Goal: Task Accomplishment & Management: Manage account settings

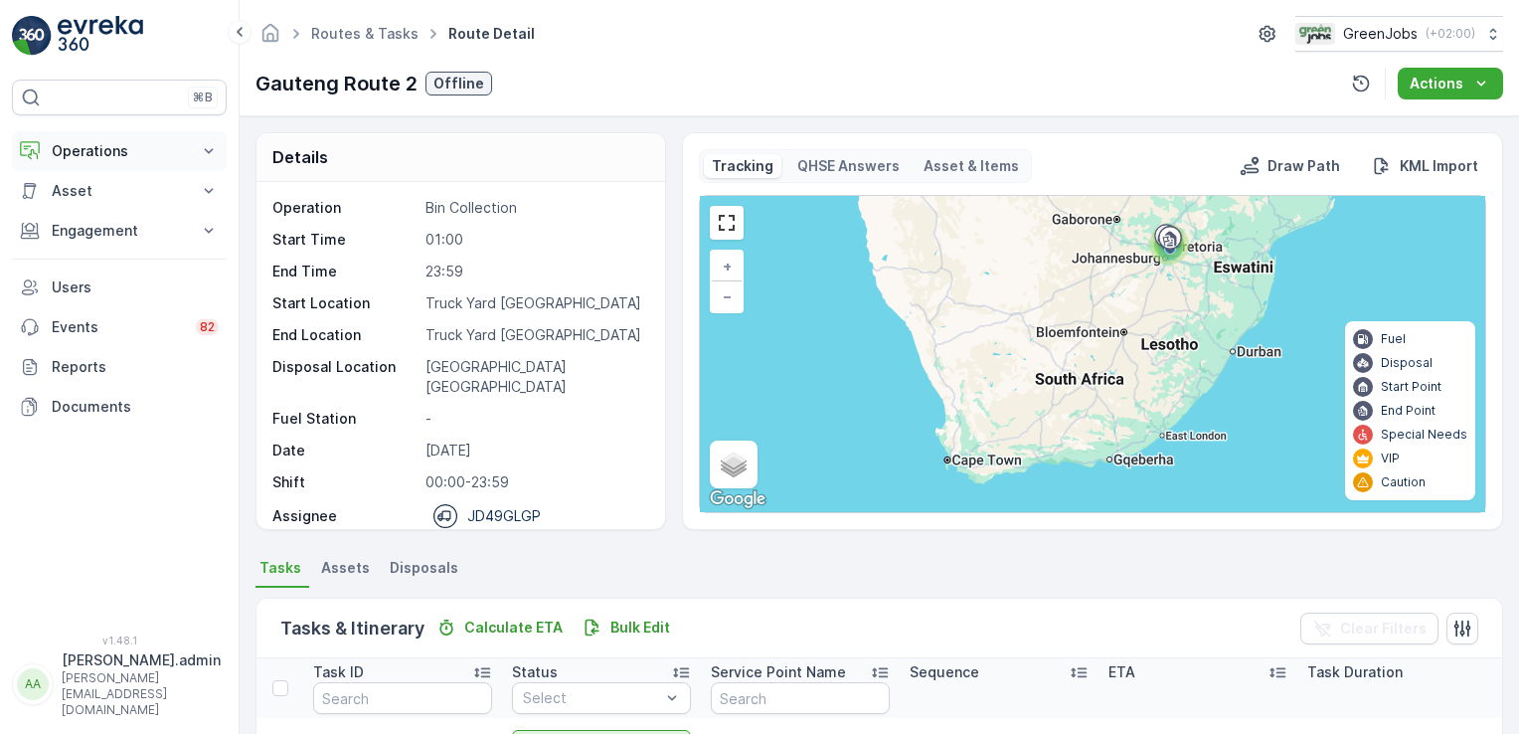
click at [199, 147] on icon at bounding box center [209, 151] width 20 height 20
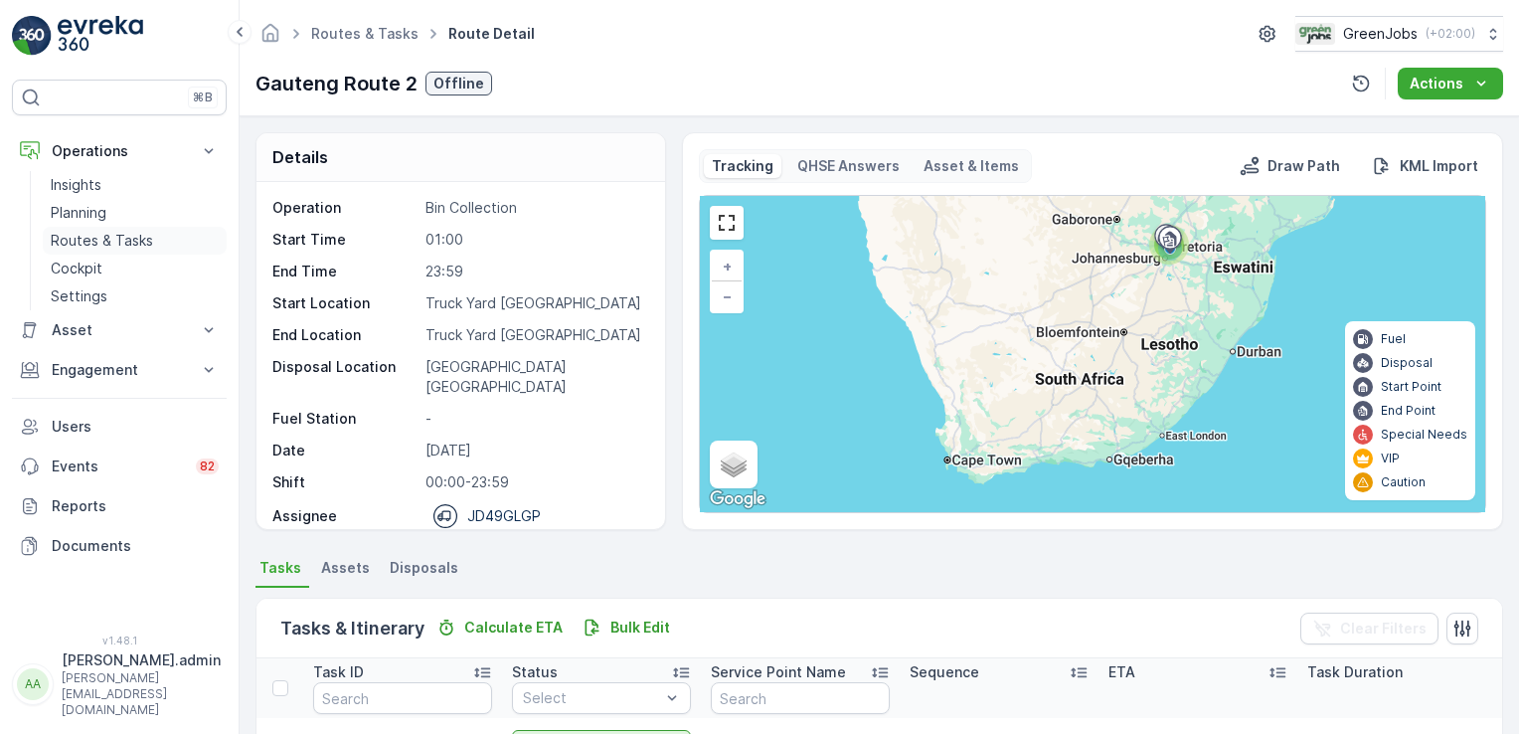
click at [116, 239] on p "Routes & Tasks" at bounding box center [102, 241] width 102 height 20
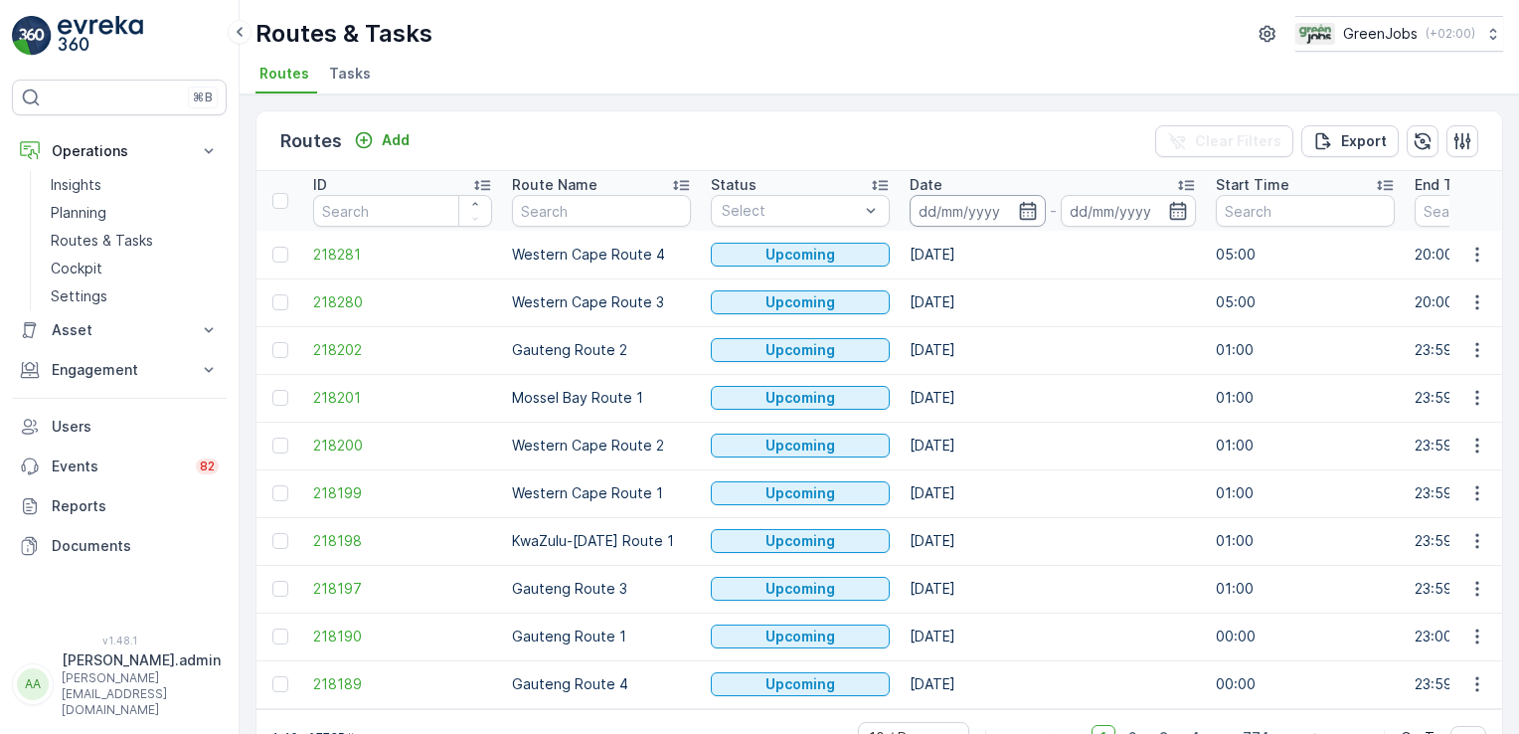
click at [988, 195] on input at bounding box center [978, 211] width 136 height 32
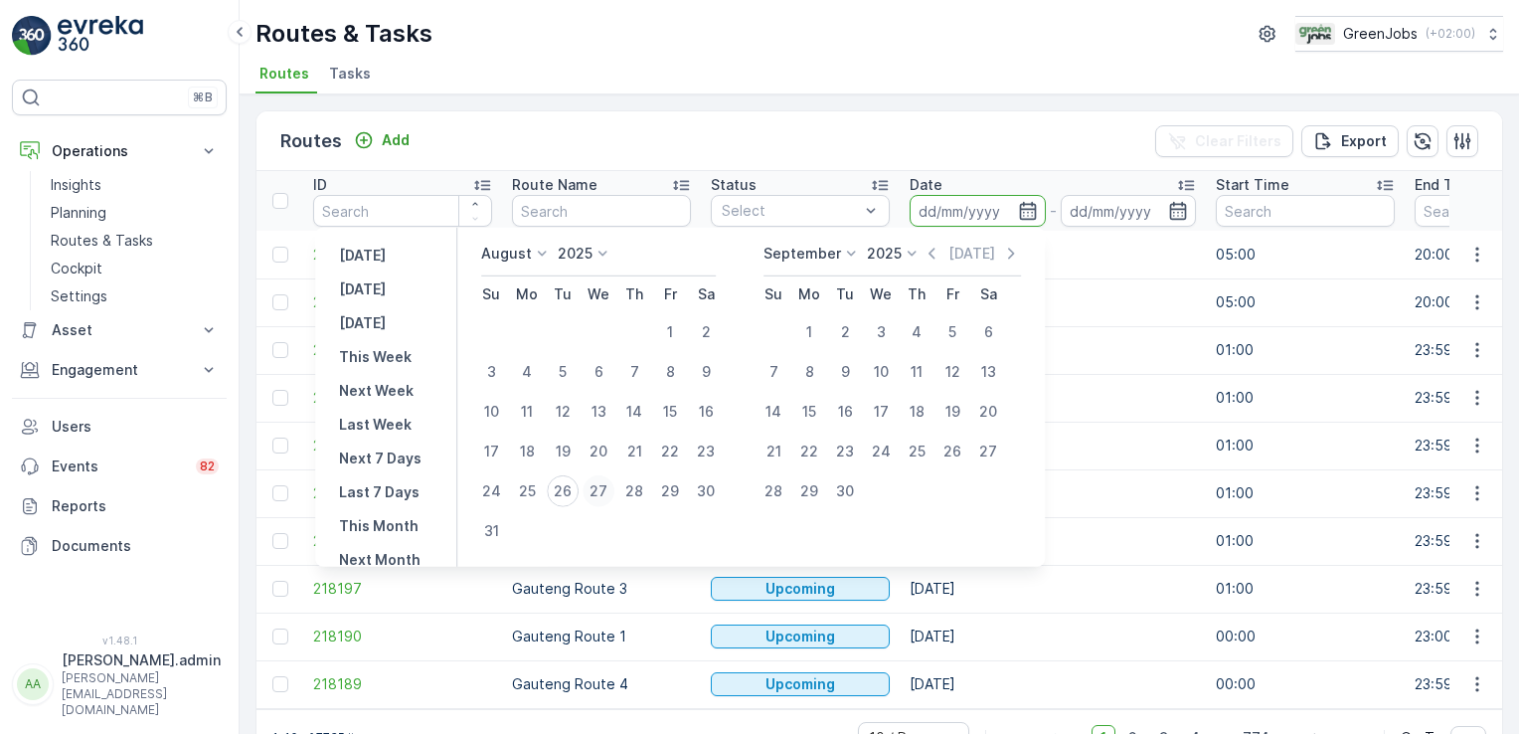
click at [613, 491] on div "27" at bounding box center [599, 491] width 32 height 32
type input "[DATE]"
click at [613, 491] on div "27" at bounding box center [599, 491] width 32 height 32
type input "[DATE]"
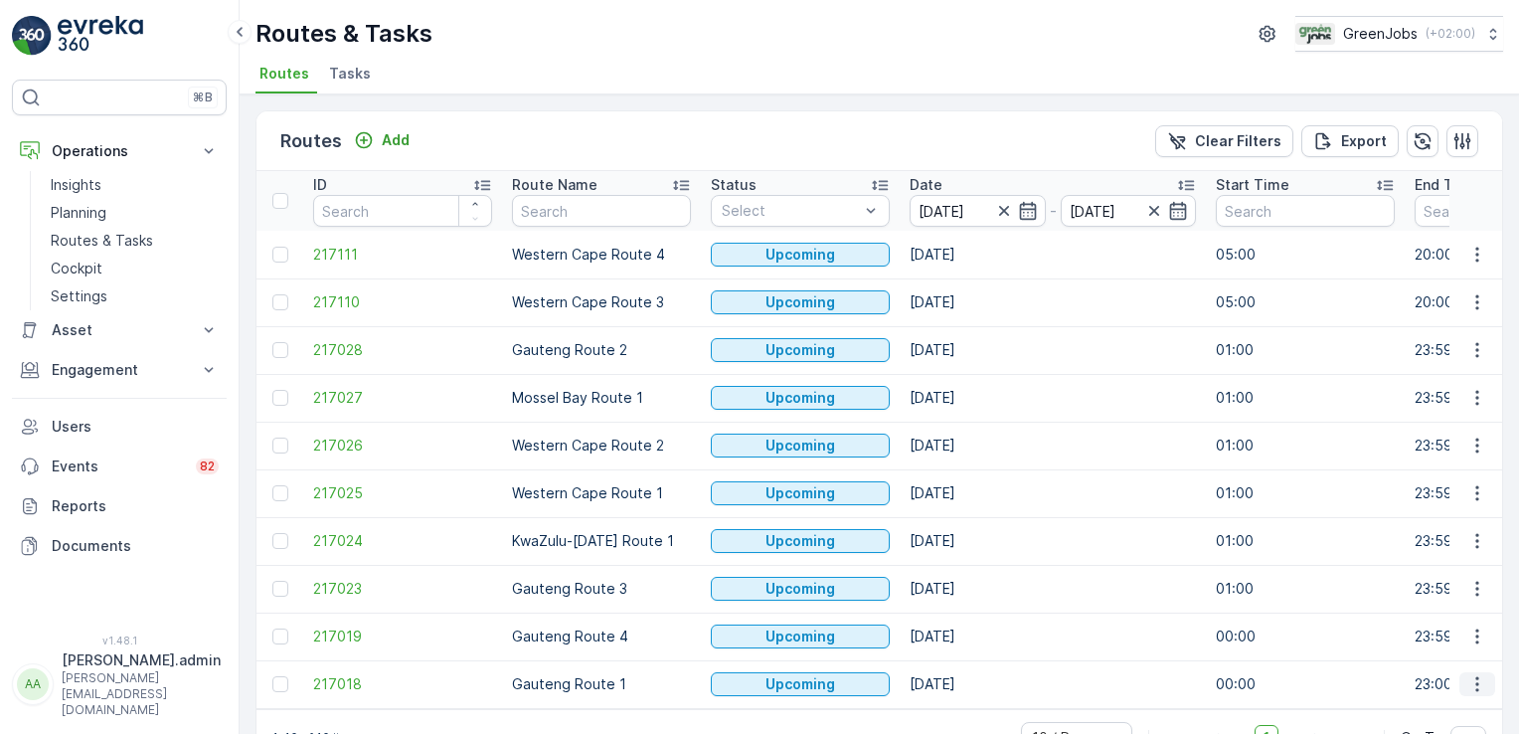
click at [1469, 683] on icon "button" at bounding box center [1478, 684] width 20 height 20
click at [1438, 542] on span "See More Details" at bounding box center [1430, 532] width 115 height 20
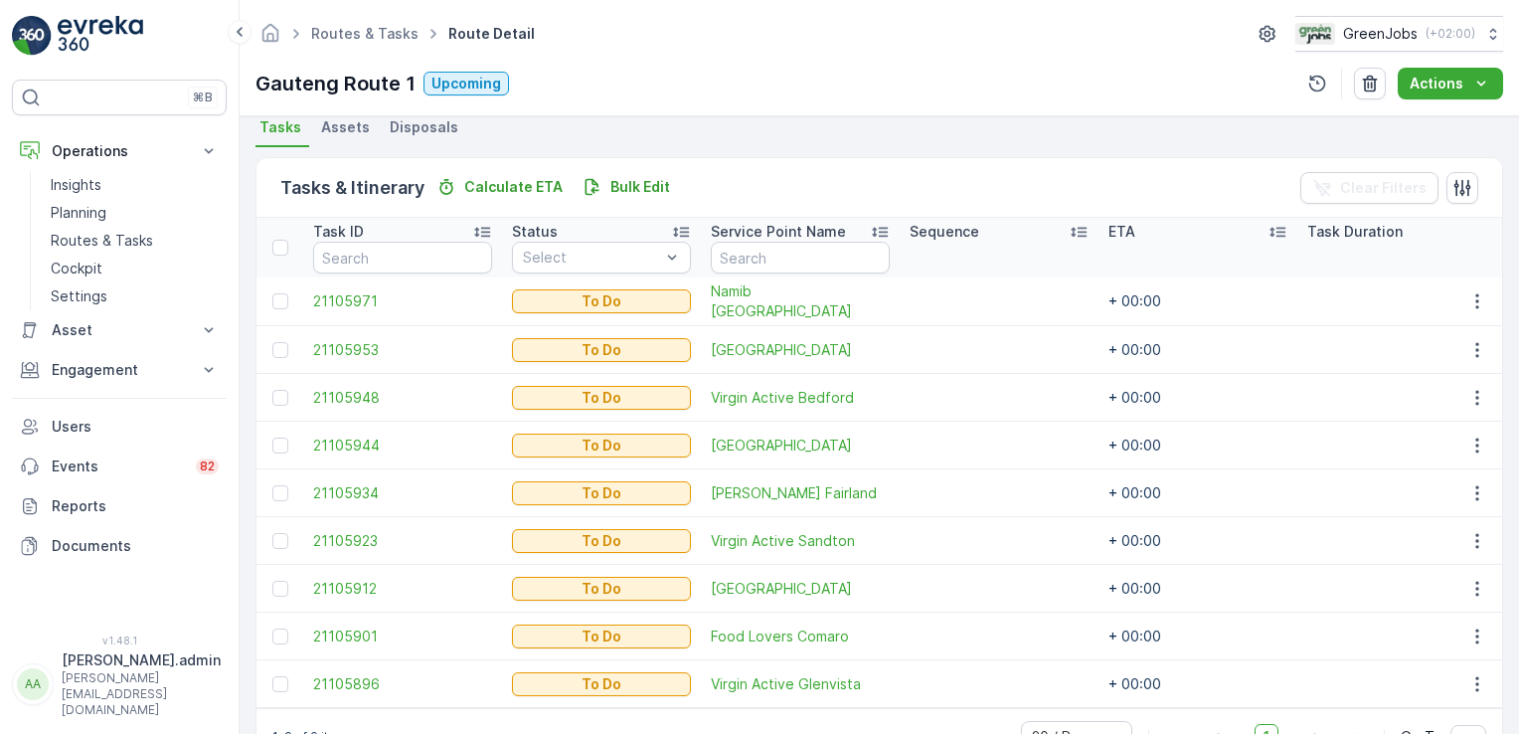
scroll to position [505, 0]
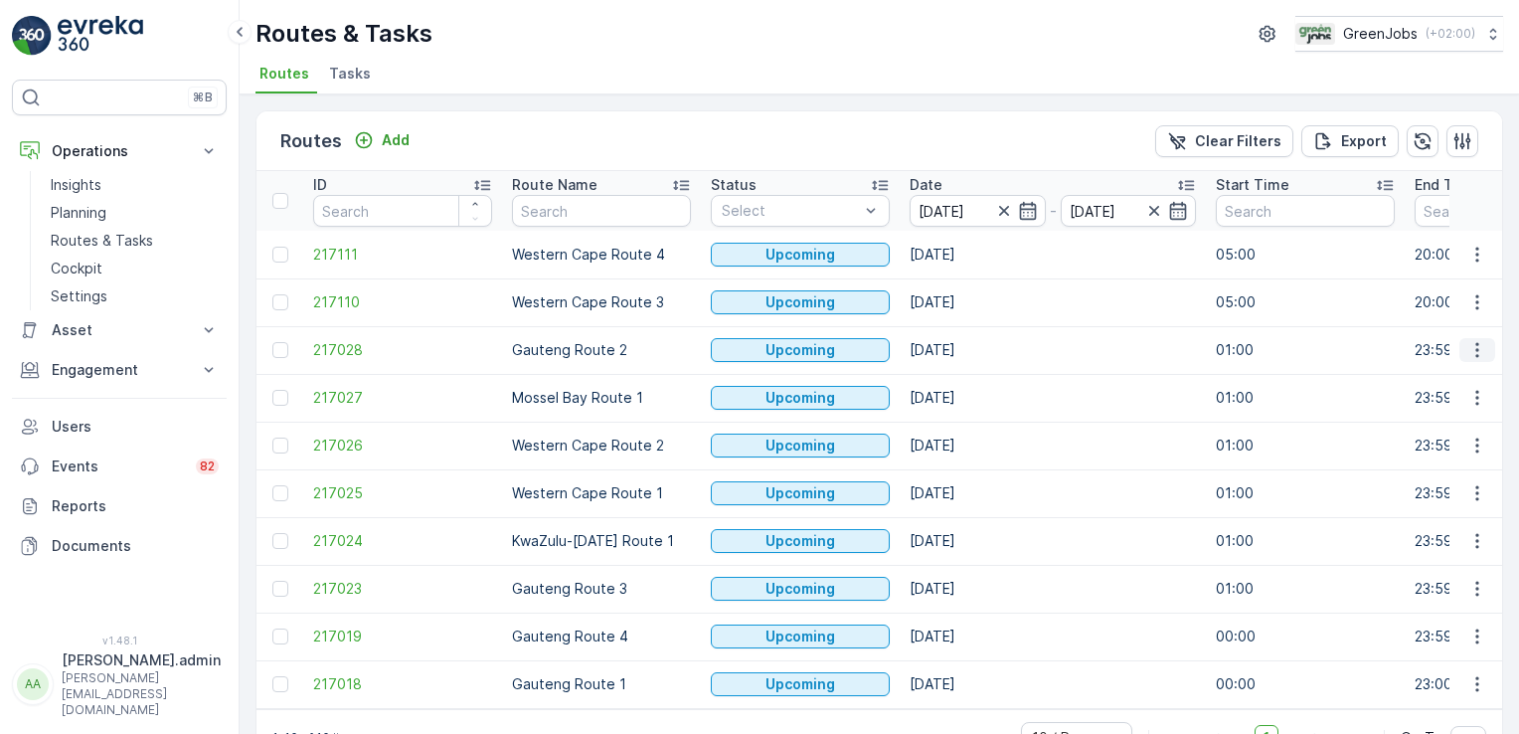
click at [1475, 346] on icon "button" at bounding box center [1478, 350] width 20 height 20
click at [1460, 370] on span "See More Details" at bounding box center [1430, 378] width 115 height 20
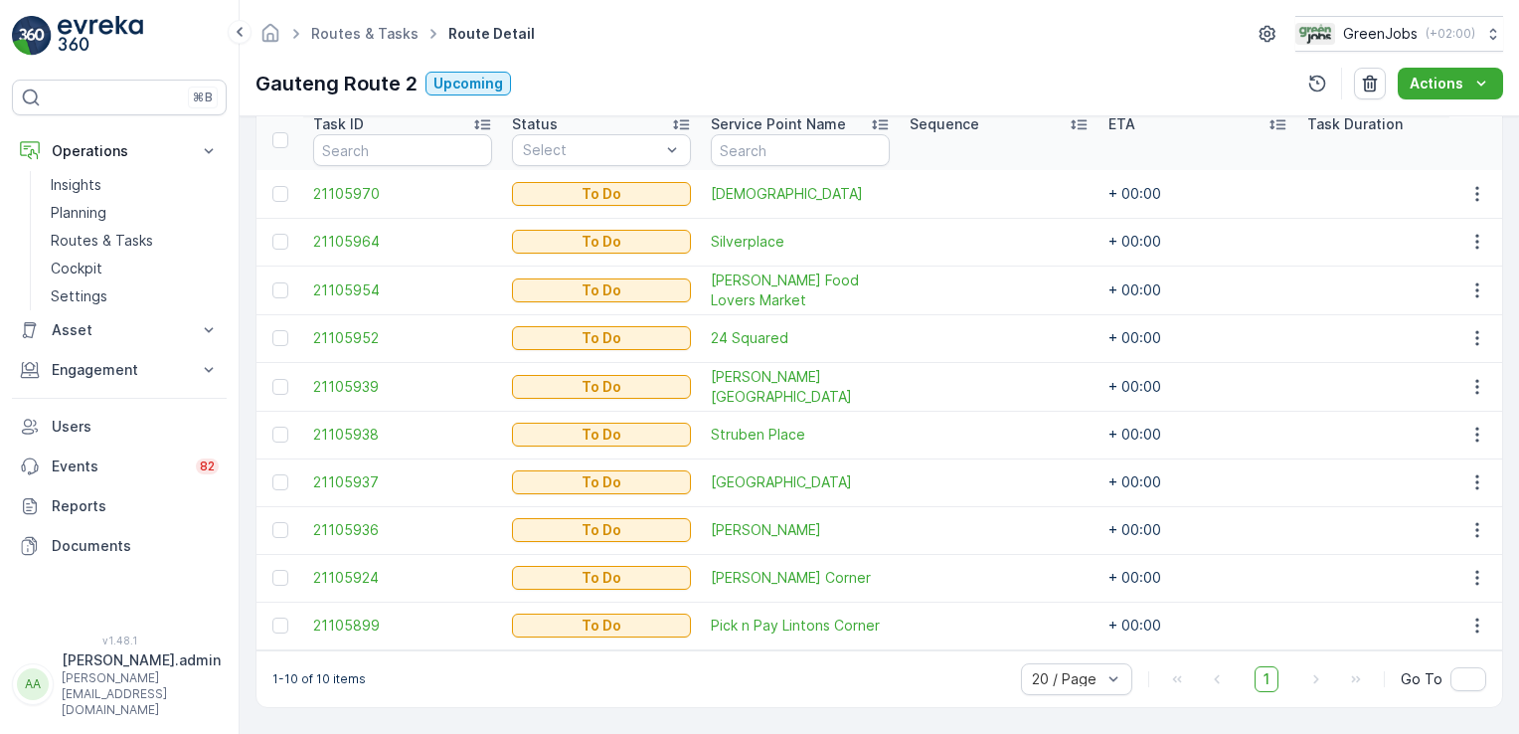
scroll to position [553, 0]
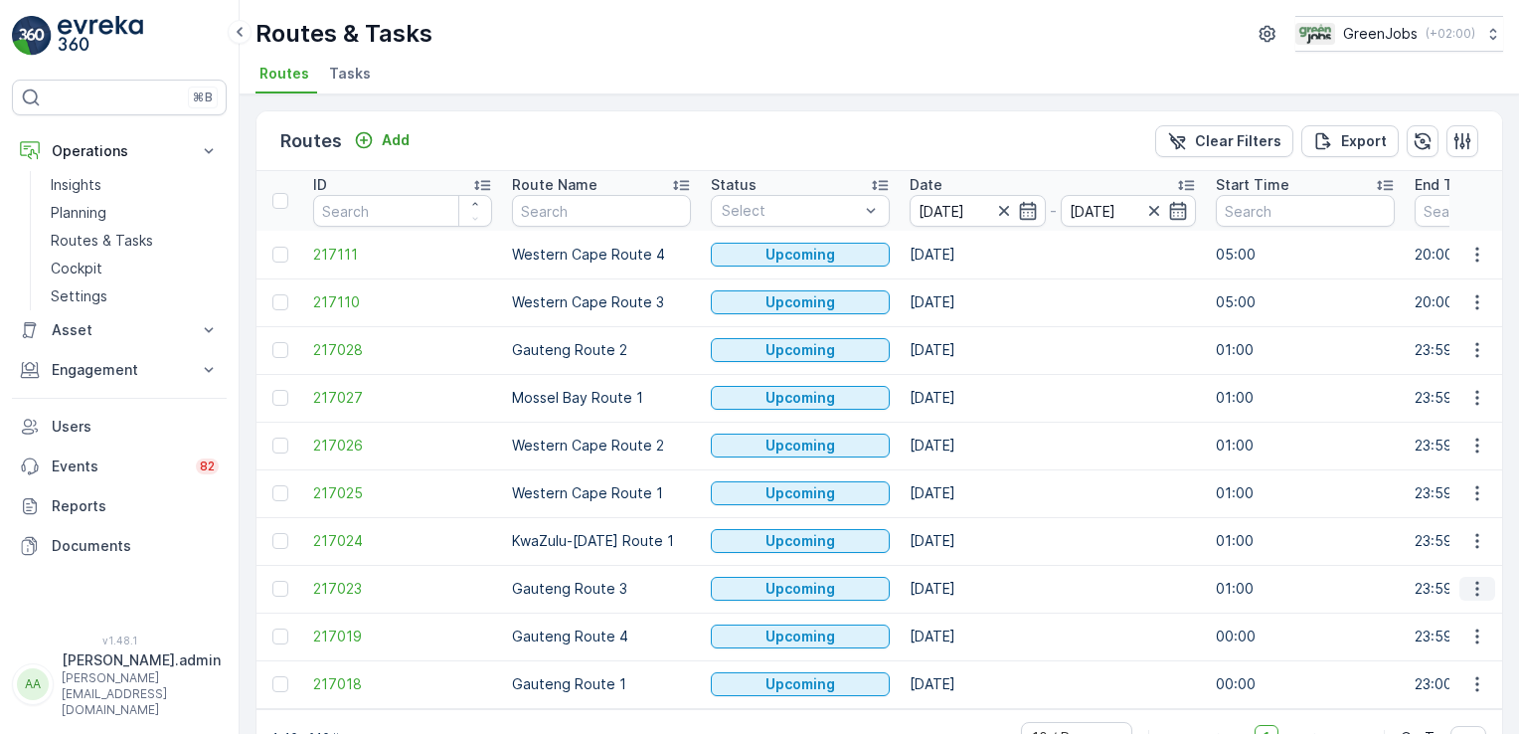
click at [1475, 585] on icon "button" at bounding box center [1478, 589] width 20 height 20
click at [1466, 434] on span "See More Details" at bounding box center [1430, 437] width 115 height 20
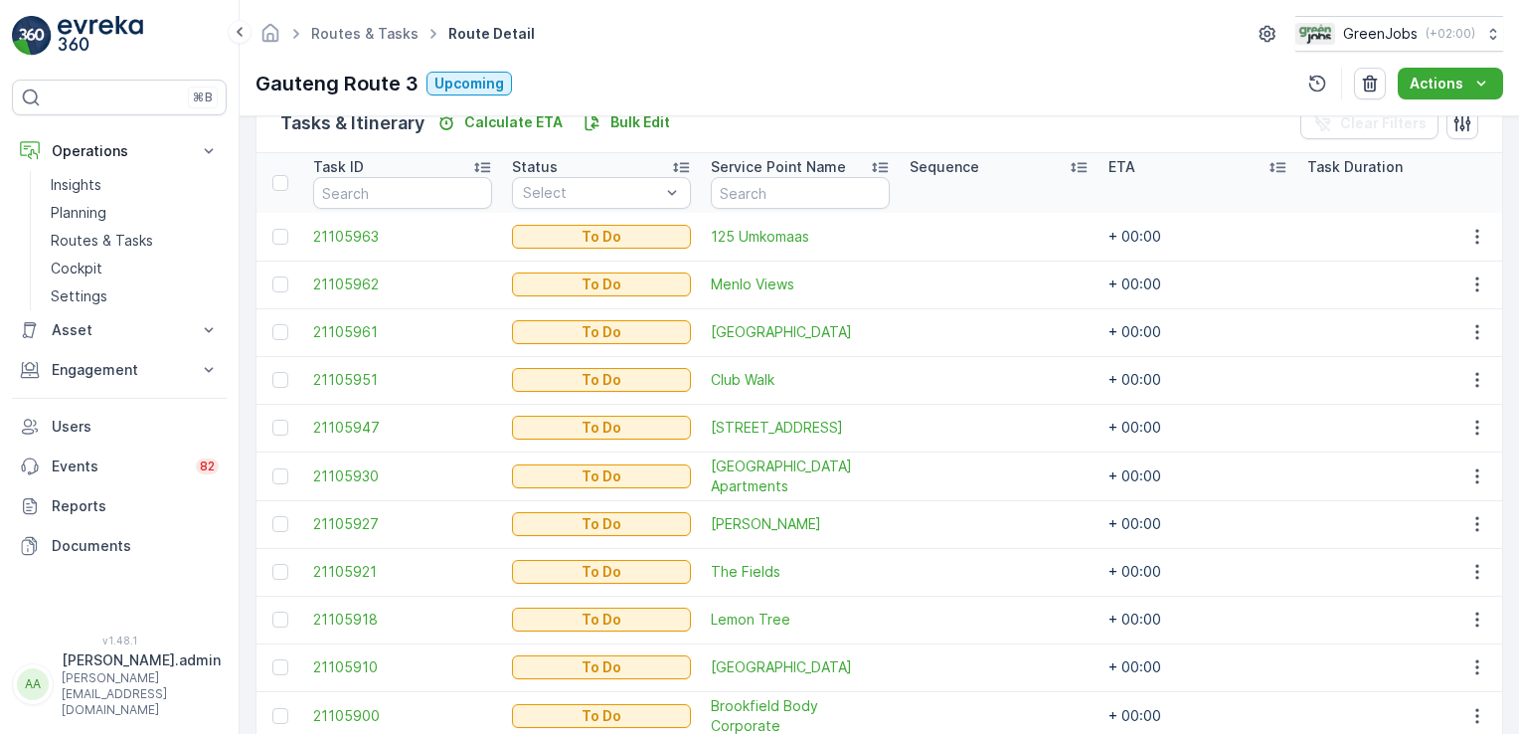
scroll to position [601, 0]
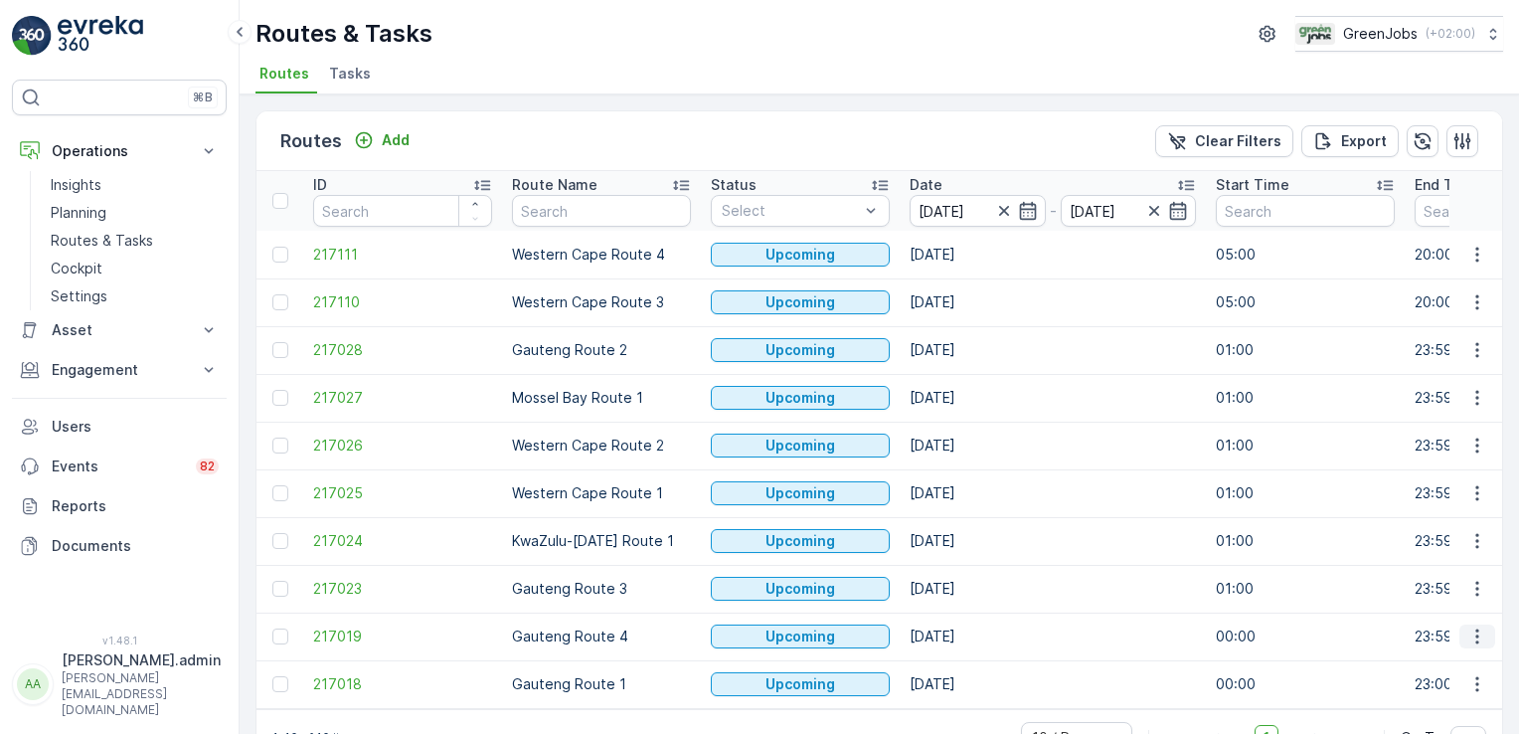
click at [1475, 633] on icon "button" at bounding box center [1478, 636] width 20 height 20
click at [1451, 481] on span "See More Details" at bounding box center [1430, 484] width 115 height 20
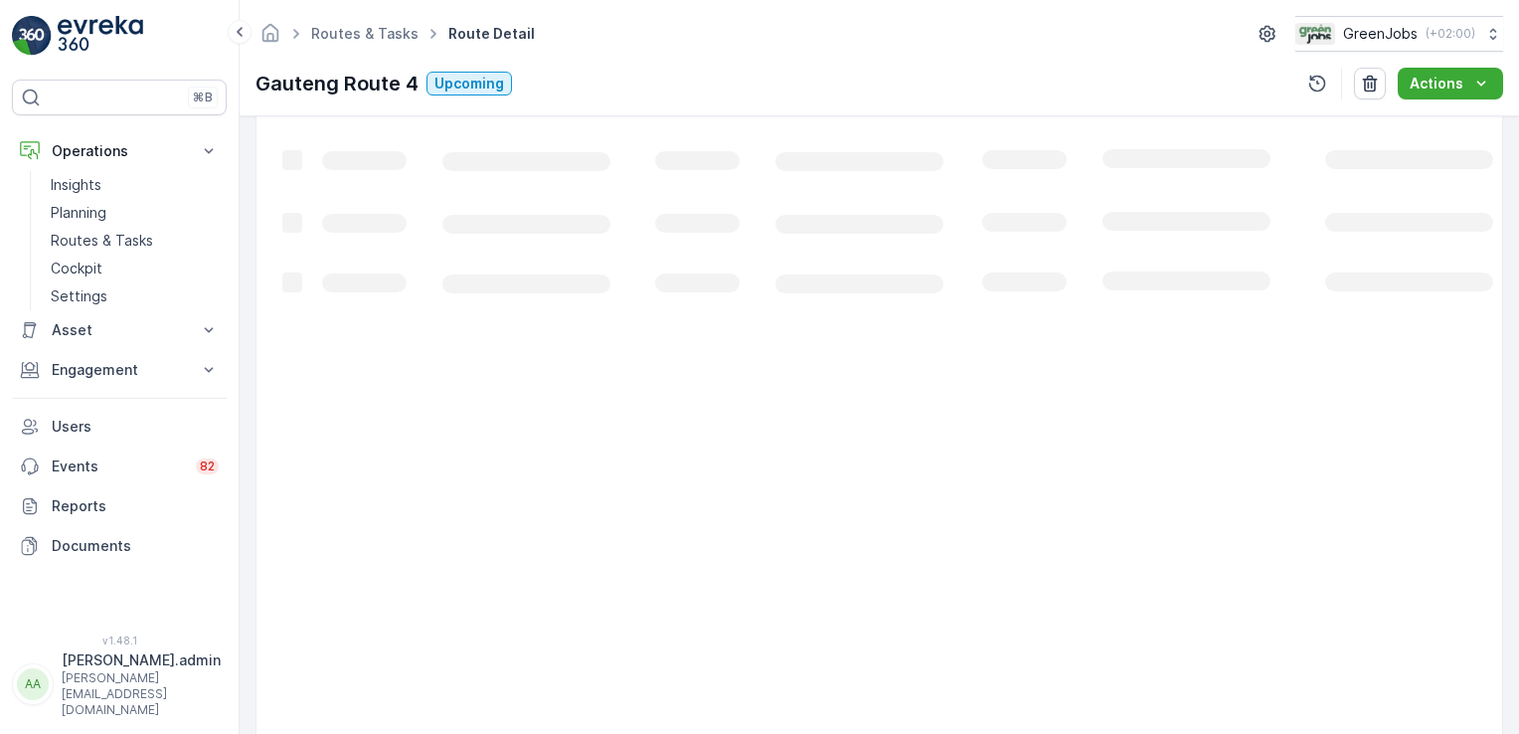
scroll to position [290, 0]
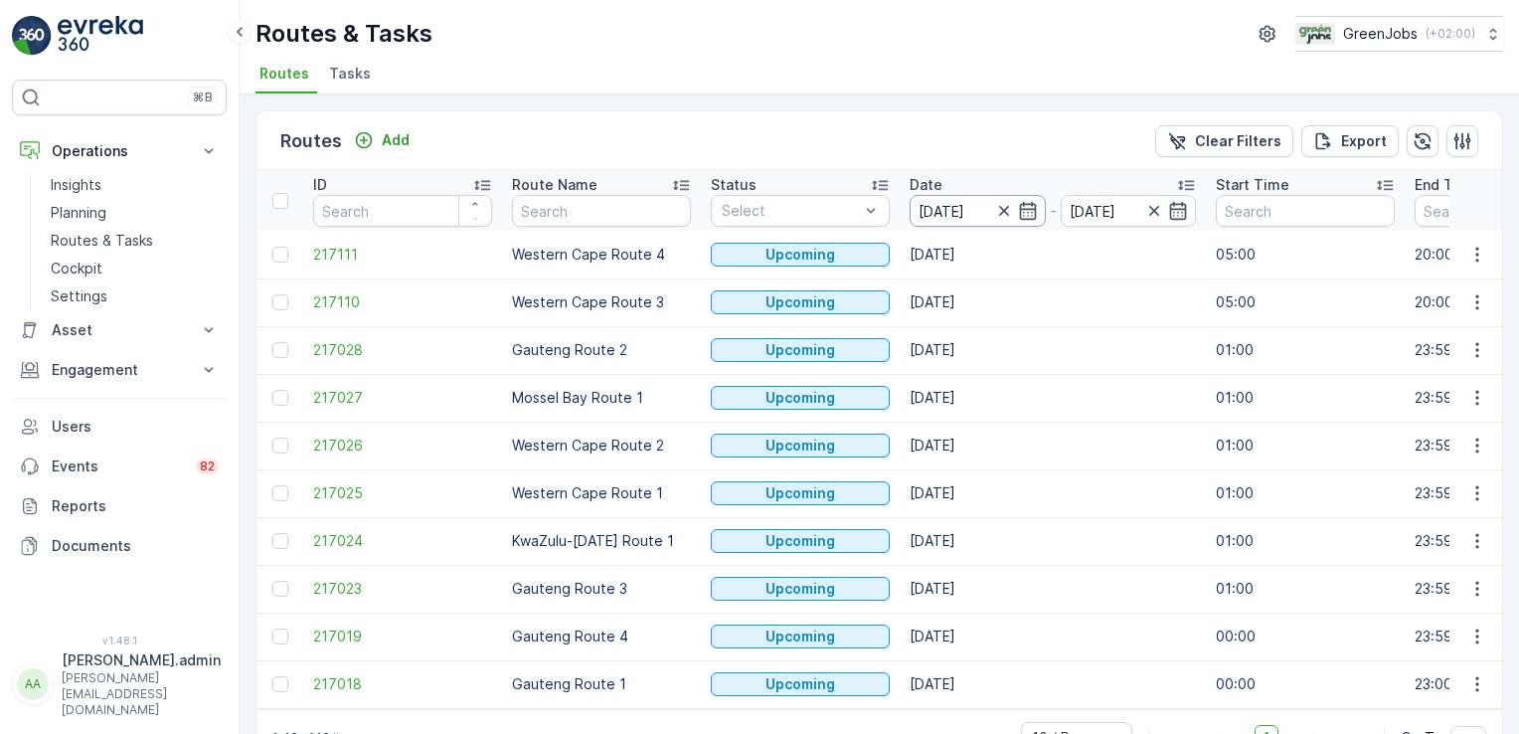
click at [958, 211] on input "[DATE]" at bounding box center [978, 211] width 136 height 32
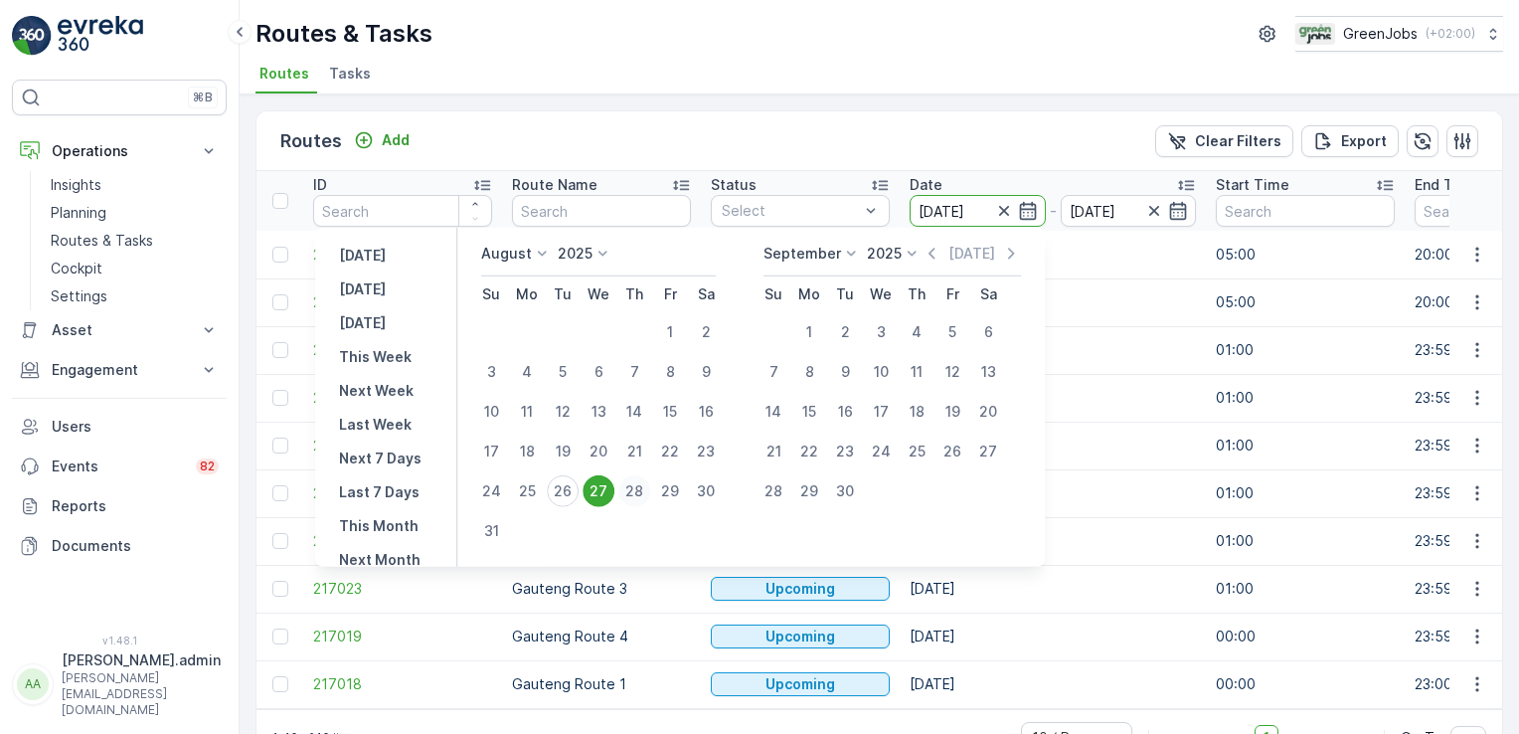
click at [640, 492] on div "28" at bounding box center [635, 491] width 32 height 32
type input "[DATE]"
click at [640, 492] on div "28" at bounding box center [635, 491] width 32 height 32
type input "[DATE]"
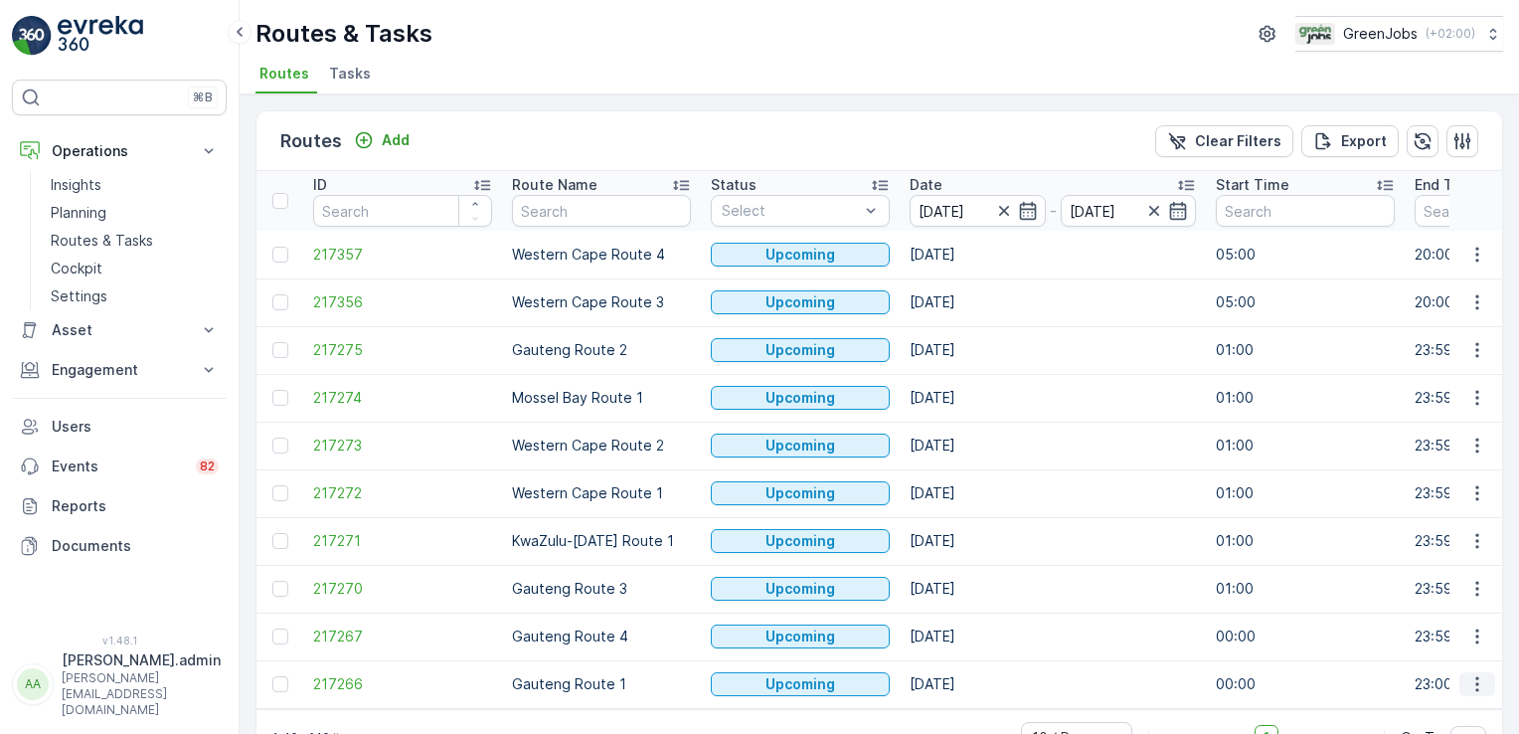
click at [1473, 678] on icon "button" at bounding box center [1478, 684] width 20 height 20
click at [1474, 686] on icon "button" at bounding box center [1478, 684] width 20 height 20
click at [1447, 528] on span "See More Details" at bounding box center [1430, 532] width 115 height 20
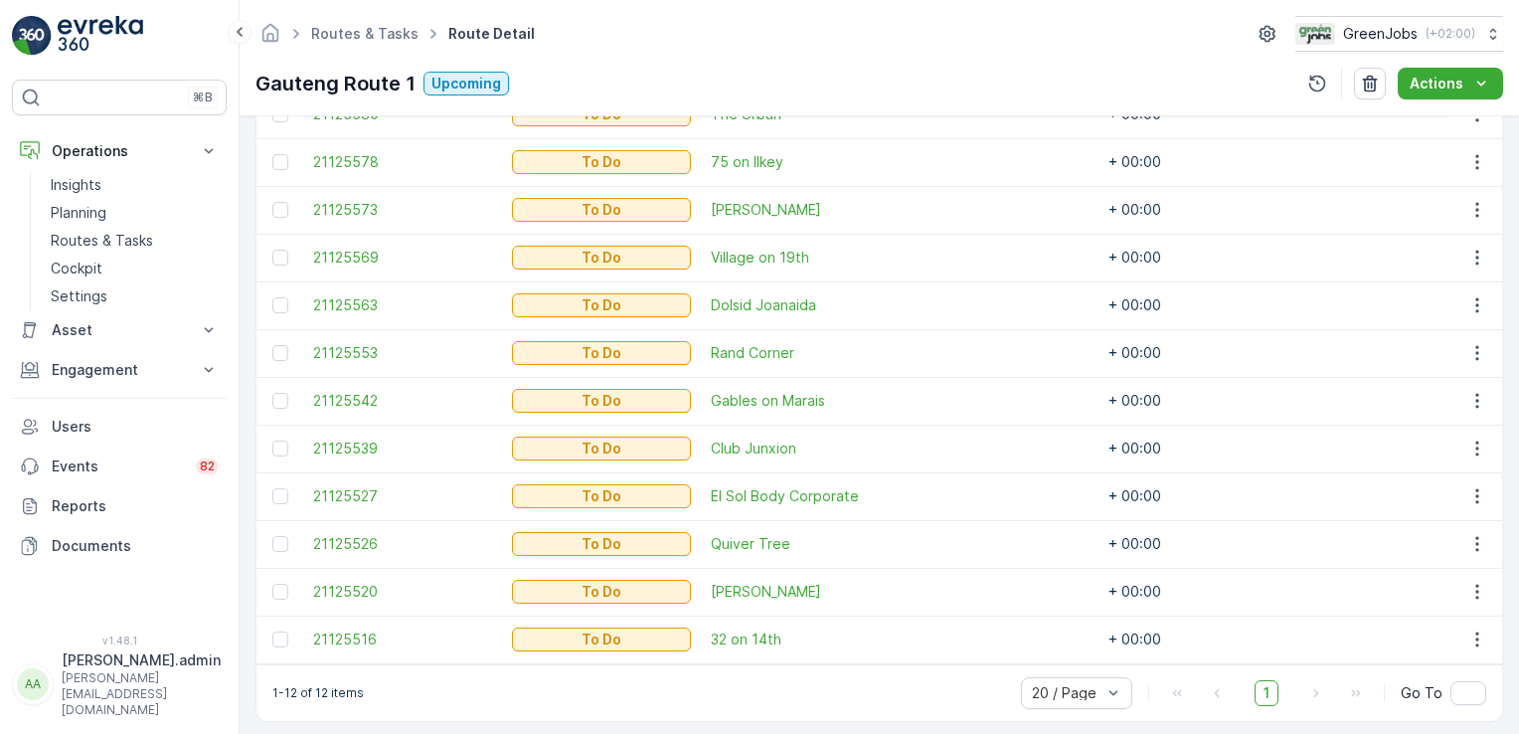
scroll to position [648, 0]
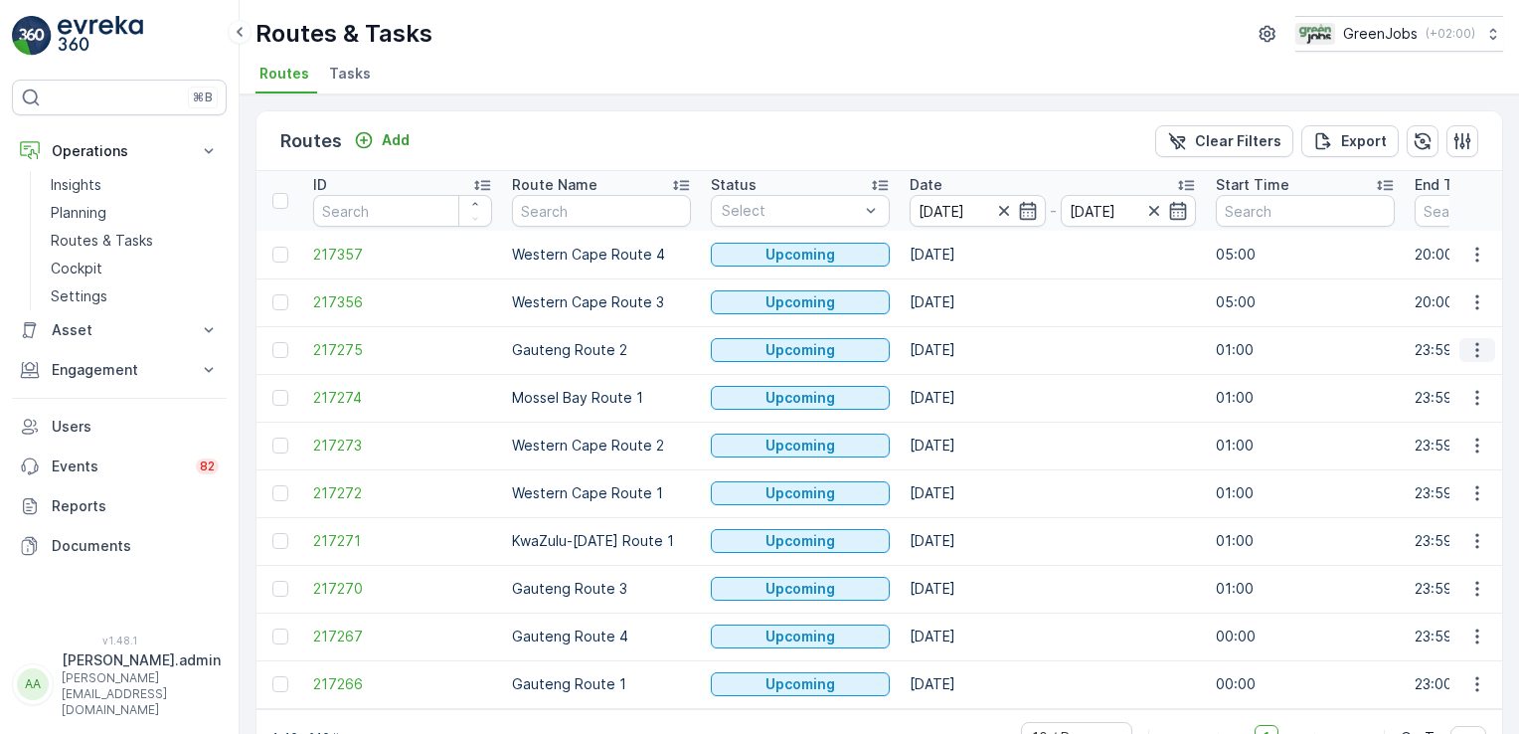
click at [1470, 353] on icon "button" at bounding box center [1478, 350] width 20 height 20
click at [1460, 372] on span "See More Details" at bounding box center [1430, 378] width 115 height 20
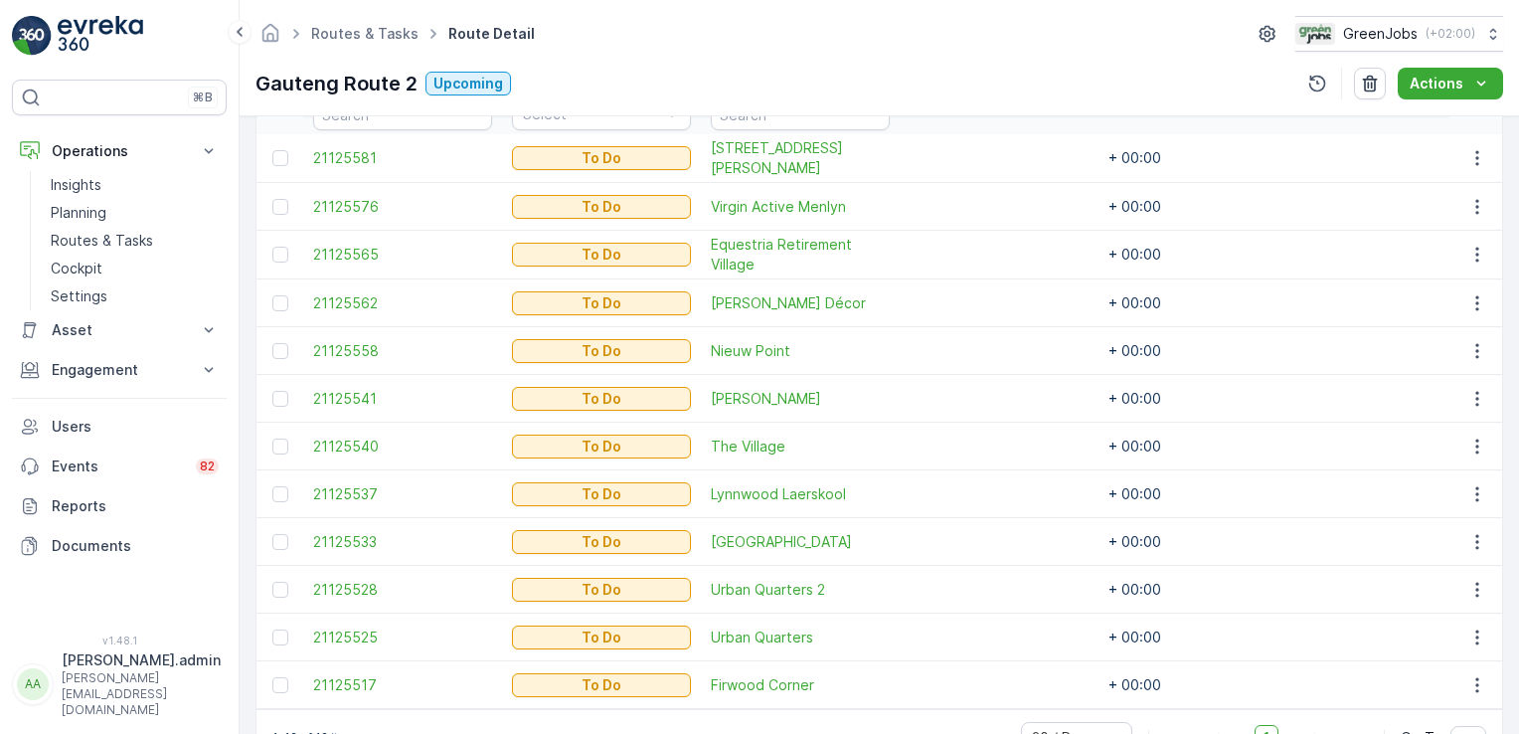
scroll to position [648, 0]
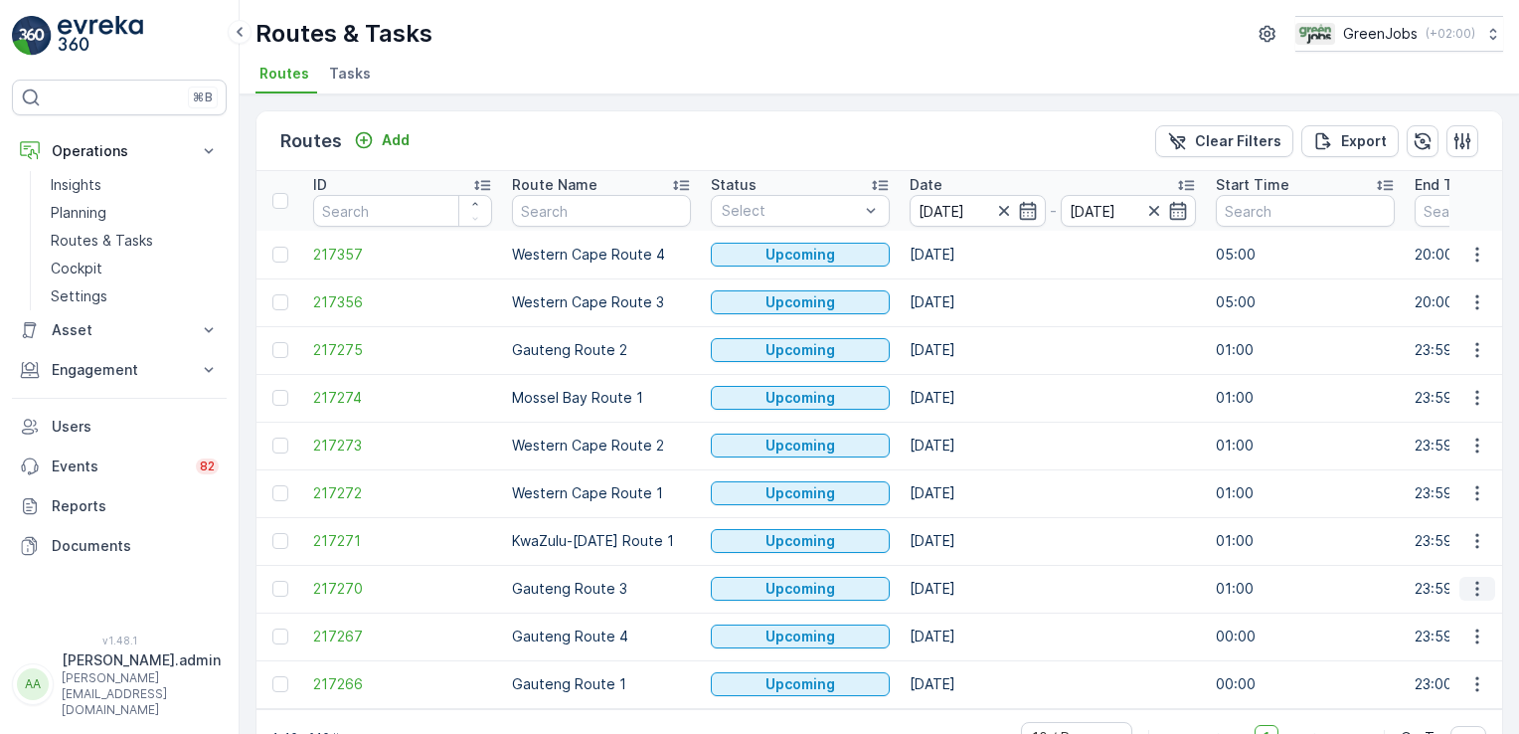
click at [1469, 582] on icon "button" at bounding box center [1478, 589] width 20 height 20
click at [1462, 425] on div "See More Details" at bounding box center [1441, 437] width 153 height 28
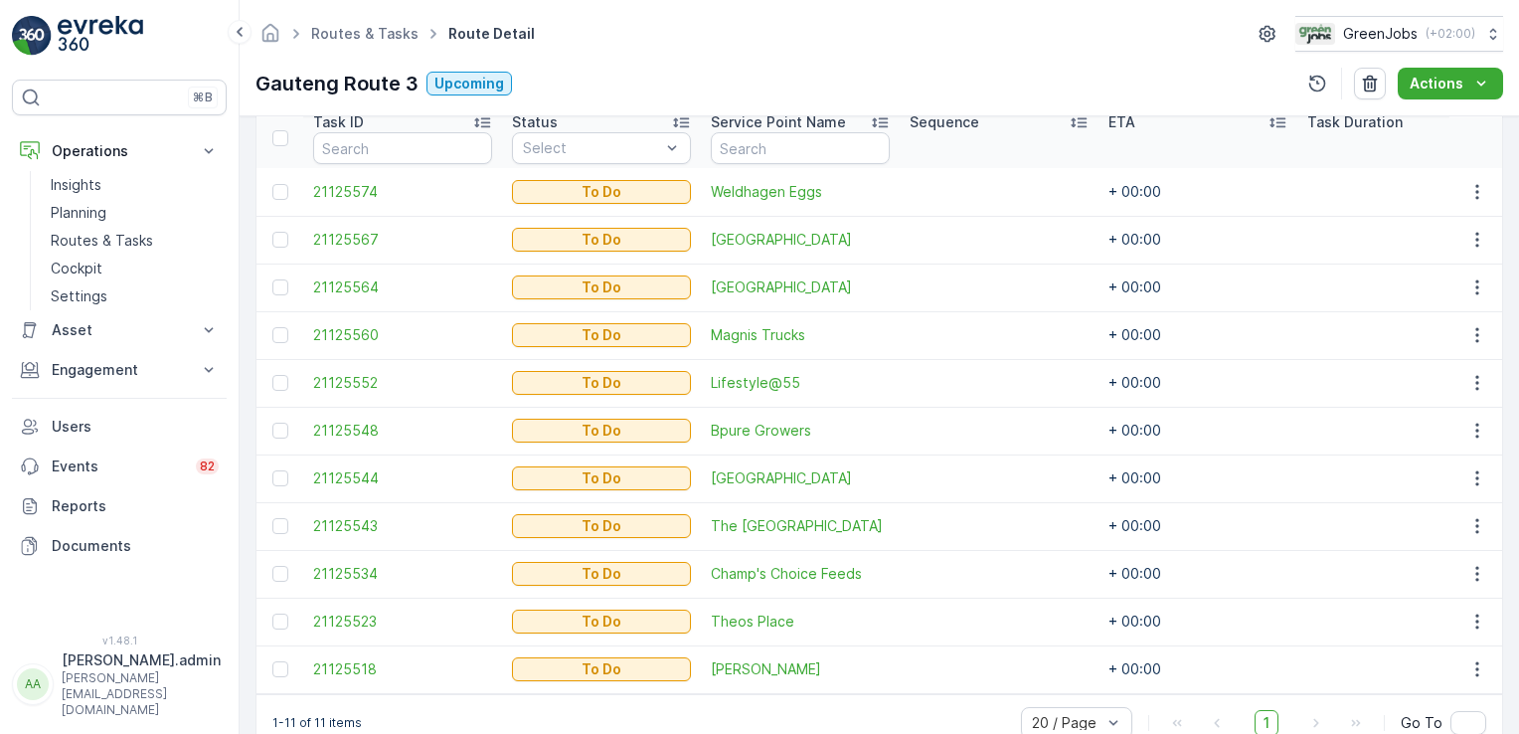
scroll to position [601, 0]
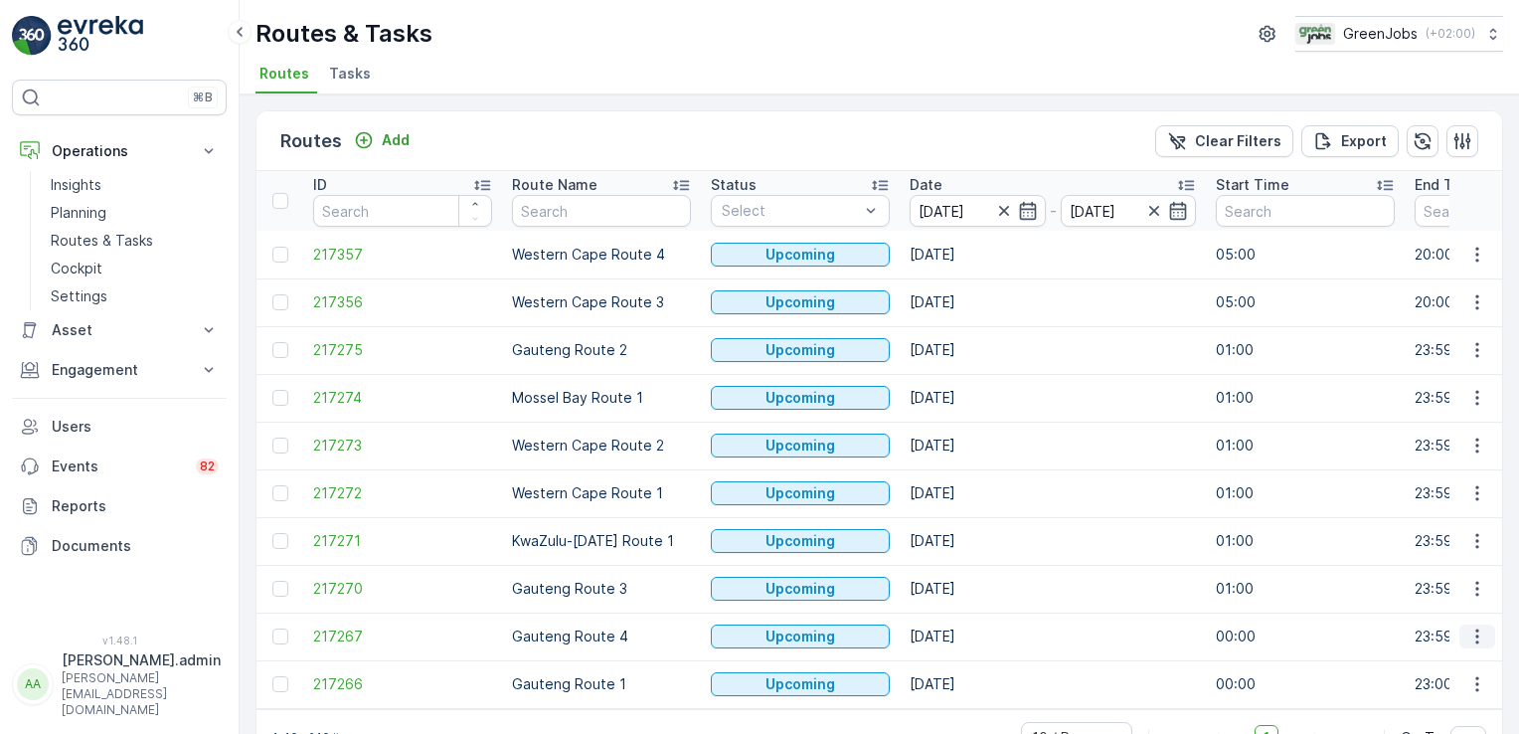
click at [1471, 634] on icon "button" at bounding box center [1478, 636] width 20 height 20
click at [1463, 489] on span "See More Details" at bounding box center [1430, 484] width 115 height 20
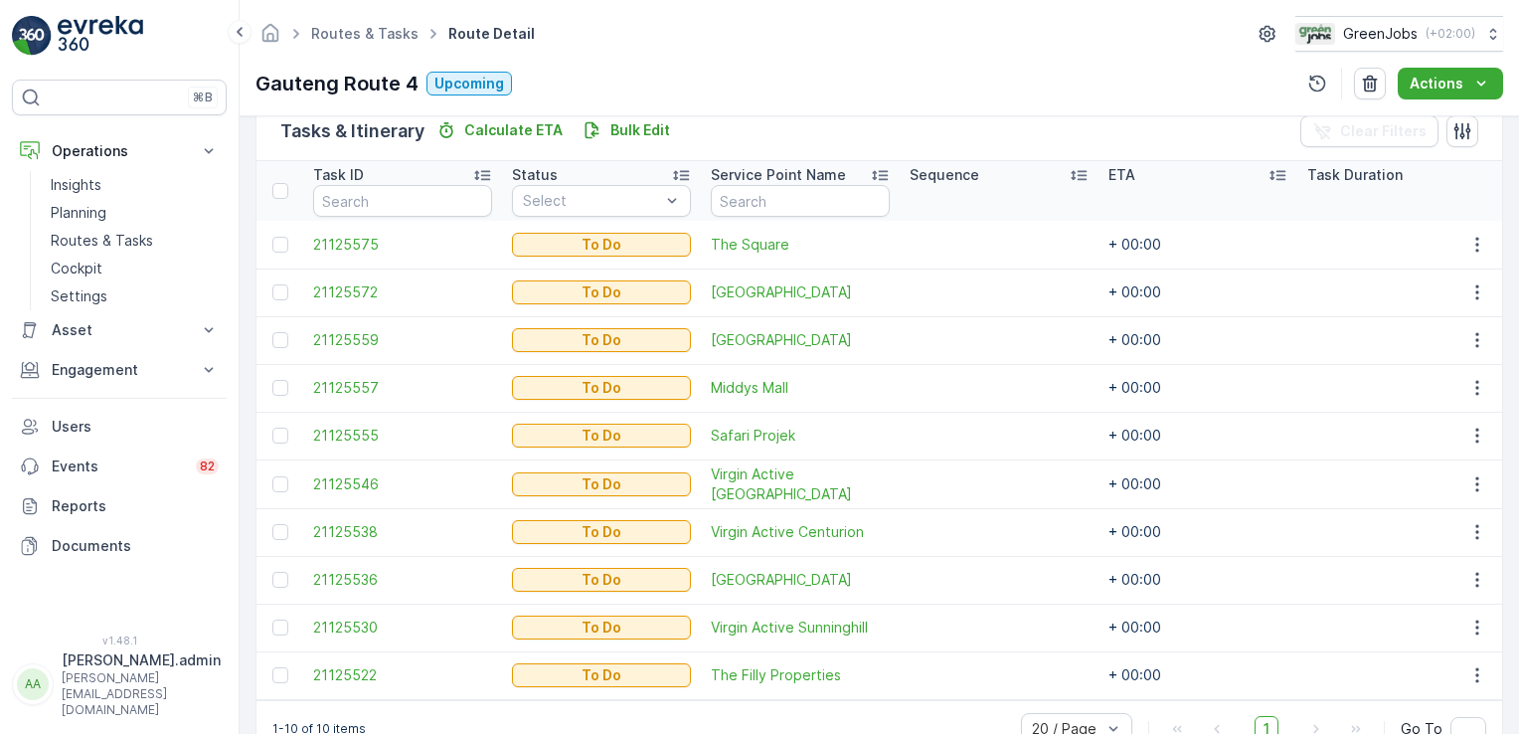
scroll to position [553, 0]
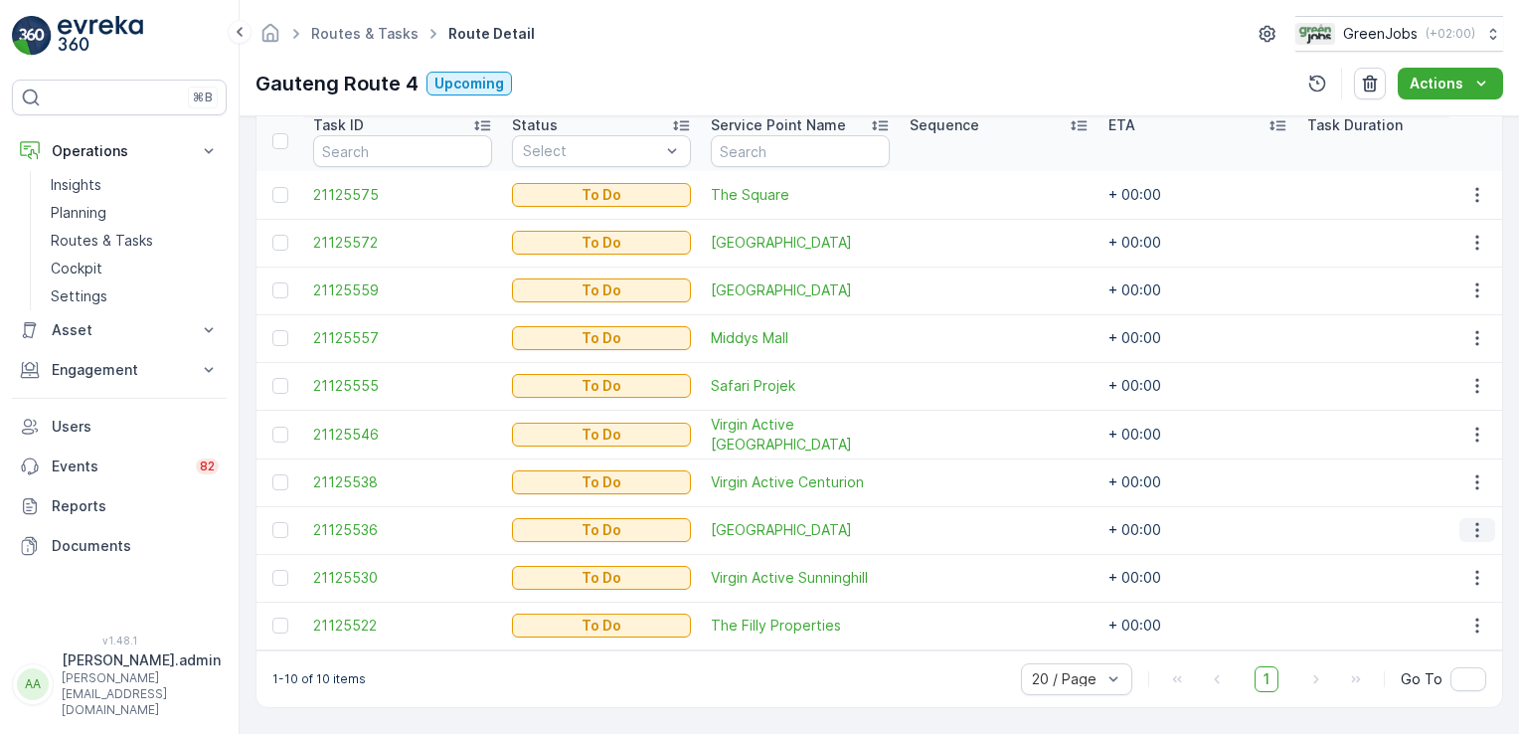
click at [1470, 520] on icon "button" at bounding box center [1478, 530] width 20 height 20
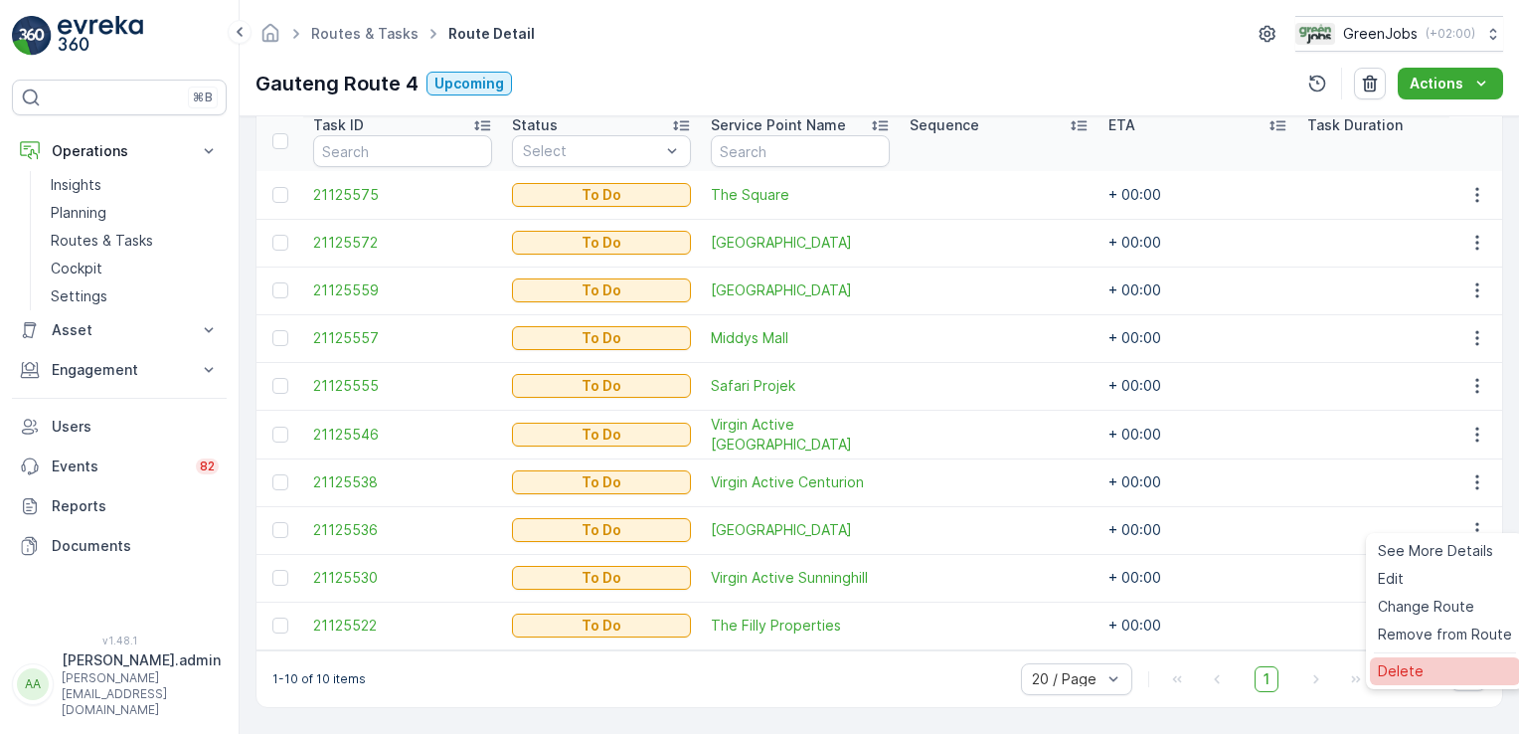
click at [1398, 666] on span "Delete" at bounding box center [1401, 671] width 46 height 20
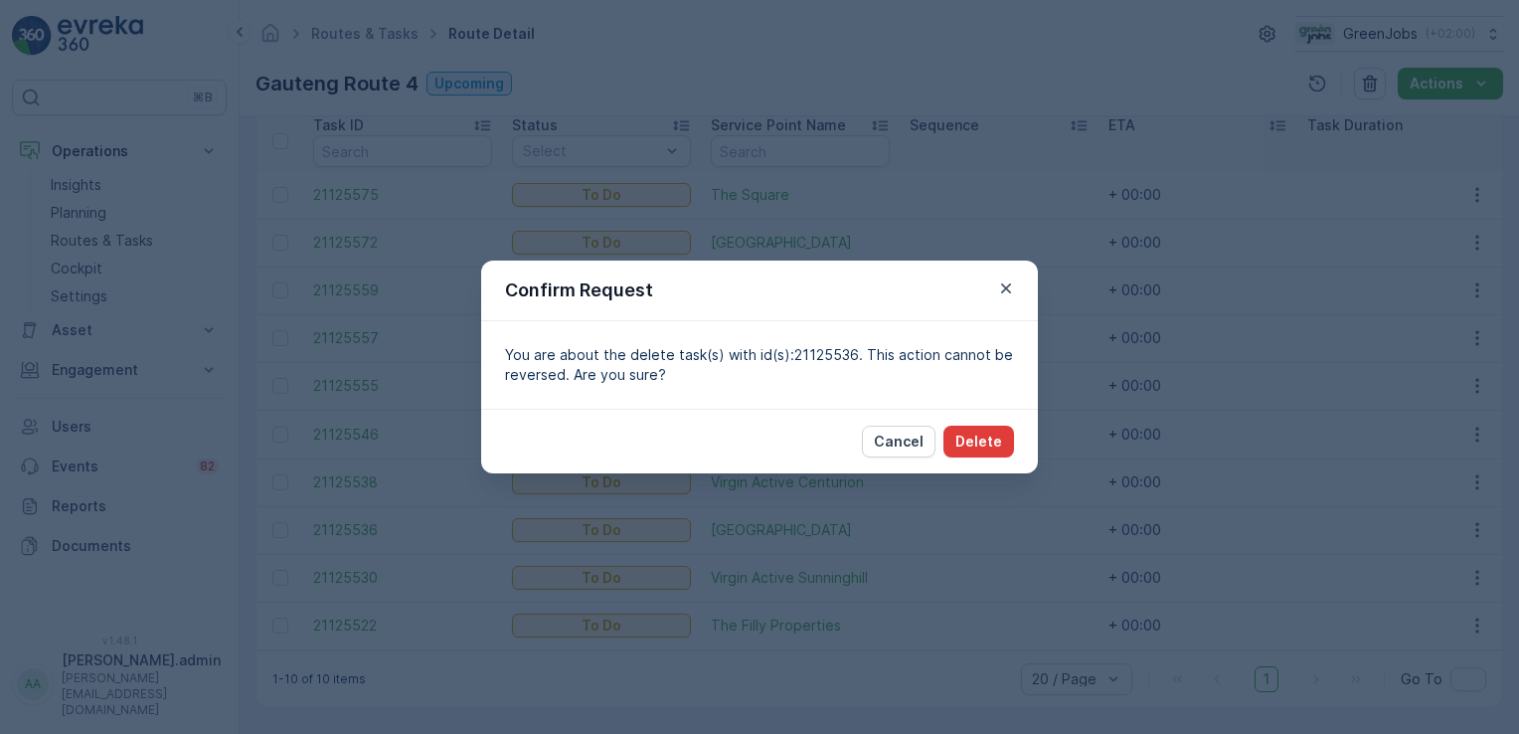
click at [1010, 444] on button "Delete" at bounding box center [979, 442] width 71 height 32
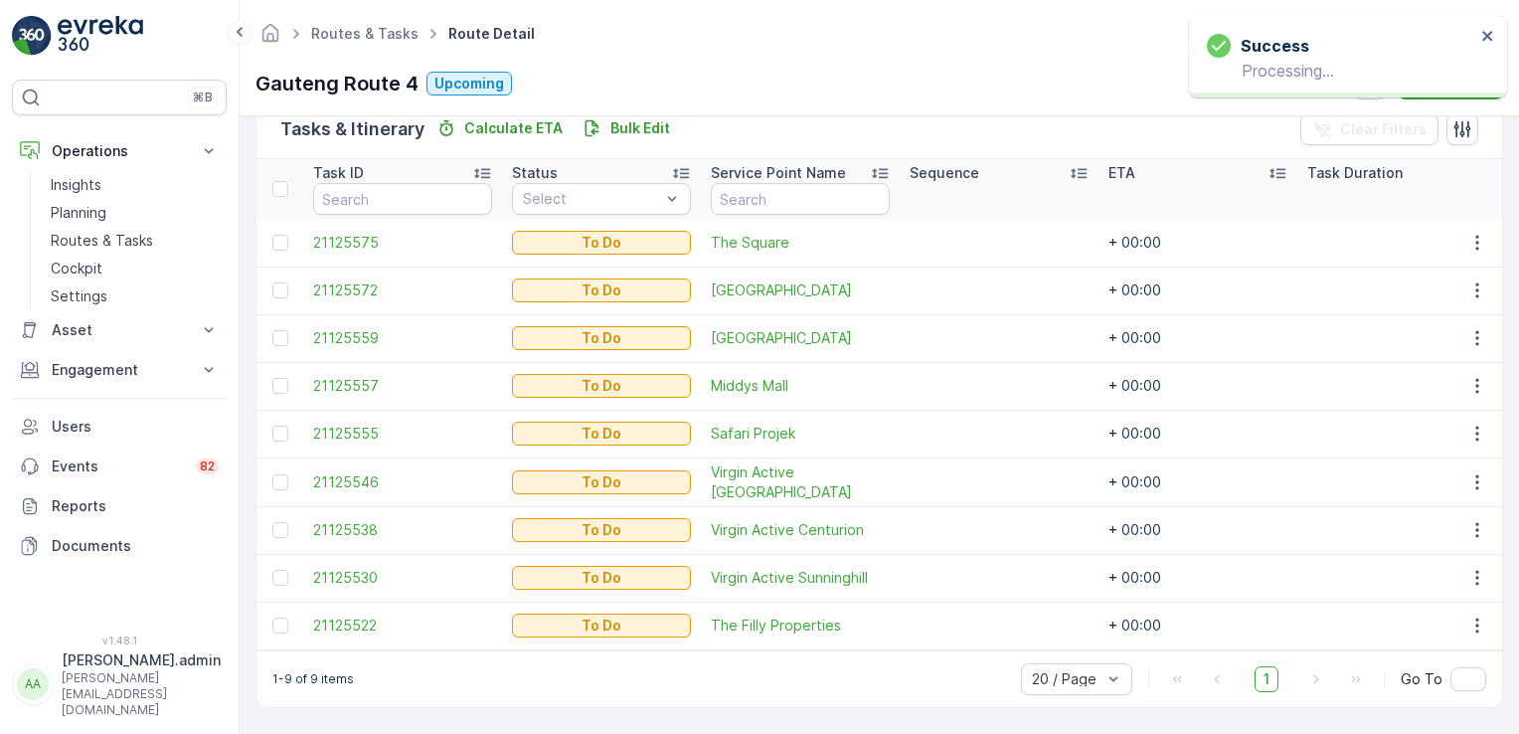
scroll to position [505, 0]
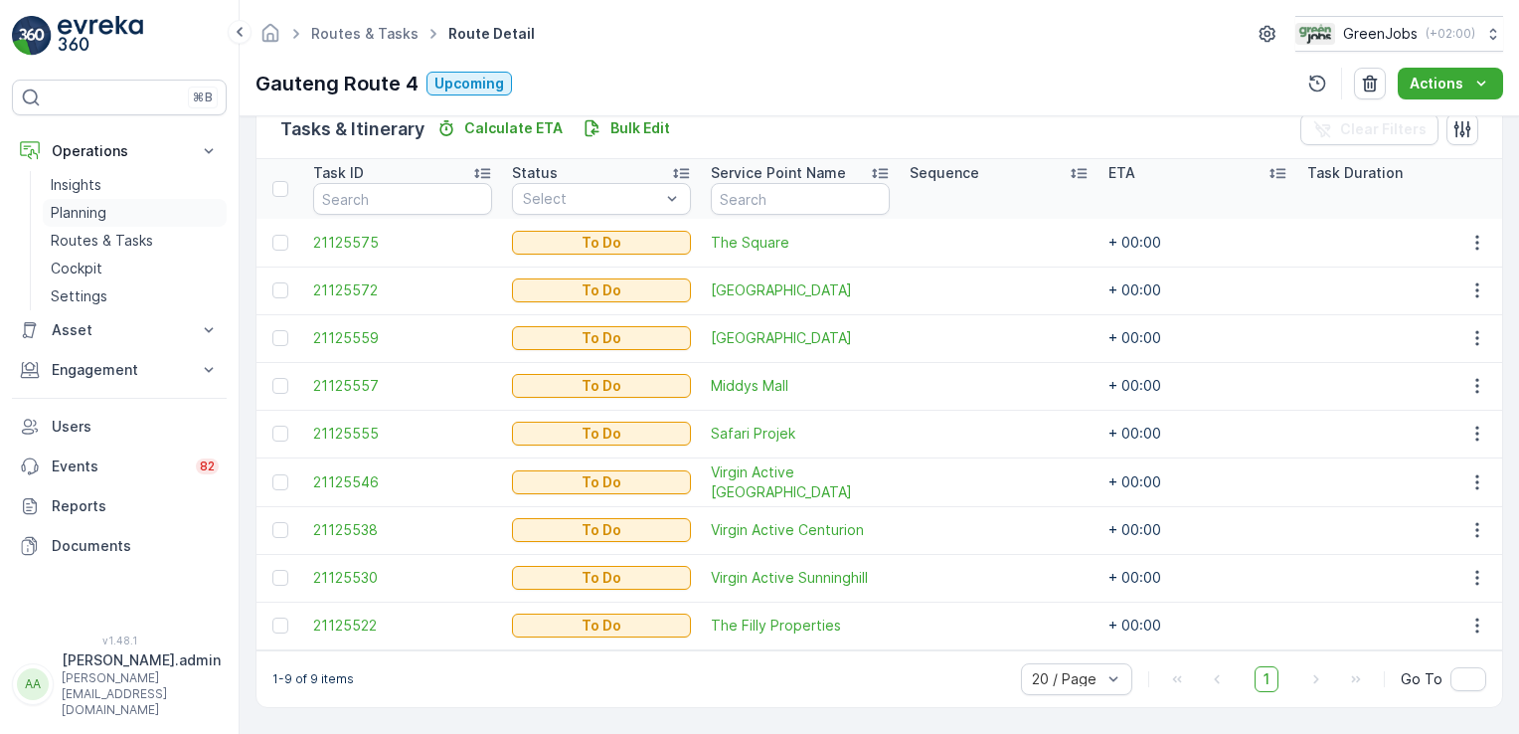
click at [81, 217] on p "Planning" at bounding box center [79, 213] width 56 height 20
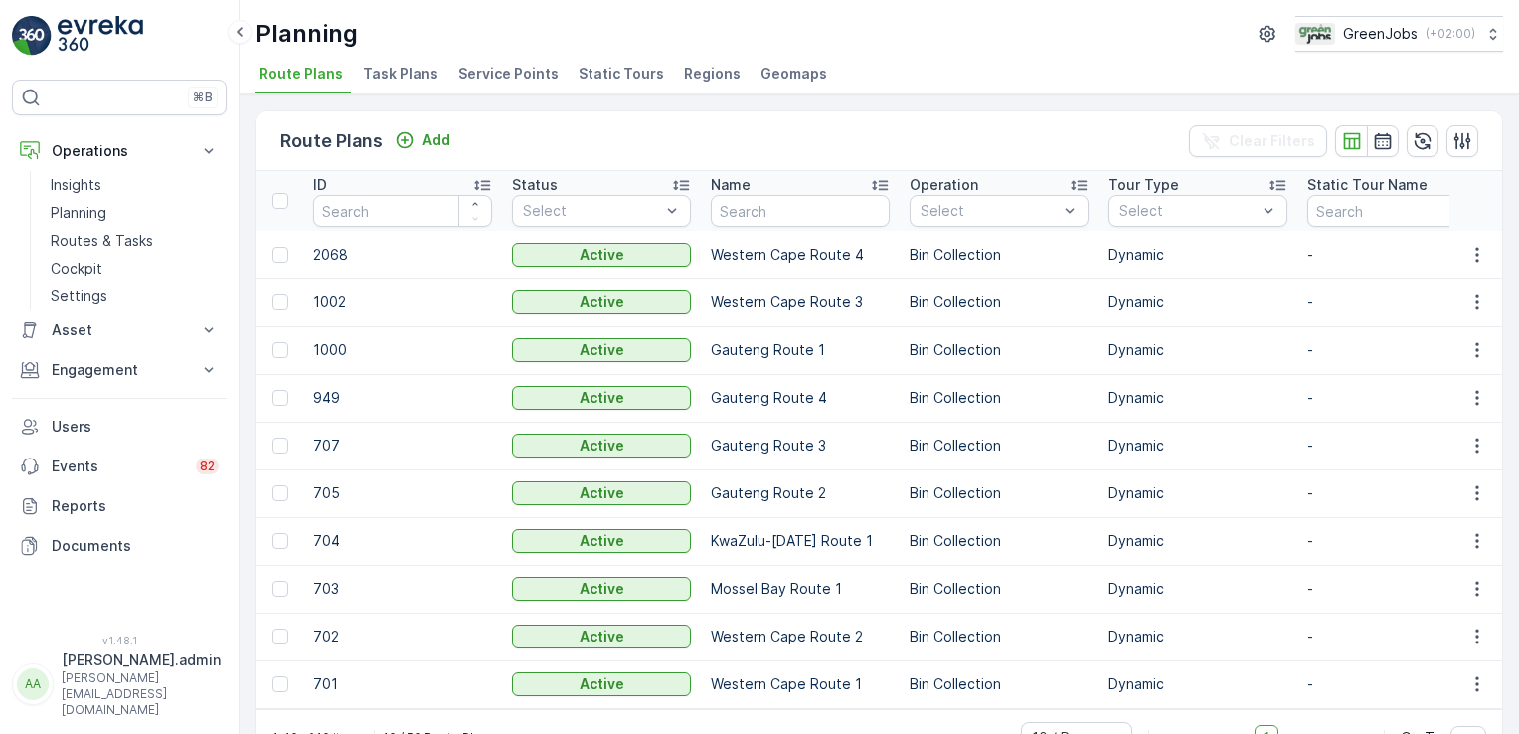
click at [409, 73] on span "Task Plans" at bounding box center [401, 74] width 76 height 20
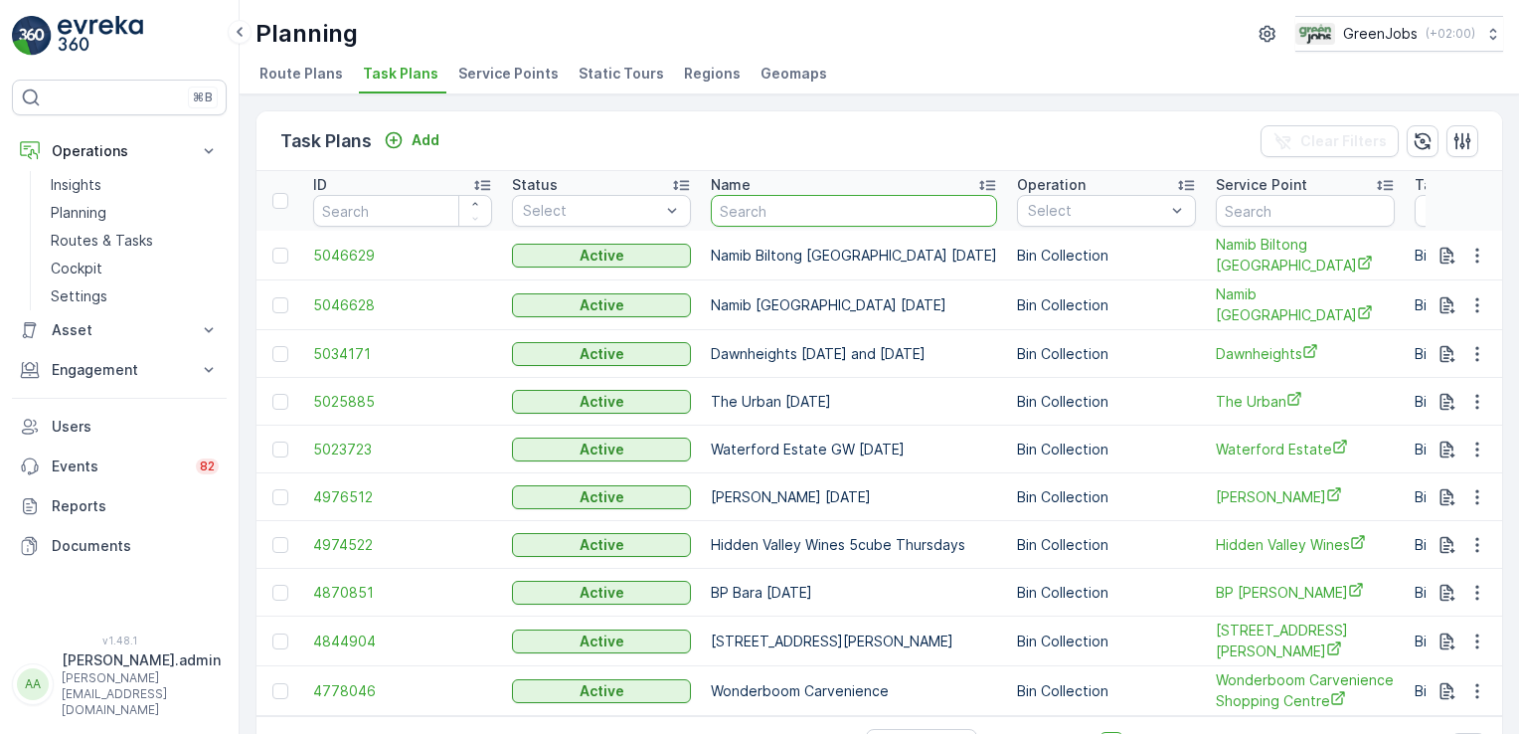
click at [824, 206] on input "text" at bounding box center [854, 211] width 286 height 32
type input "[PERSON_NAME]"
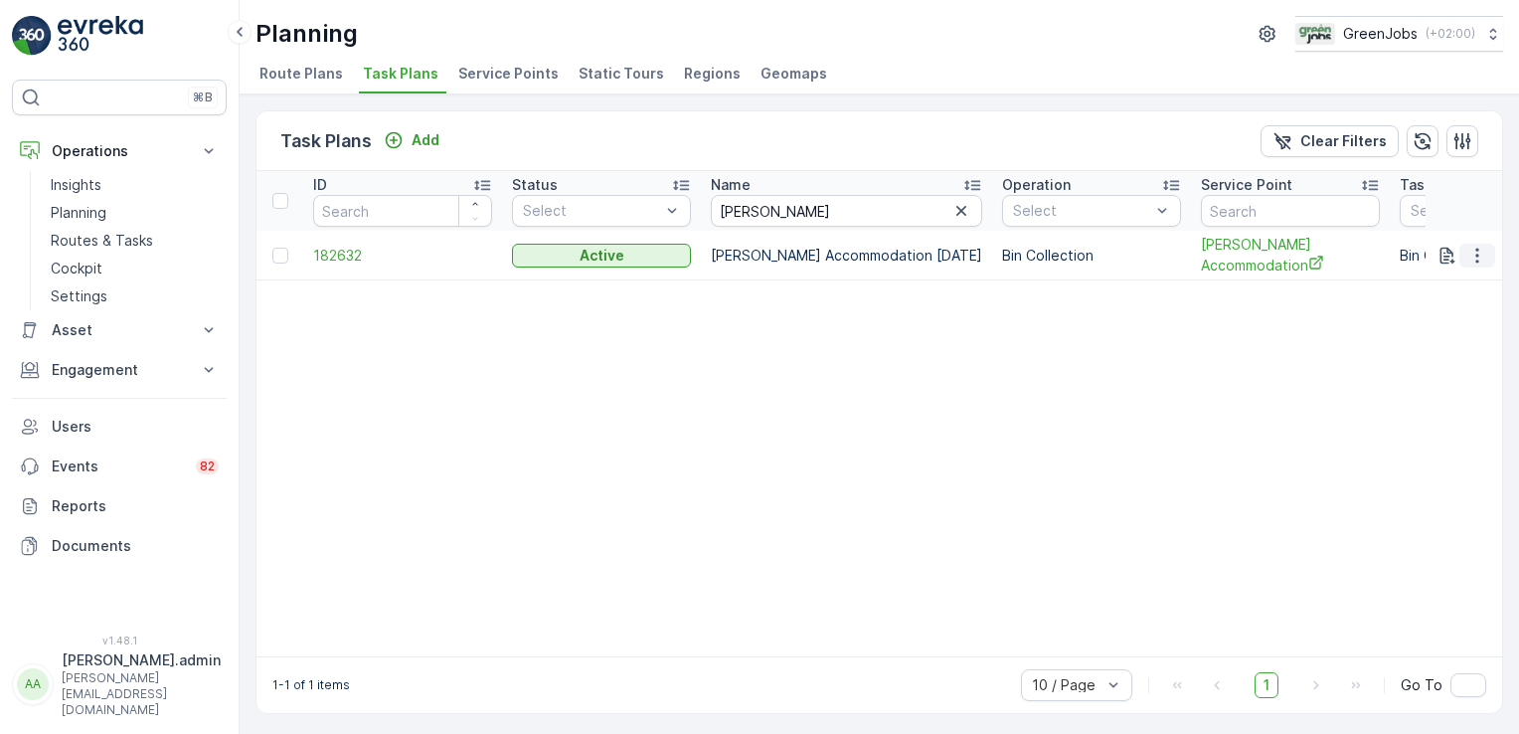
click at [1470, 247] on icon "button" at bounding box center [1478, 256] width 20 height 20
click at [1424, 280] on span "See More Details" at bounding box center [1453, 282] width 115 height 20
click at [1480, 246] on icon "button" at bounding box center [1478, 256] width 20 height 20
click at [1446, 312] on span "Edit Task Plan" at bounding box center [1442, 310] width 92 height 20
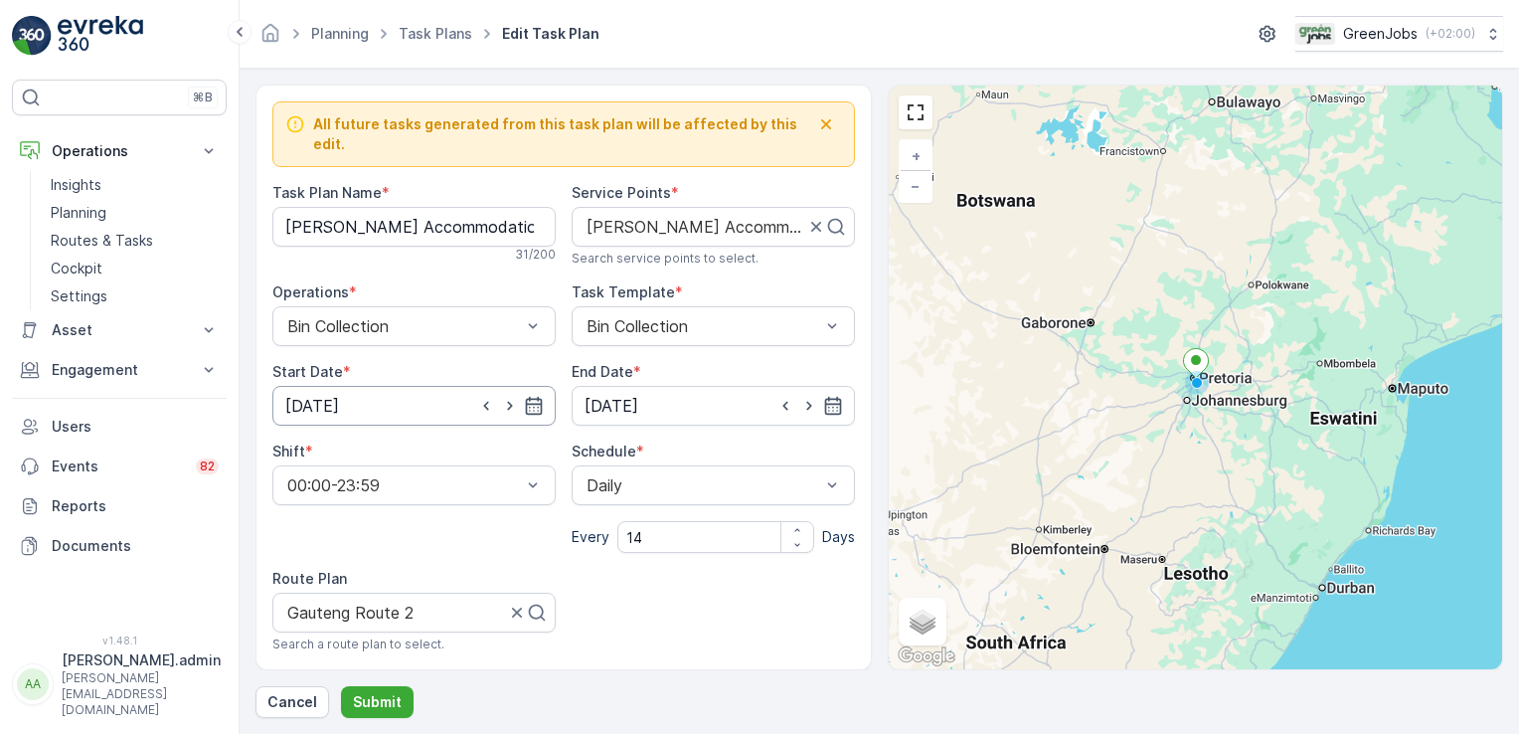
click at [319, 386] on input "[DATE]" at bounding box center [413, 406] width 283 height 40
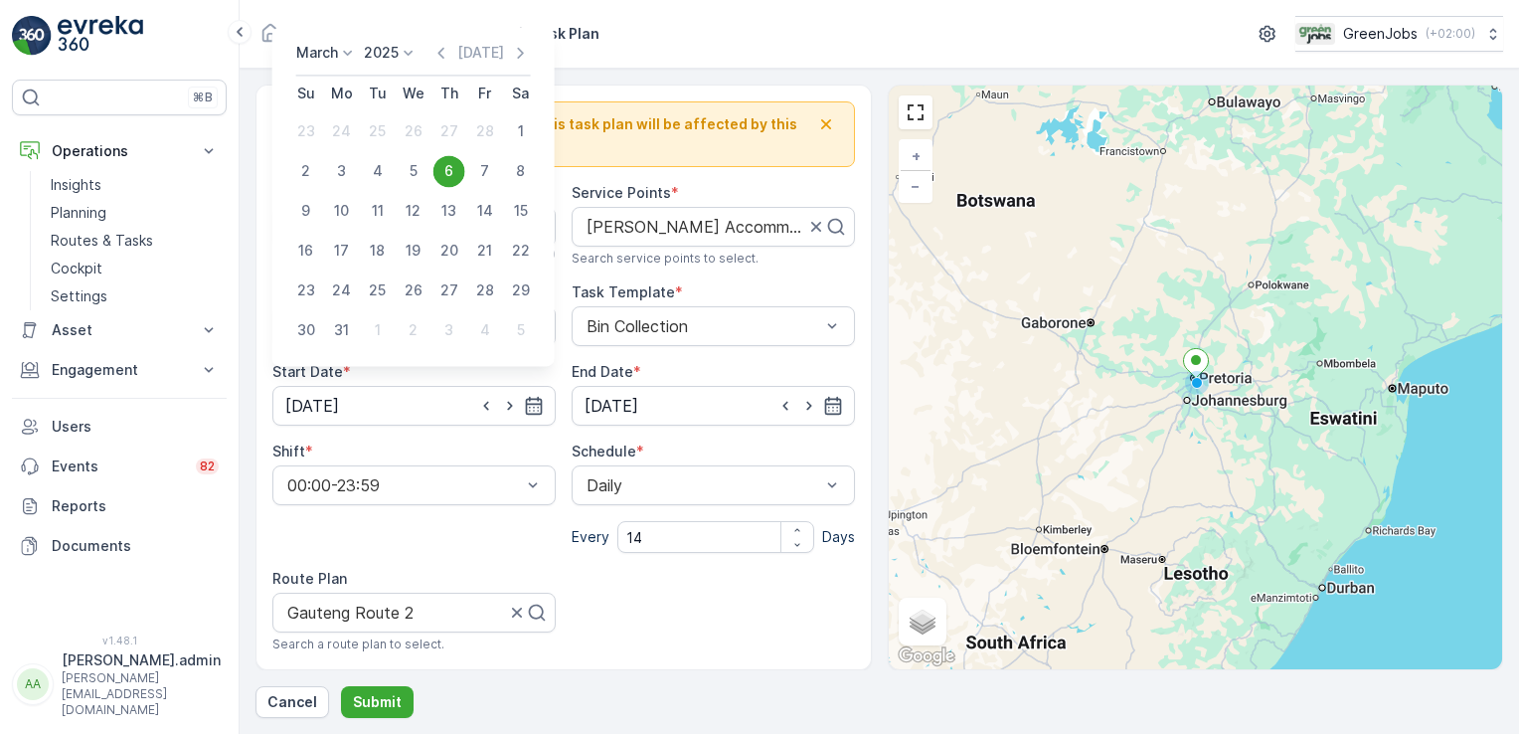
click at [350, 54] on icon at bounding box center [348, 53] width 20 height 20
click at [360, 180] on div "August" at bounding box center [331, 179] width 63 height 28
click at [455, 290] on div "28" at bounding box center [450, 290] width 32 height 32
type input "[DATE]"
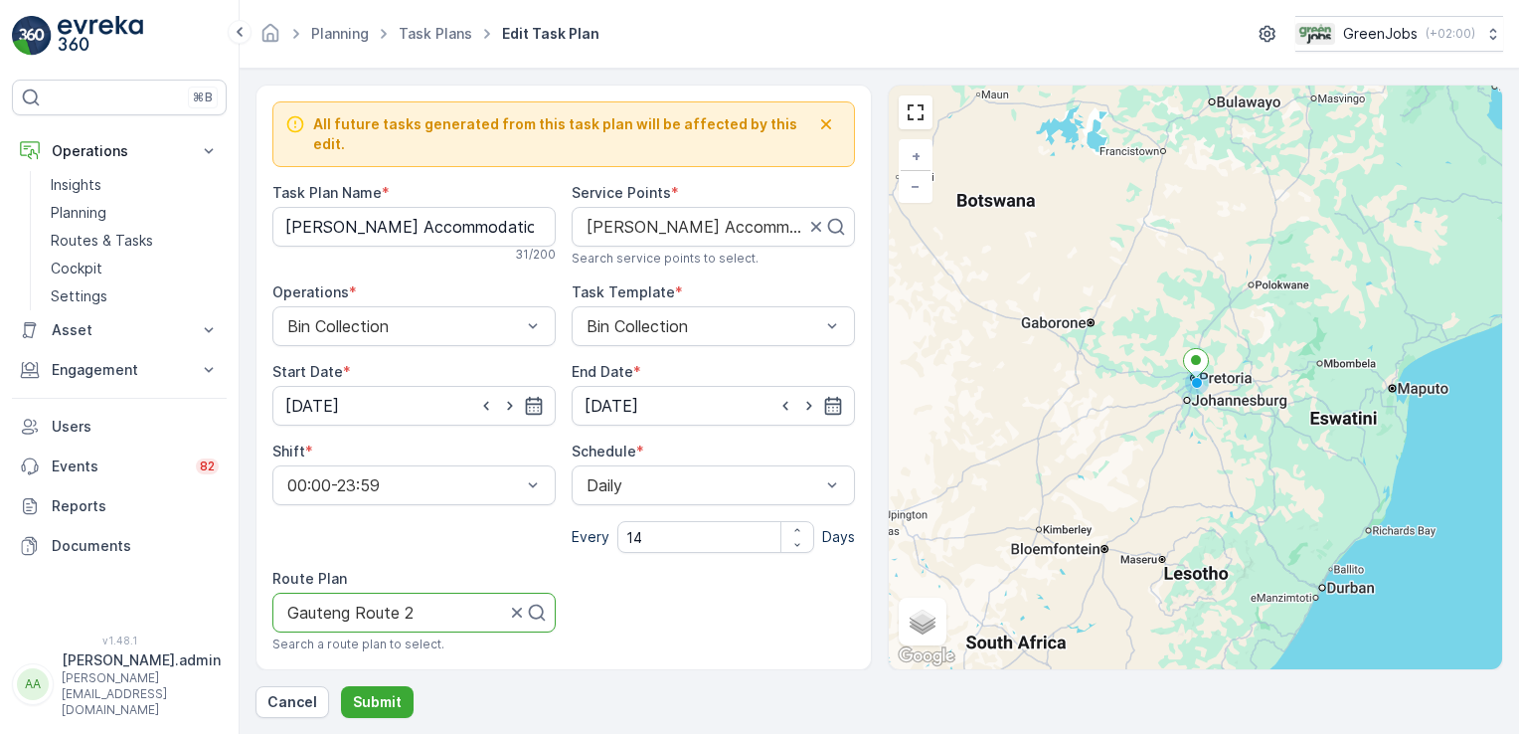
click at [402, 604] on div at bounding box center [396, 613] width 222 height 18
type input "Gauteng route 2"
click at [378, 652] on span "Gauteng Route 2" at bounding box center [347, 661] width 126 height 18
click at [385, 700] on p "Submit" at bounding box center [377, 702] width 49 height 20
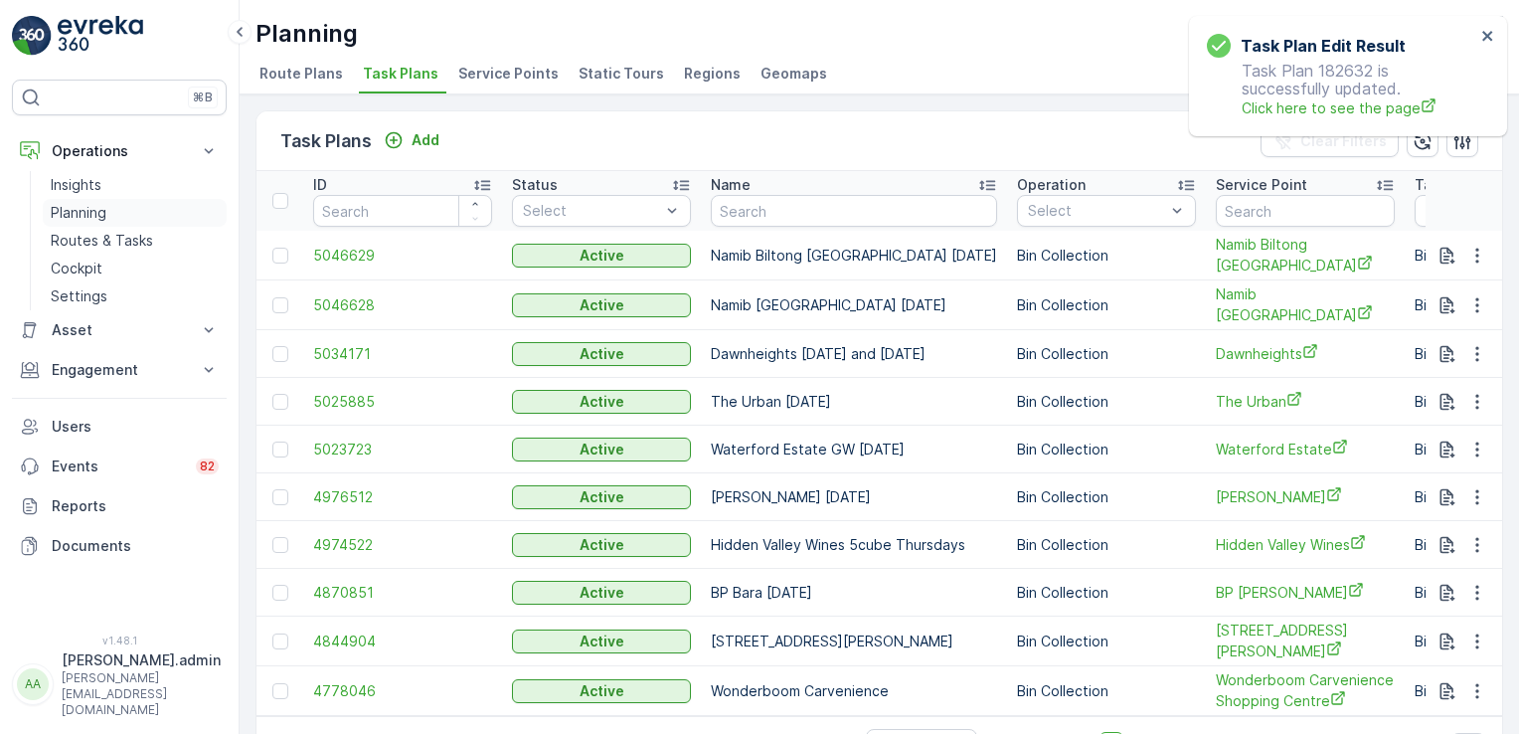
click at [104, 208] on p "Planning" at bounding box center [79, 213] width 56 height 20
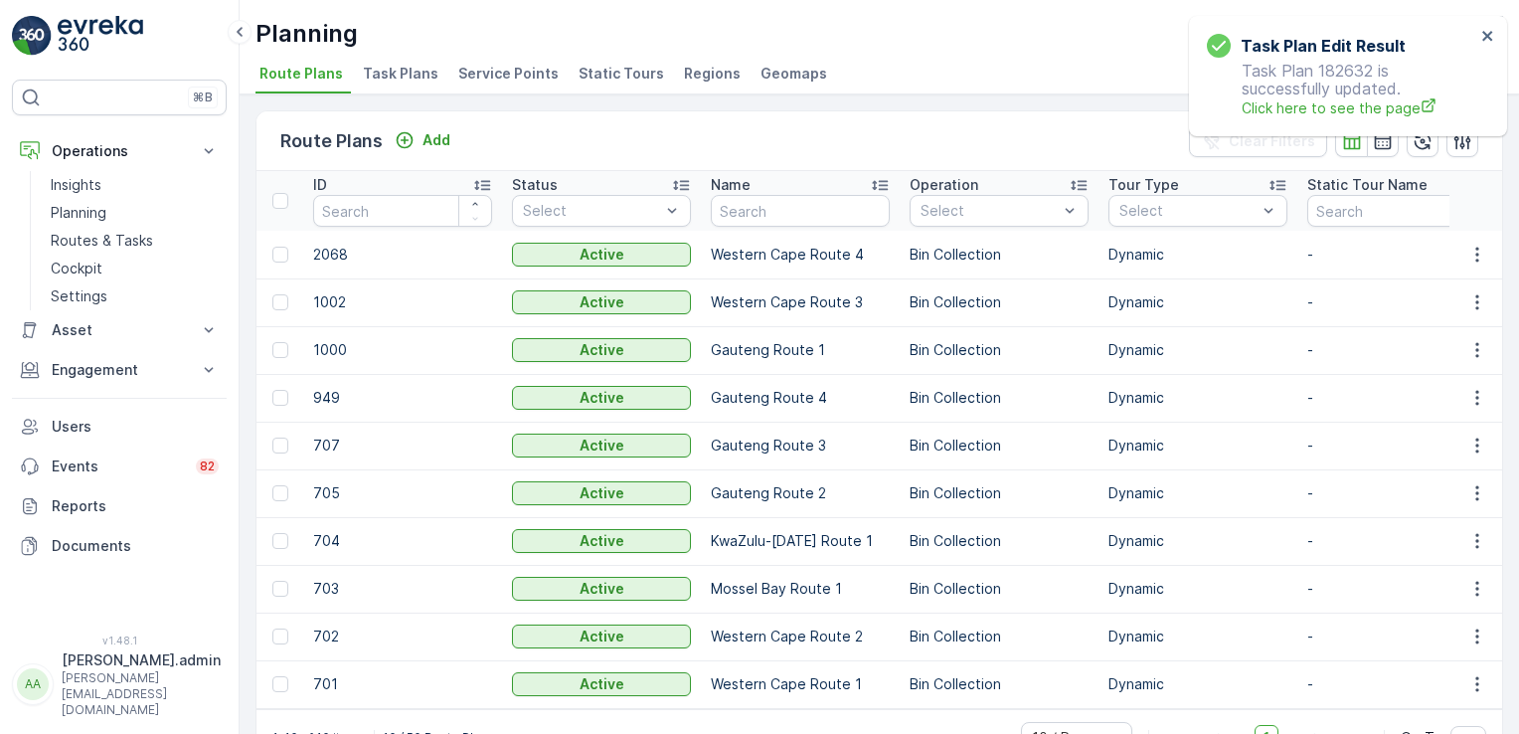
click at [532, 75] on span "Service Points" at bounding box center [508, 74] width 100 height 20
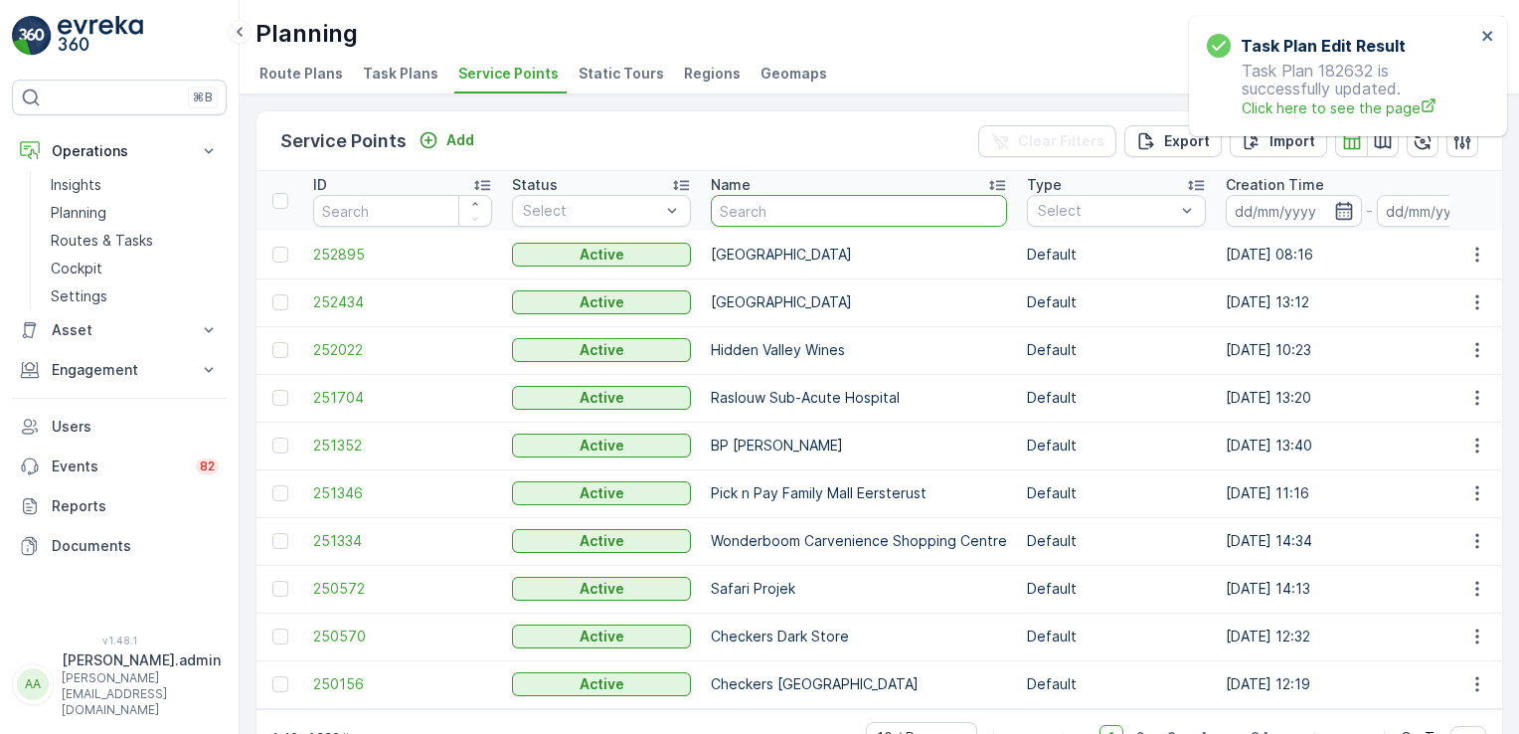
click at [803, 216] on input "text" at bounding box center [859, 211] width 296 height 32
type input "introlab"
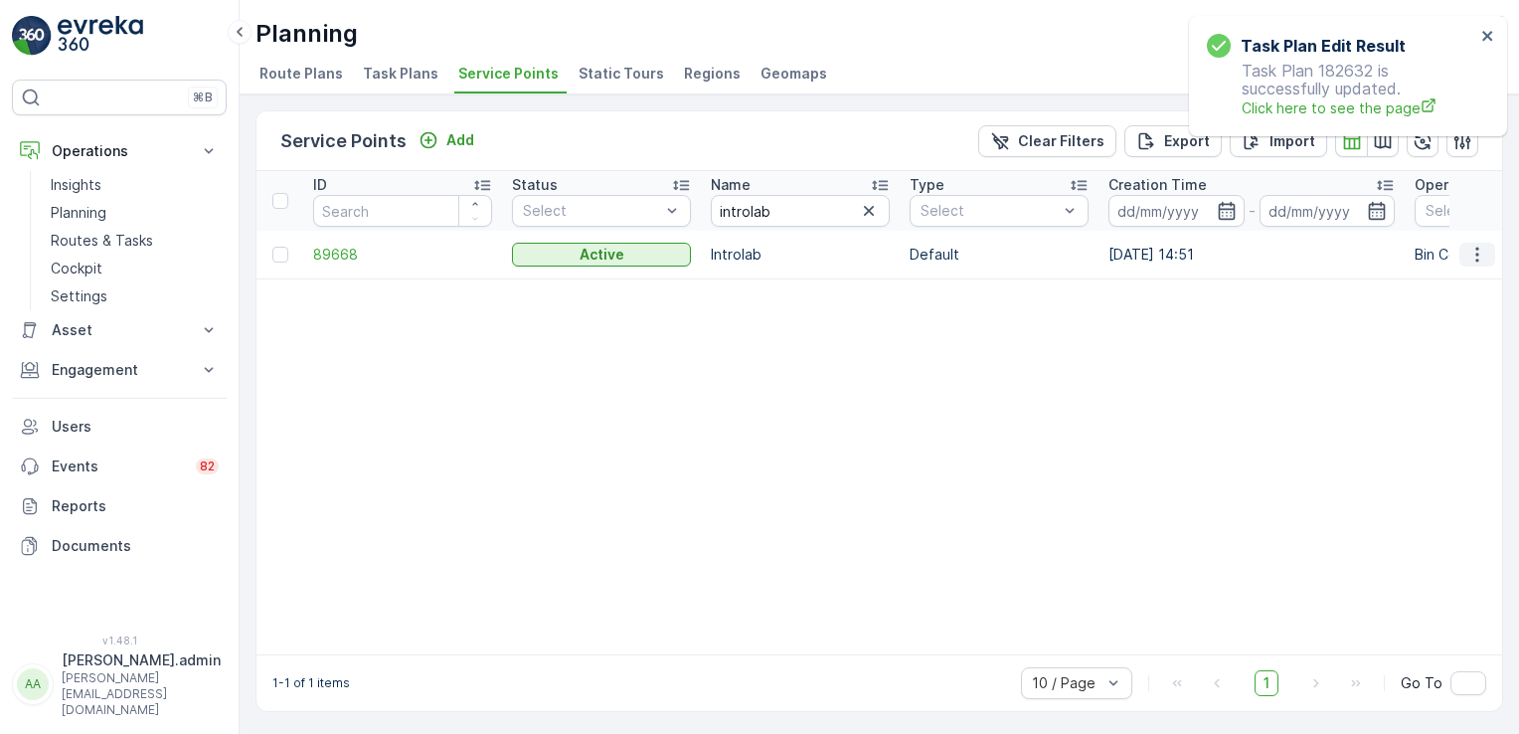
click at [1476, 261] on icon "button" at bounding box center [1478, 255] width 20 height 20
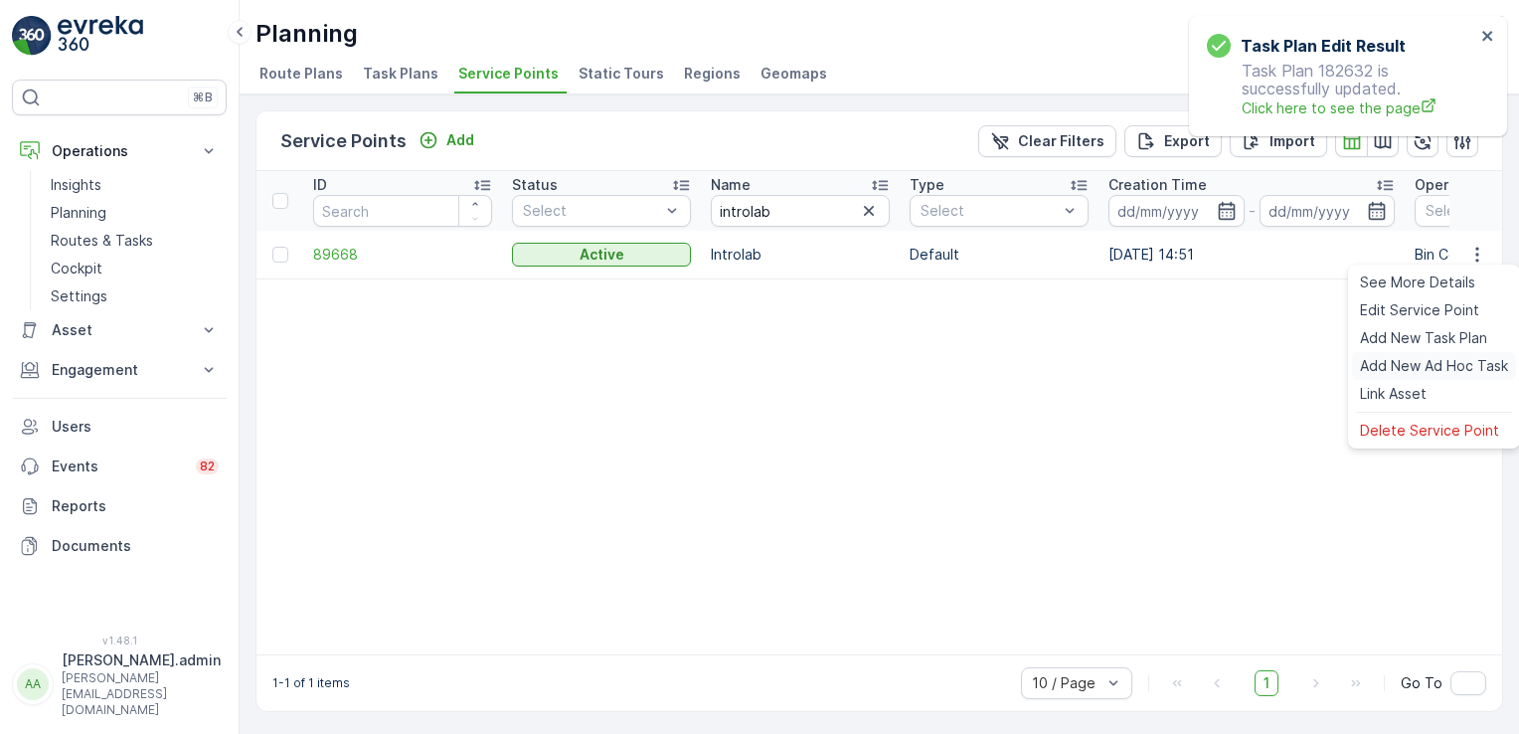
click at [1427, 360] on span "Add New Ad Hoc Task" at bounding box center [1434, 366] width 148 height 20
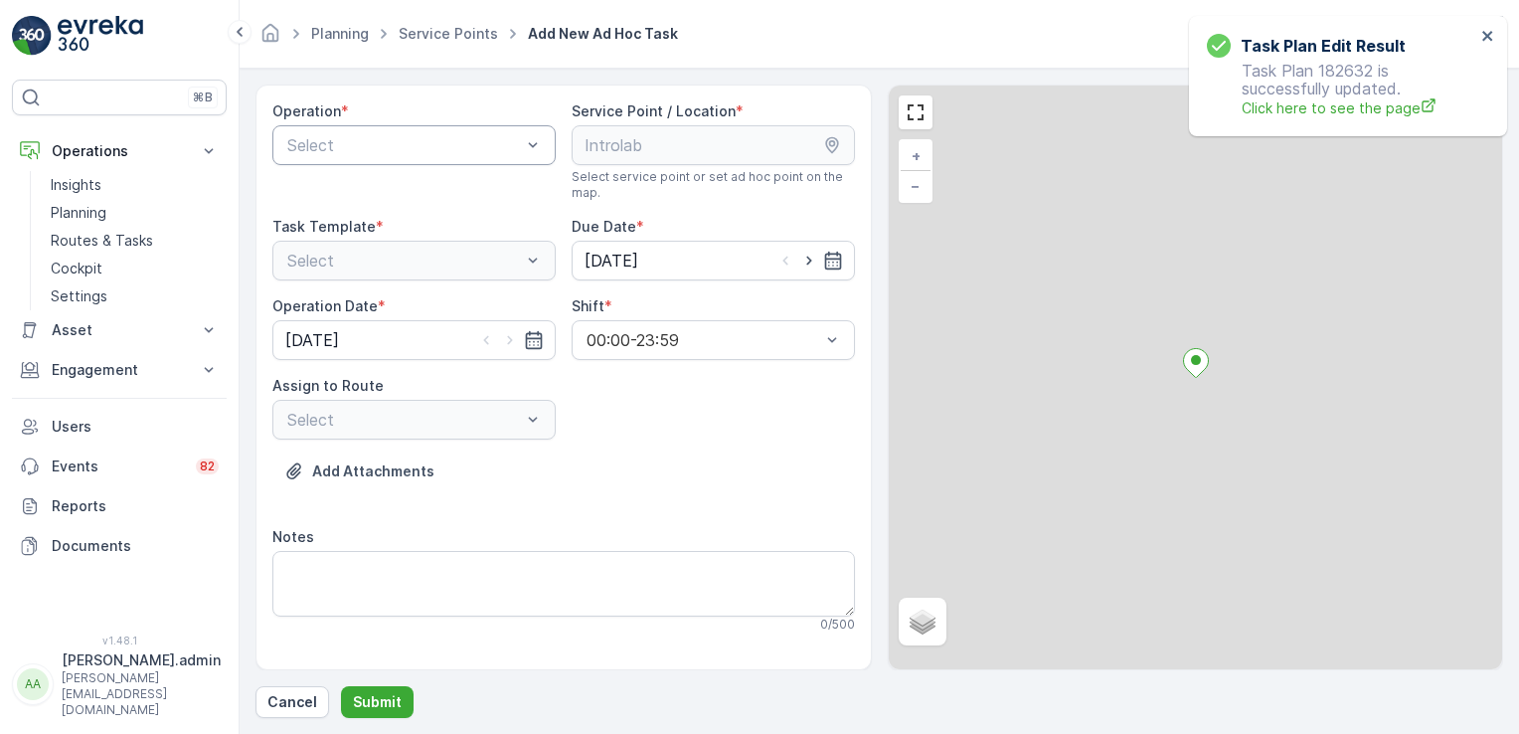
click at [537, 130] on div at bounding box center [533, 145] width 20 height 38
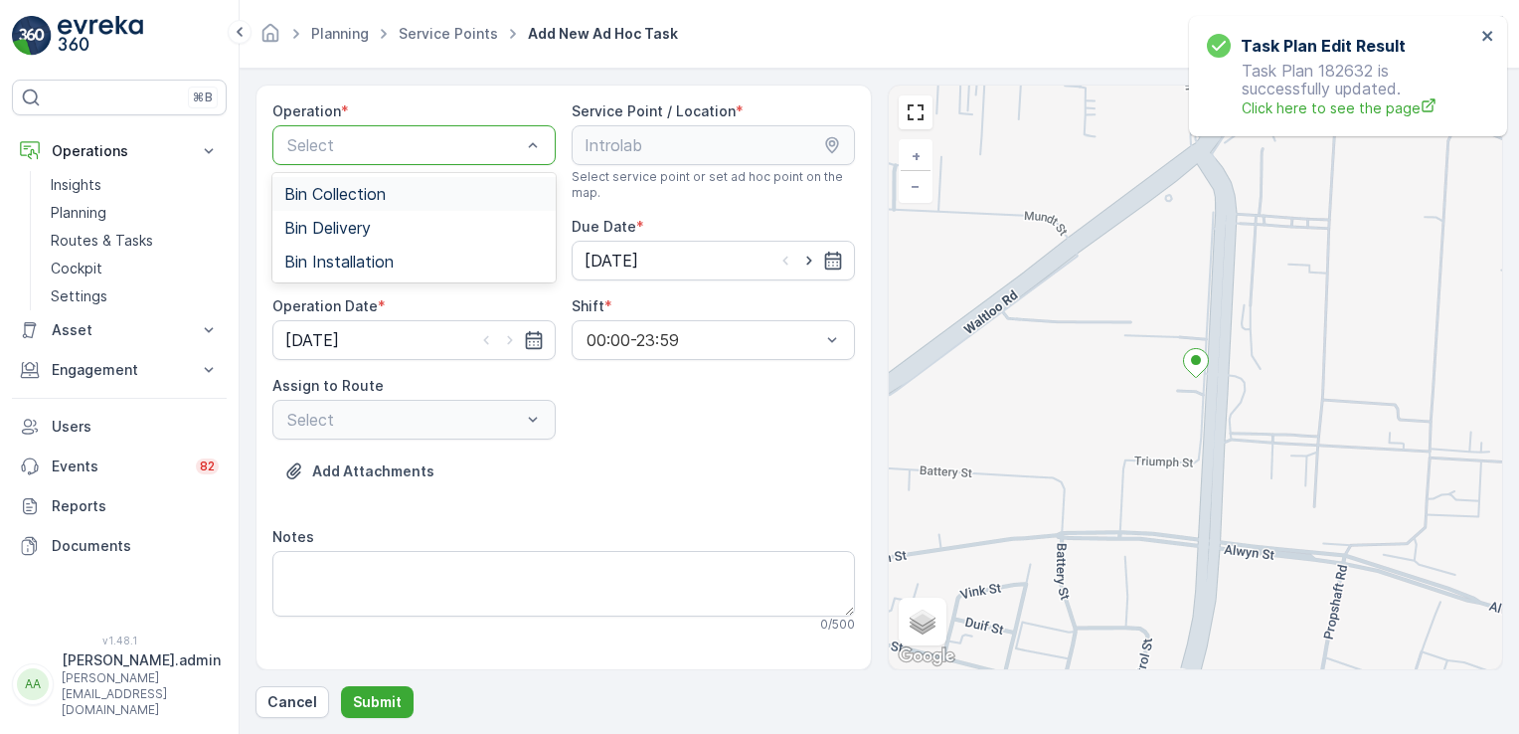
click at [354, 191] on span "Bin Collection" at bounding box center [334, 194] width 101 height 18
click at [636, 251] on input "[DATE]" at bounding box center [713, 261] width 283 height 40
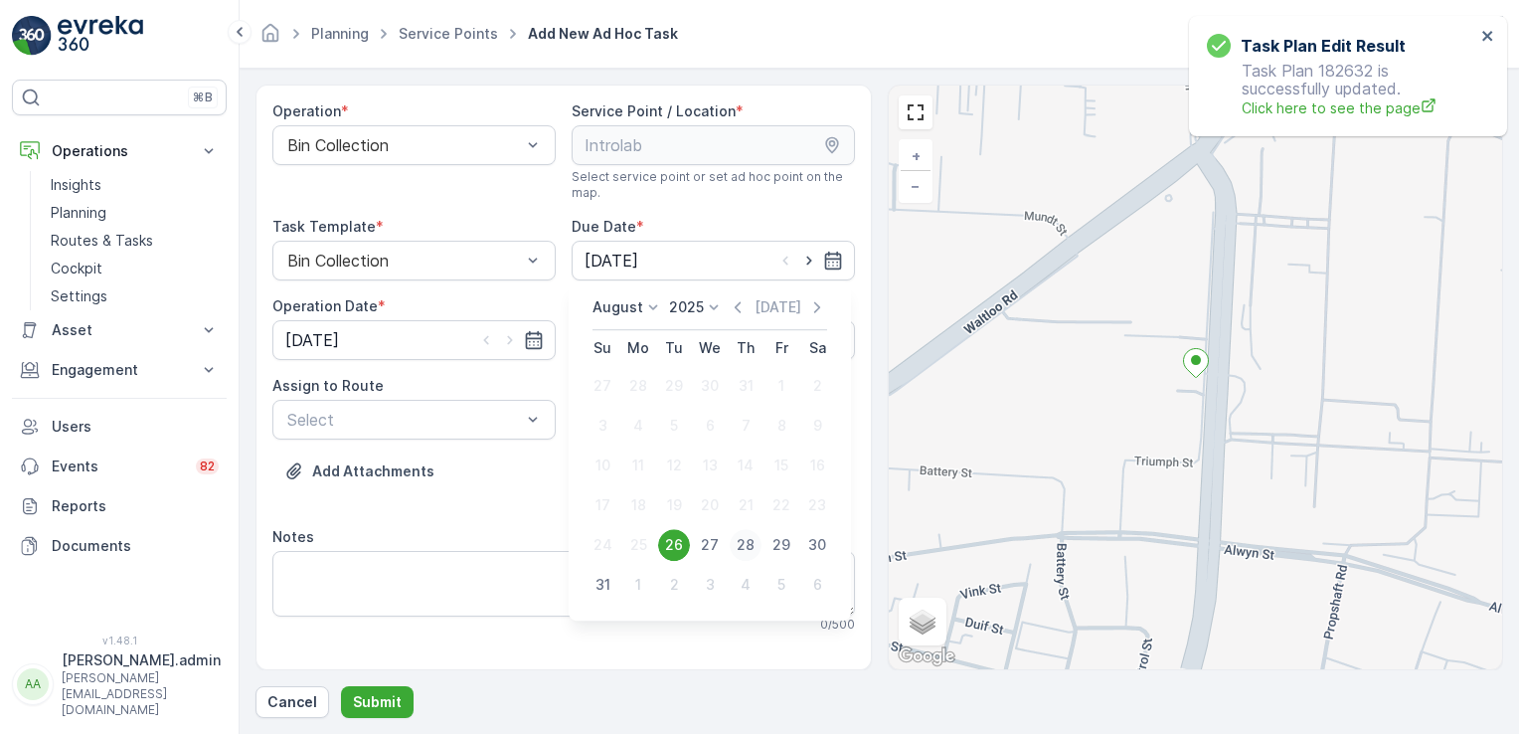
click at [745, 547] on div "28" at bounding box center [746, 545] width 32 height 32
type input "[DATE]"
click at [359, 342] on input "[DATE]" at bounding box center [413, 340] width 283 height 40
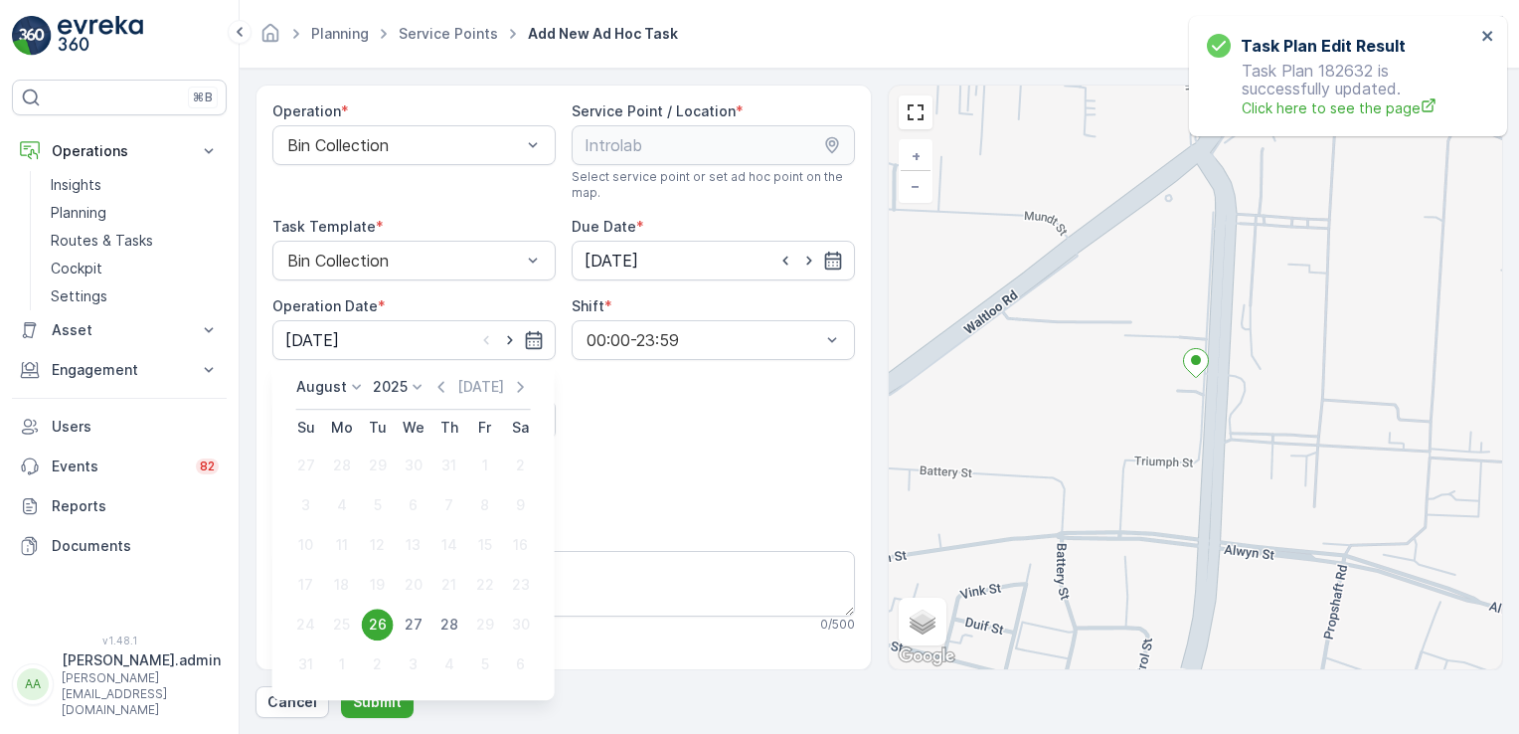
click at [449, 618] on div "28" at bounding box center [450, 625] width 32 height 32
type input "[DATE]"
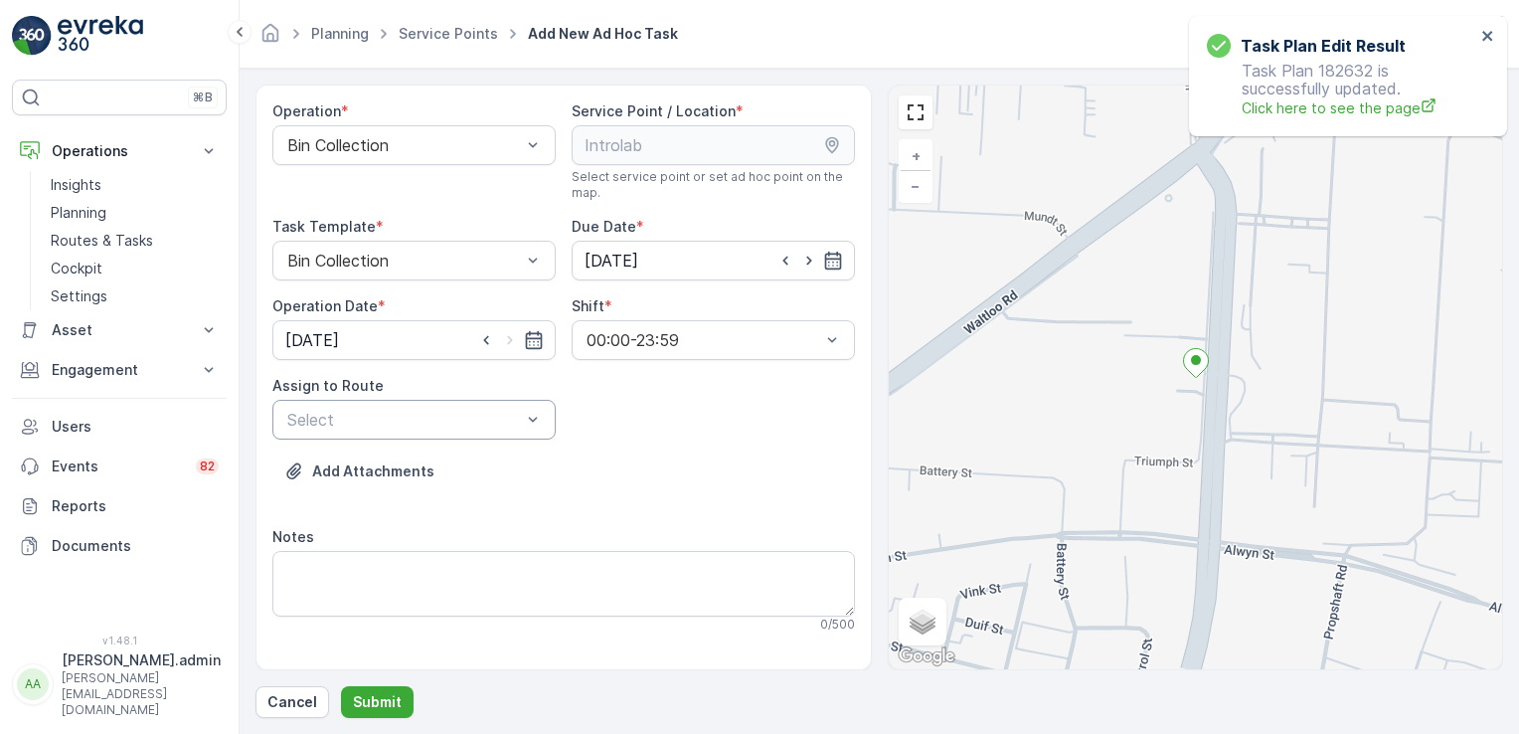
click at [520, 417] on div at bounding box center [404, 420] width 238 height 18
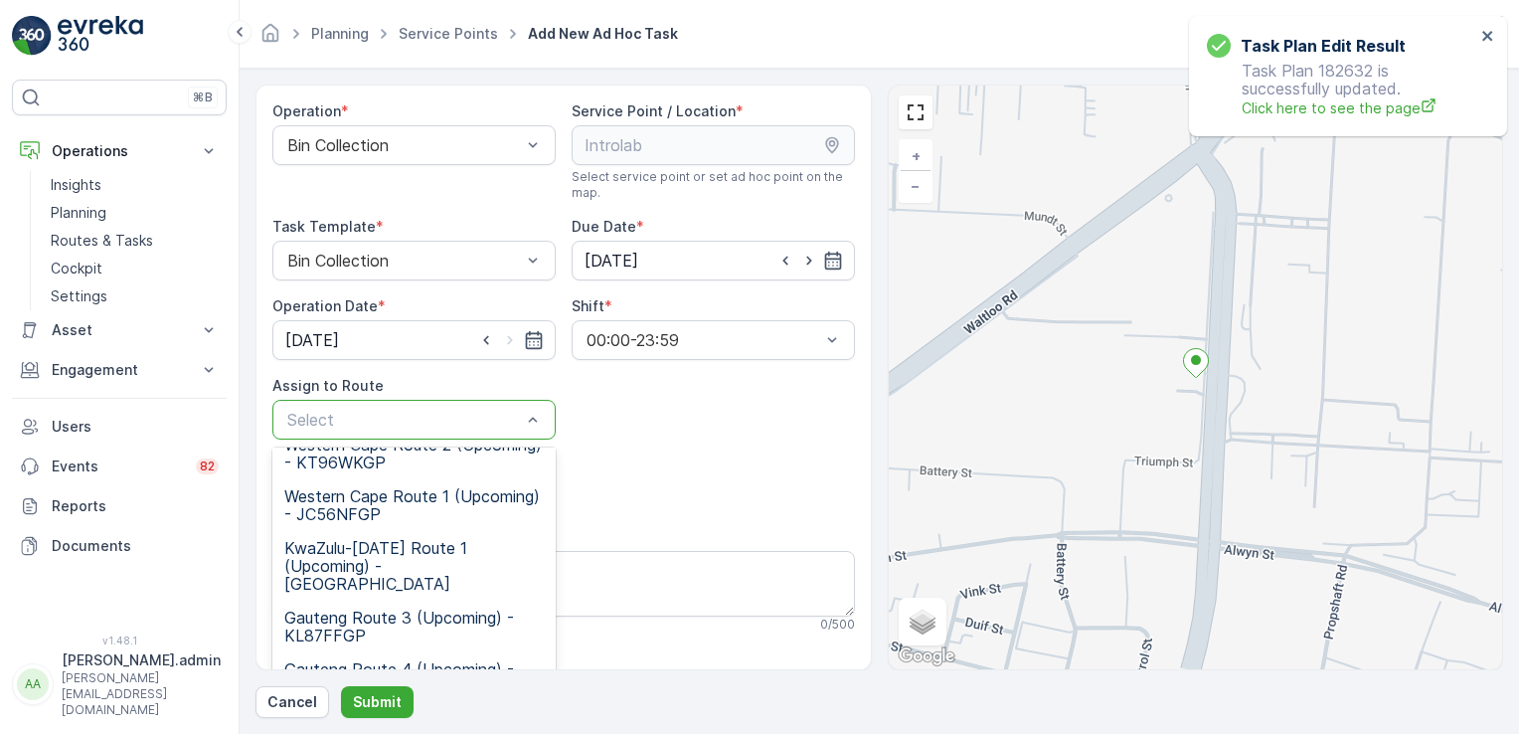
scroll to position [209, 0]
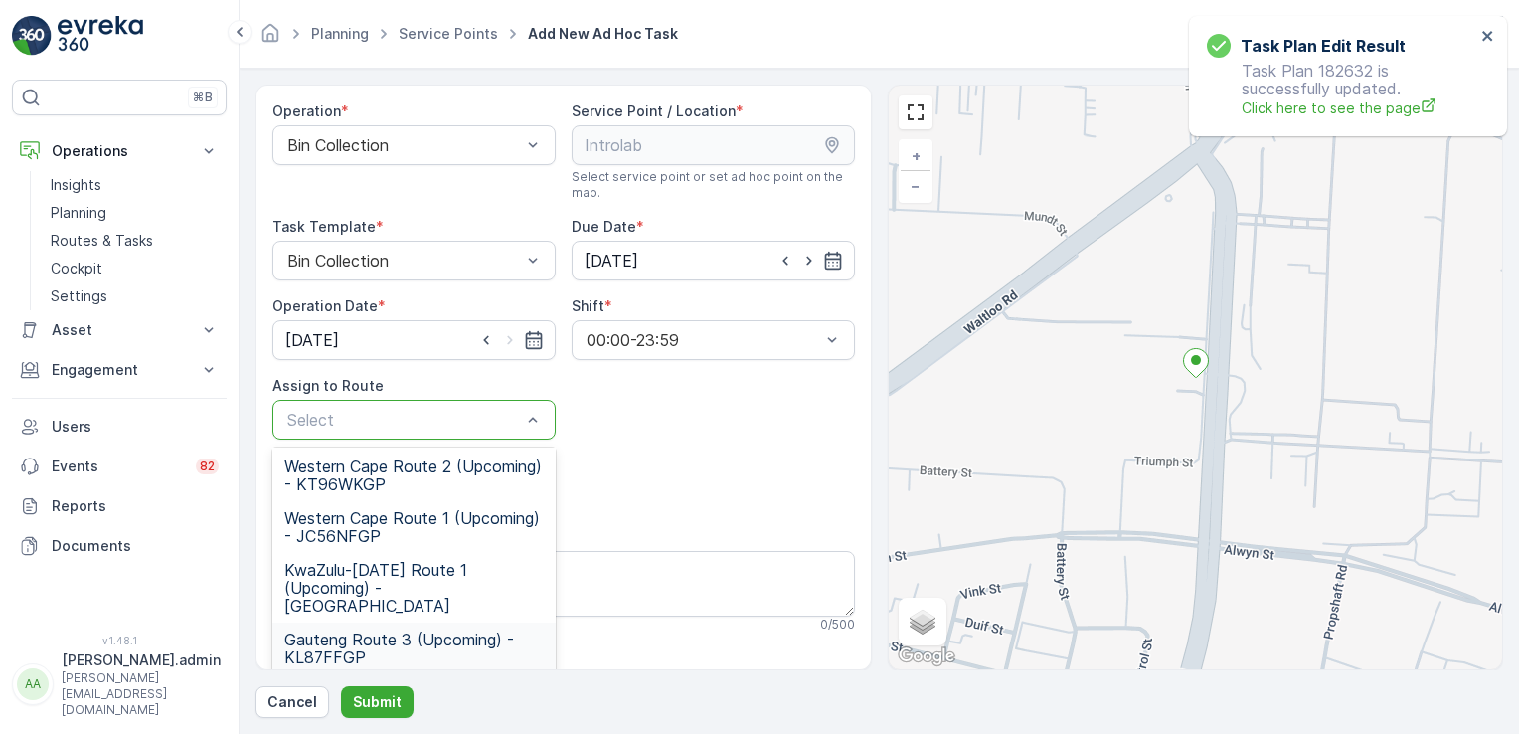
click at [343, 630] on span "Gauteng Route 3 (Upcoming) - KL87FFGP" at bounding box center [414, 648] width 260 height 36
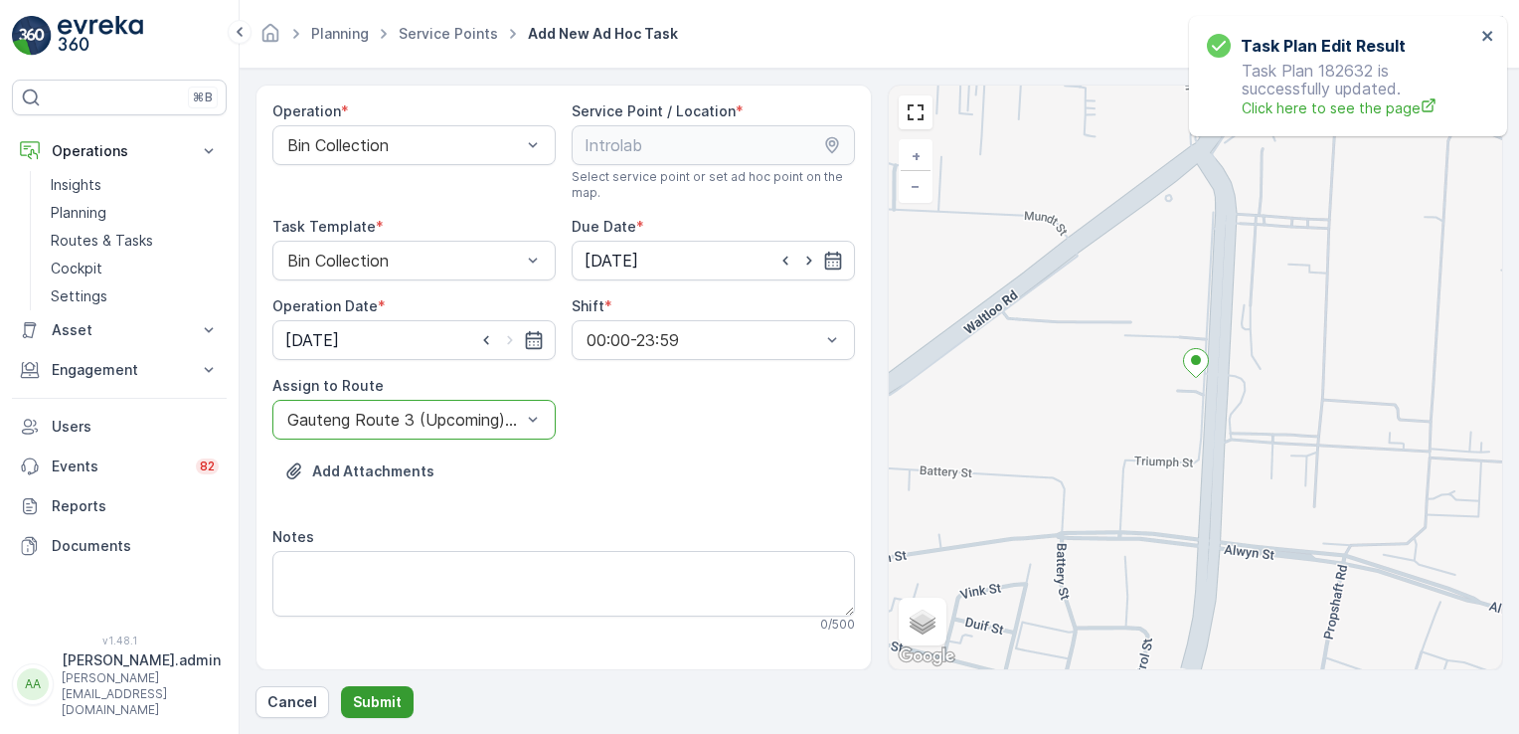
click at [374, 699] on p "Submit" at bounding box center [377, 702] width 49 height 20
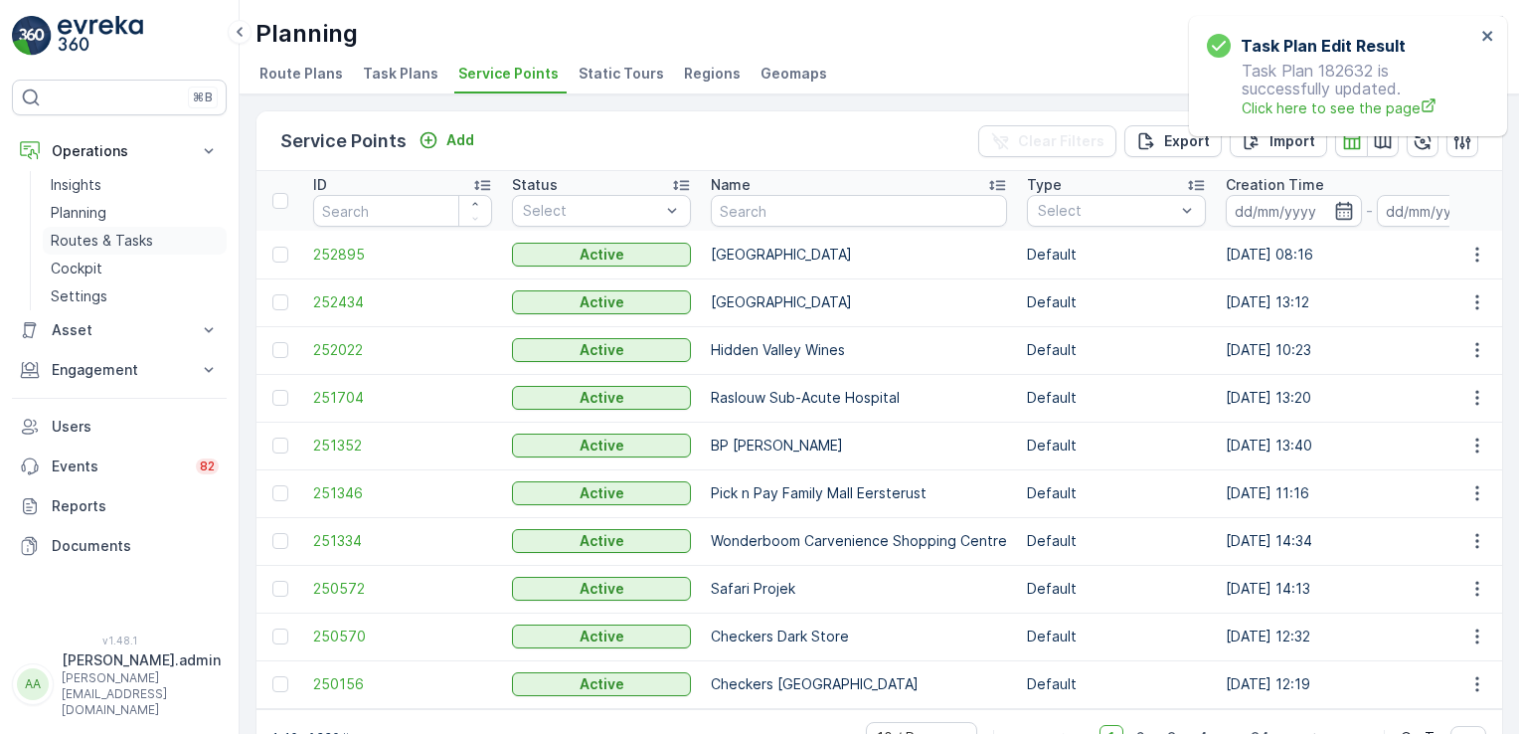
click at [111, 245] on p "Routes & Tasks" at bounding box center [102, 241] width 102 height 20
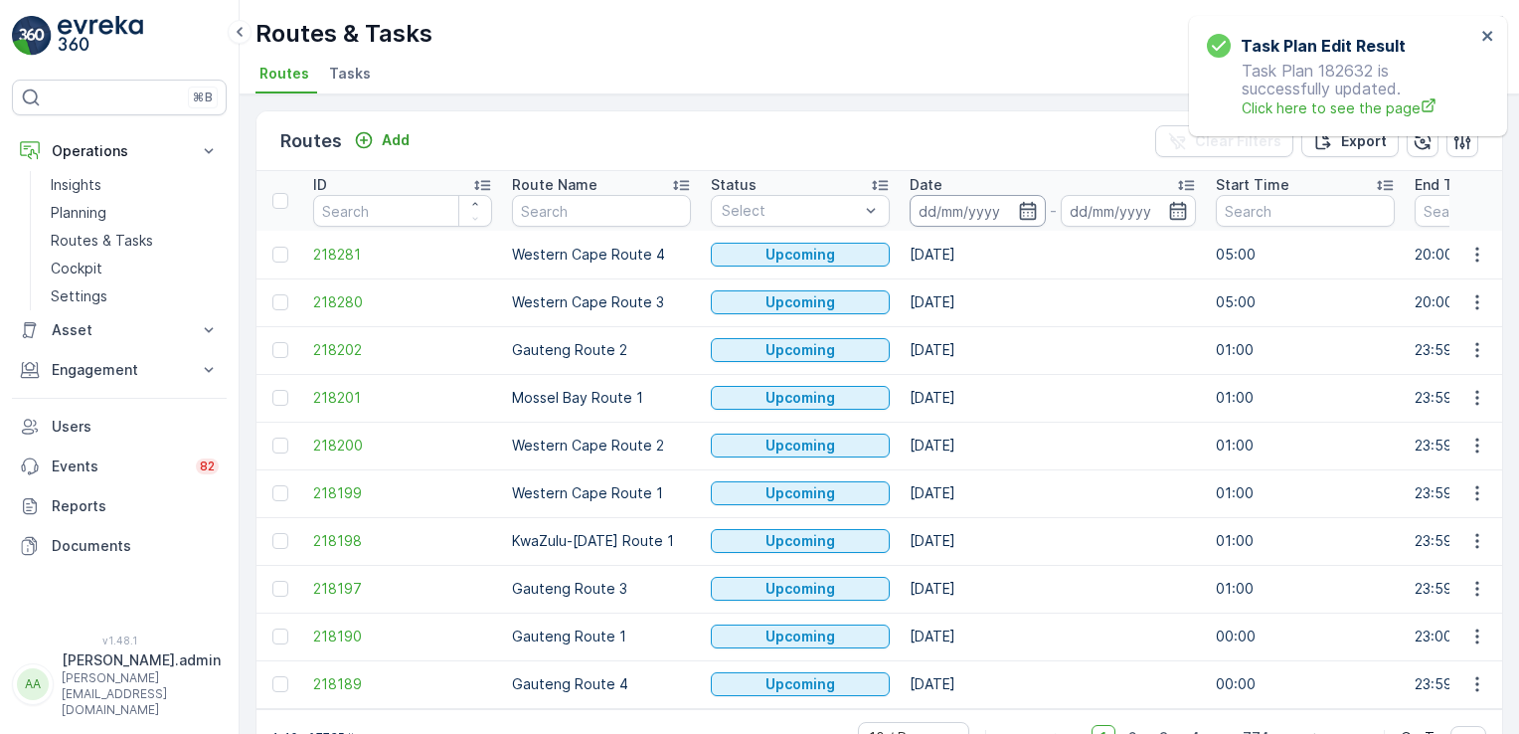
click at [931, 206] on input at bounding box center [978, 211] width 136 height 32
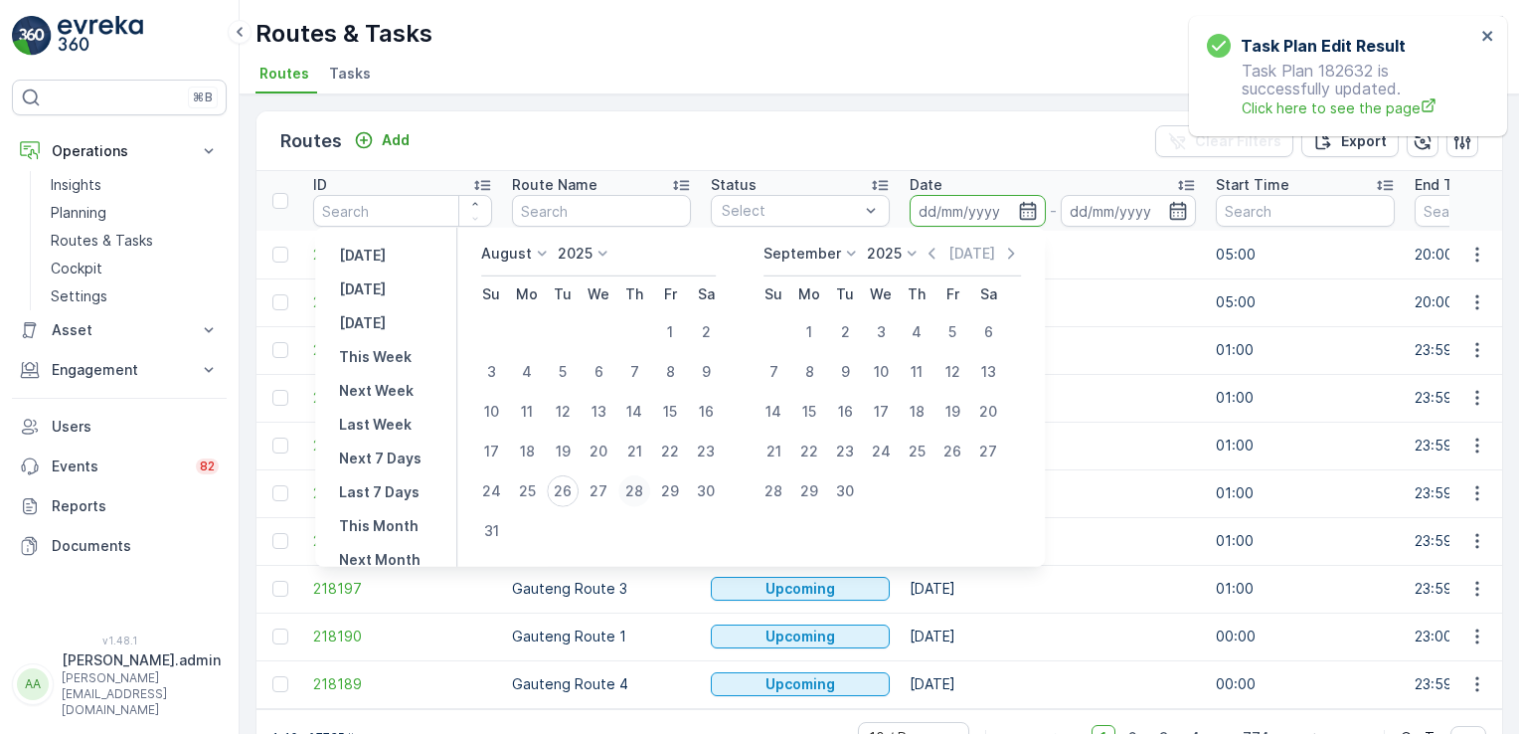
click at [642, 490] on div "28" at bounding box center [635, 491] width 32 height 32
type input "[DATE]"
click at [641, 490] on div "28" at bounding box center [635, 491] width 32 height 32
type input "[DATE]"
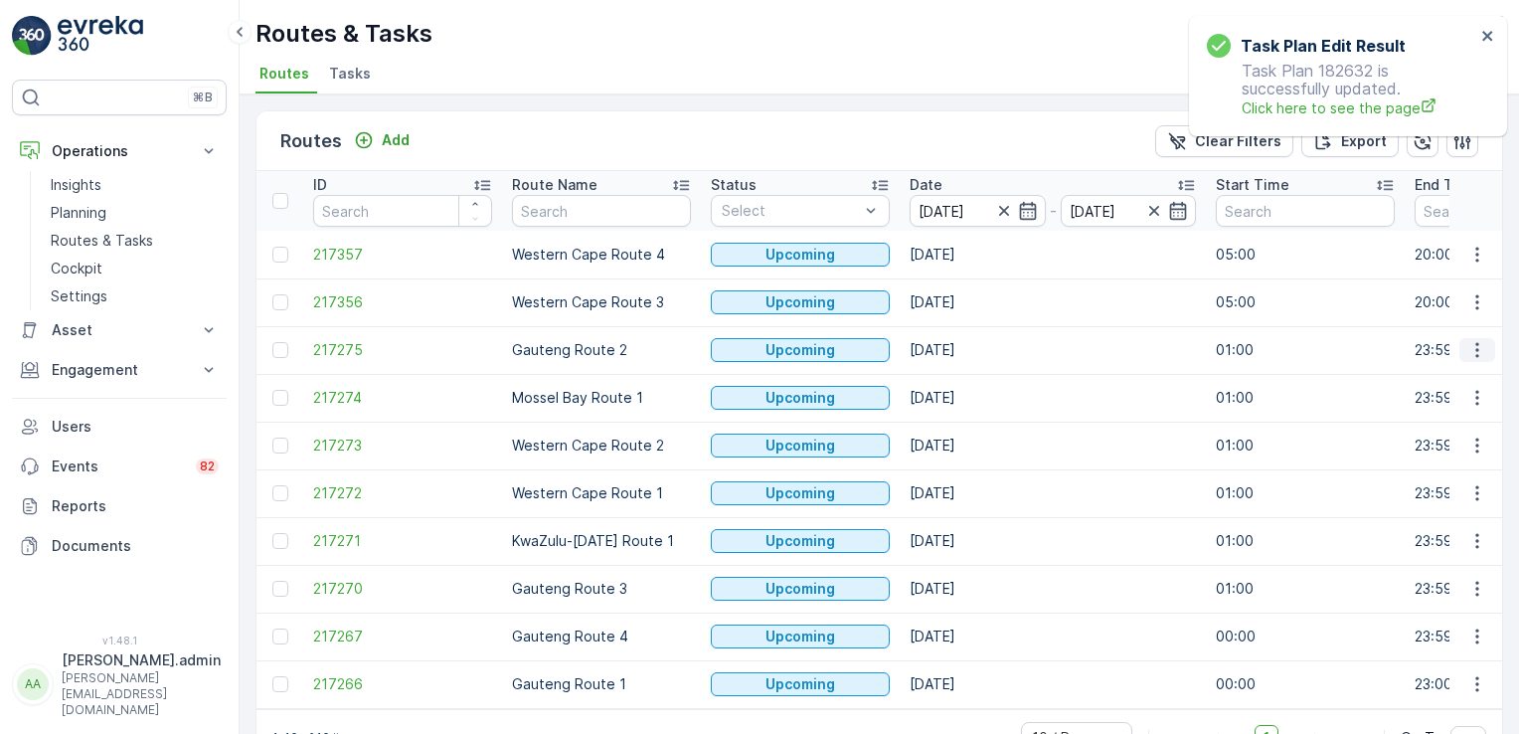
click at [1475, 348] on icon "button" at bounding box center [1478, 350] width 20 height 20
click at [1454, 372] on span "See More Details" at bounding box center [1430, 378] width 115 height 20
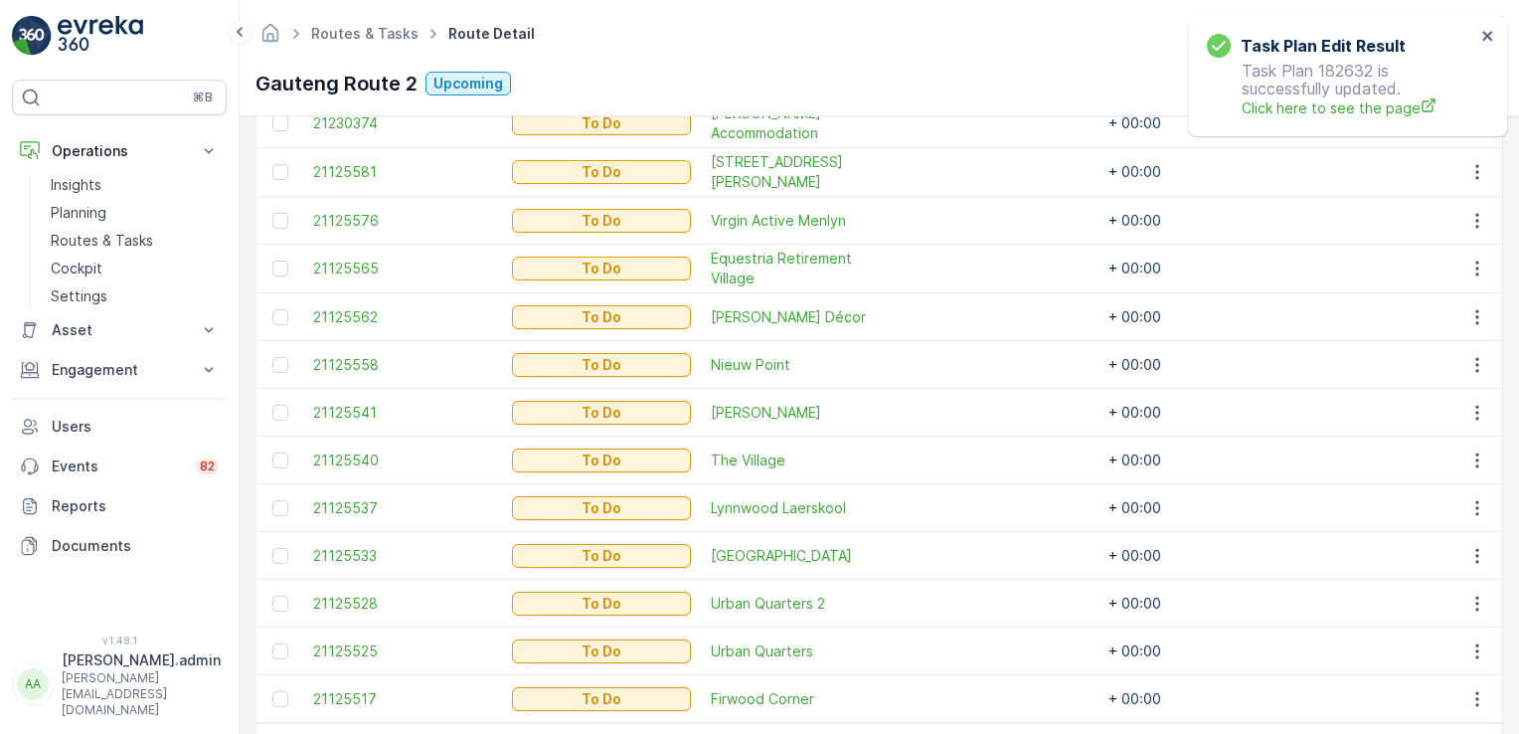
scroll to position [647, 0]
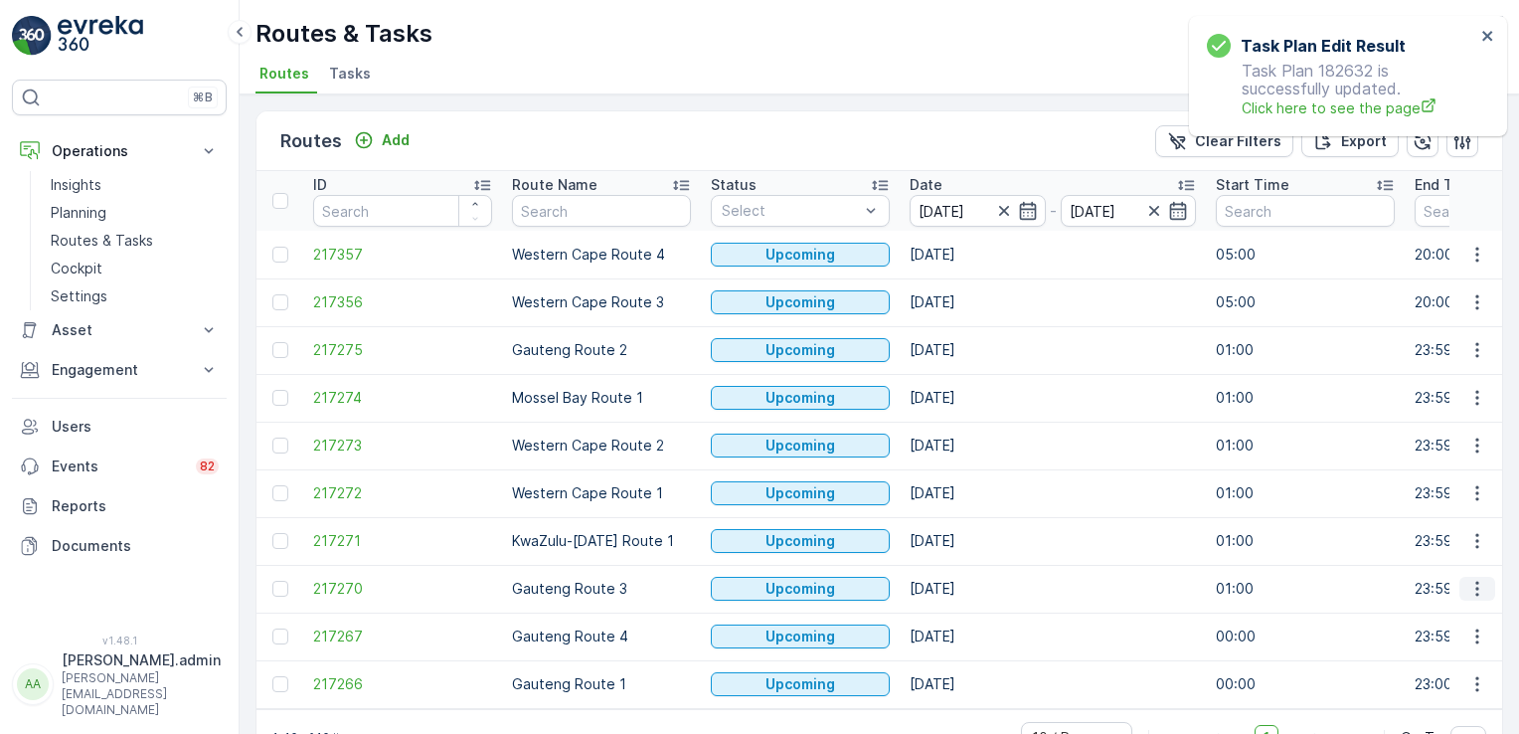
click at [1468, 584] on icon "button" at bounding box center [1478, 589] width 20 height 20
click at [1414, 441] on span "See More Details" at bounding box center [1430, 437] width 115 height 20
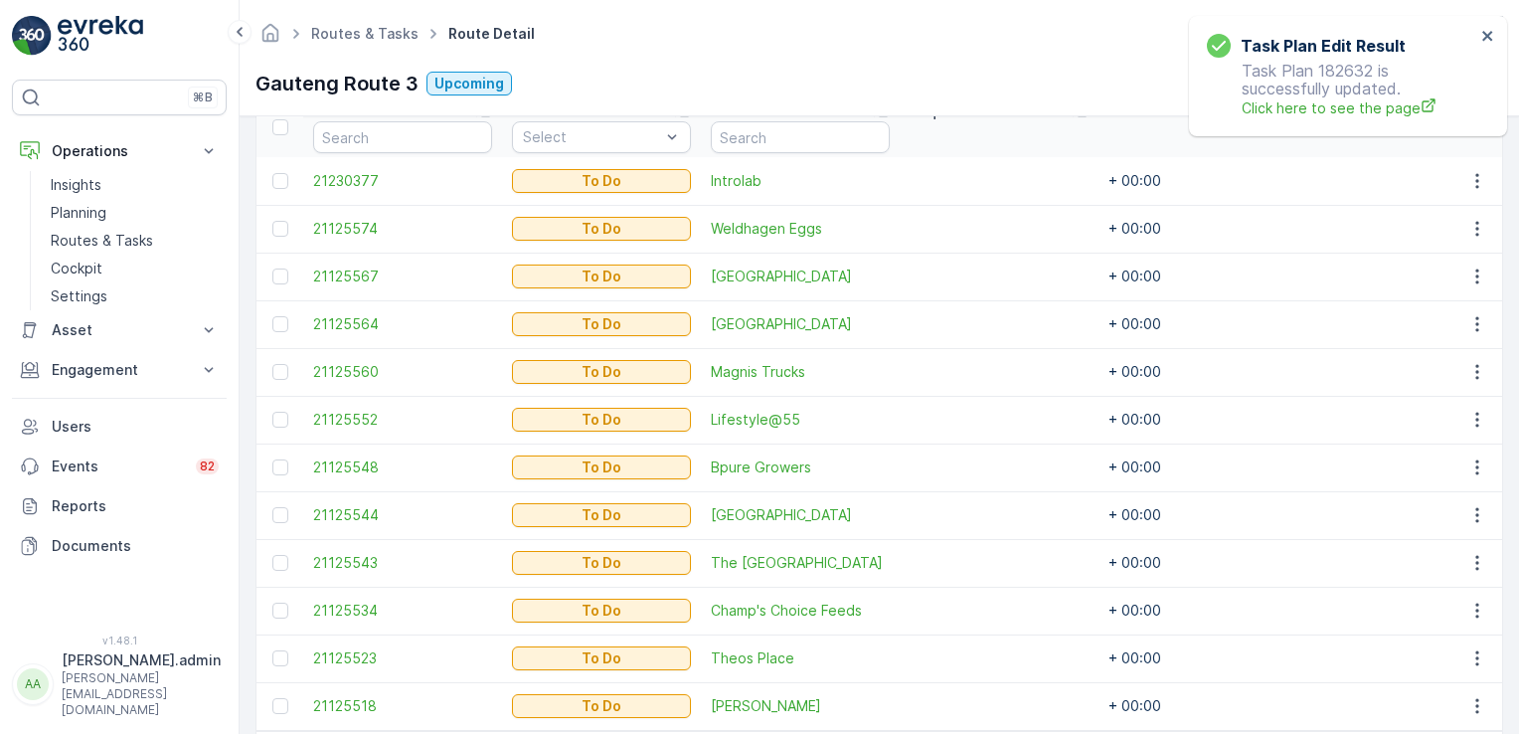
scroll to position [648, 0]
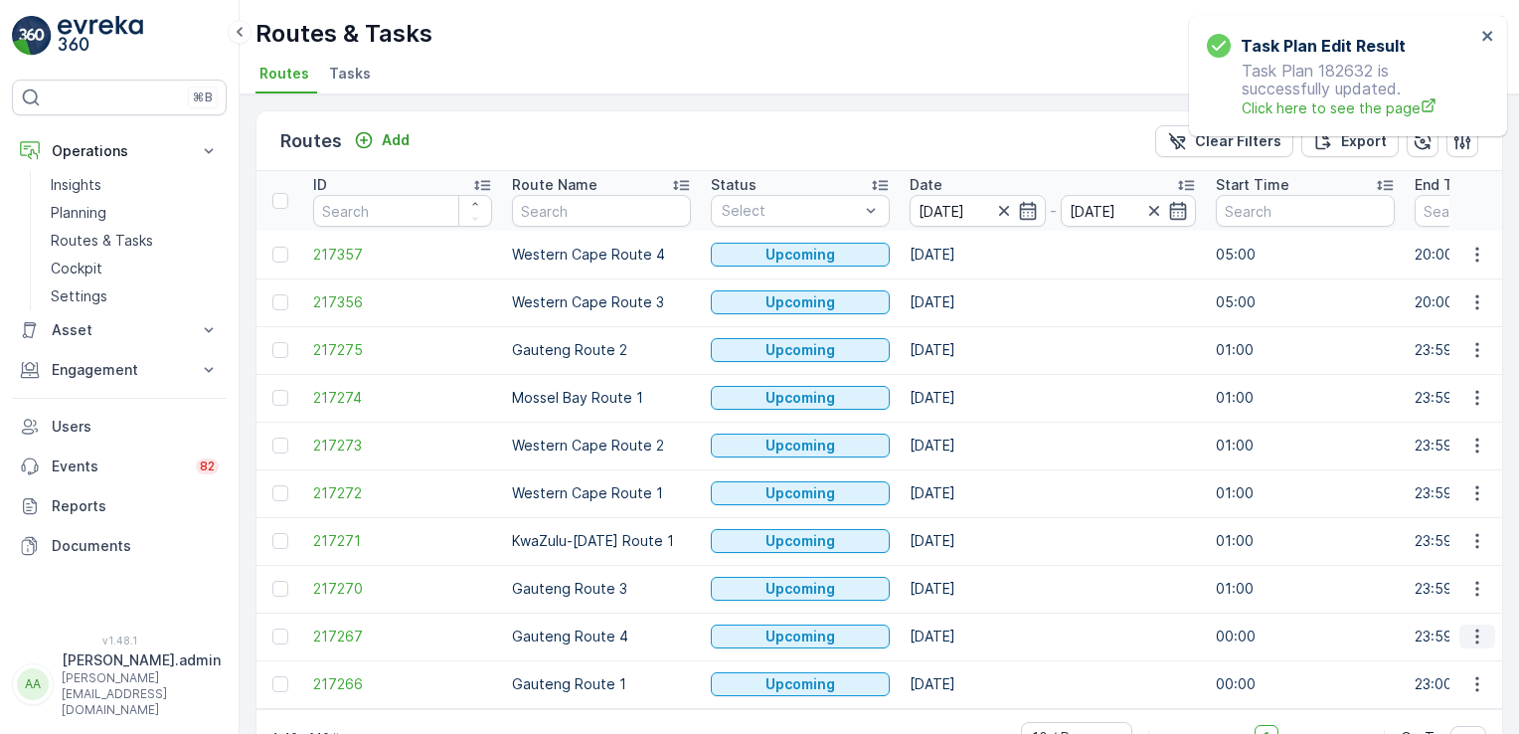
click at [1476, 635] on icon "button" at bounding box center [1477, 636] width 3 height 15
click at [1458, 483] on span "See More Details" at bounding box center [1430, 484] width 115 height 20
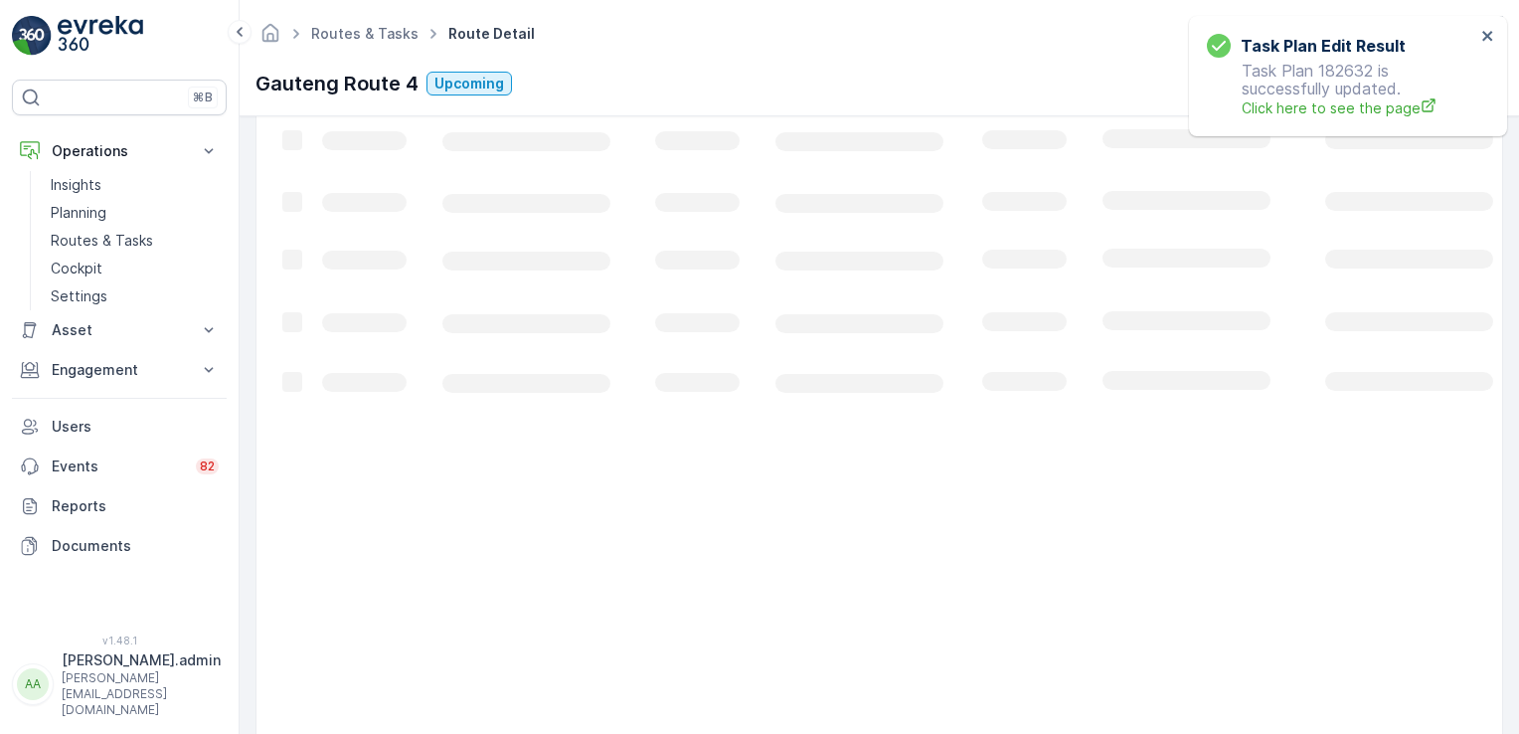
scroll to position [505, 0]
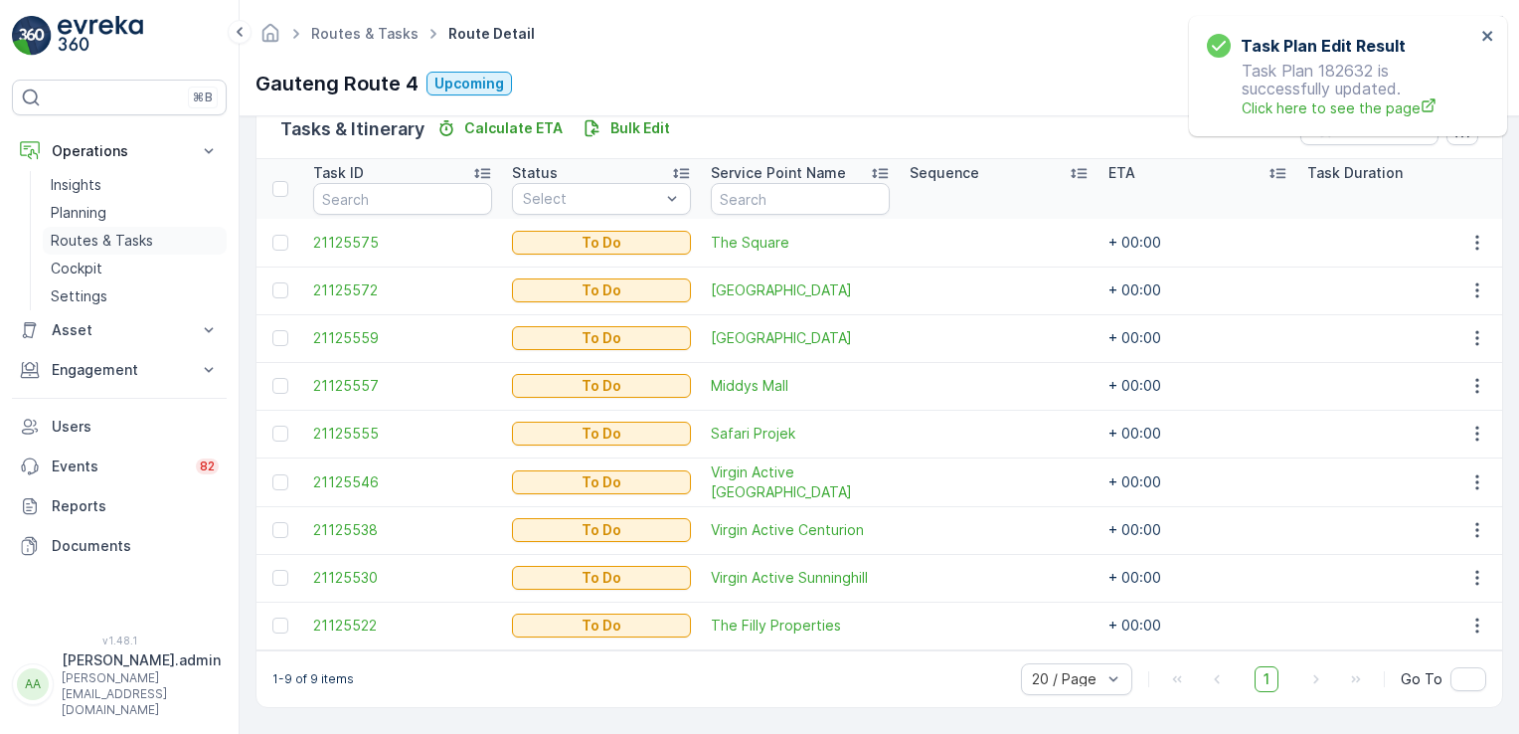
click at [139, 237] on p "Routes & Tasks" at bounding box center [102, 241] width 102 height 20
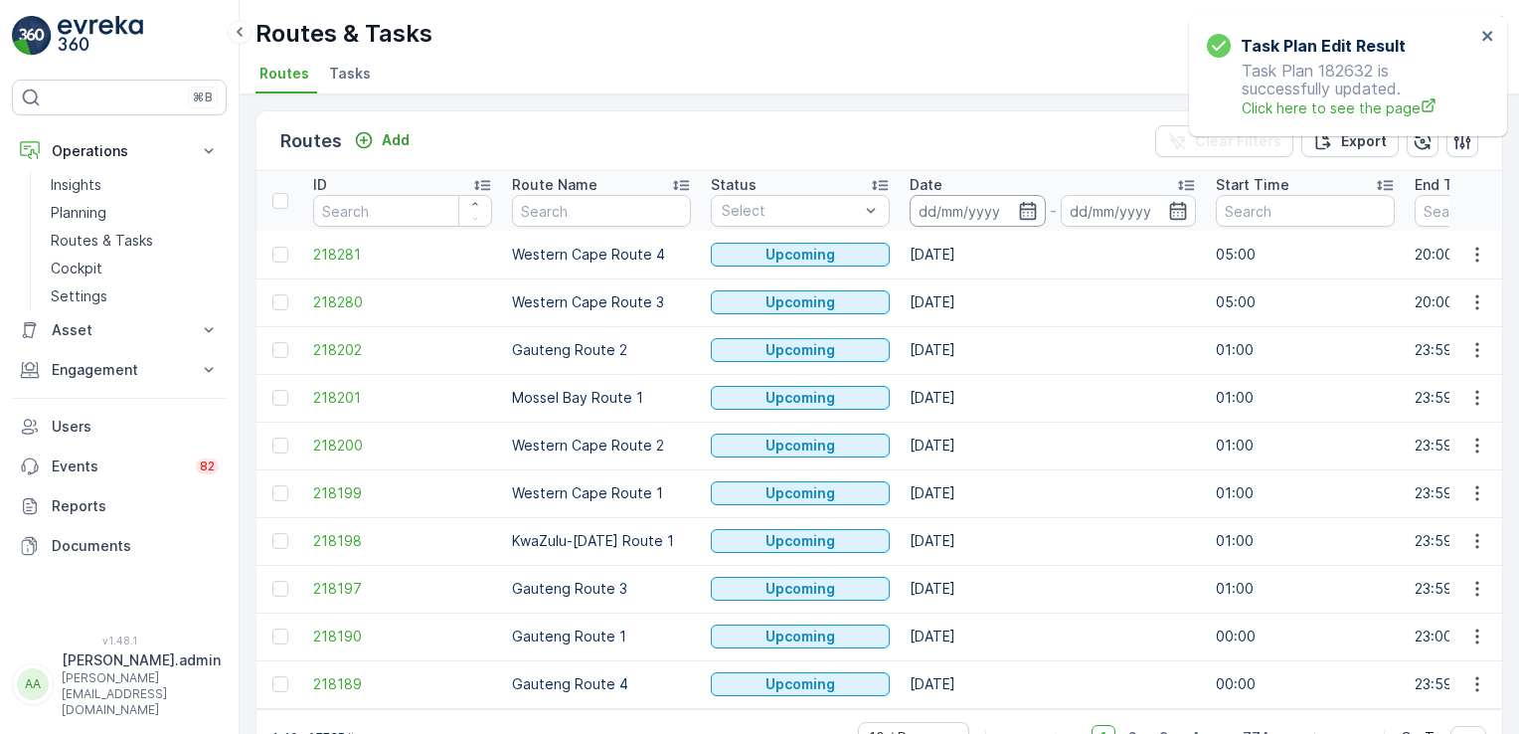
click at [974, 216] on input at bounding box center [978, 211] width 136 height 32
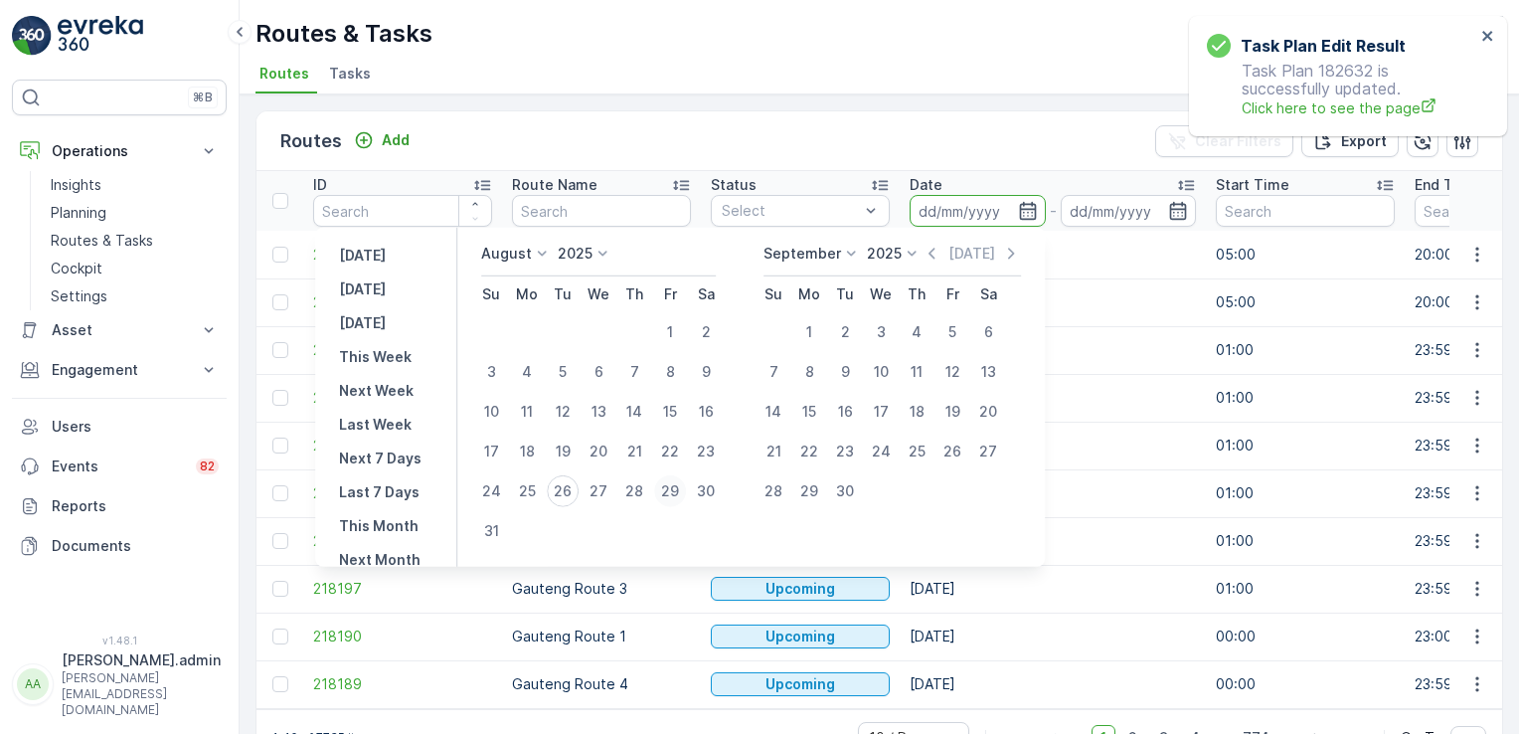
click at [675, 491] on div "29" at bounding box center [670, 491] width 32 height 32
type input "[DATE]"
click at [676, 492] on div "29" at bounding box center [670, 491] width 32 height 32
type input "[DATE]"
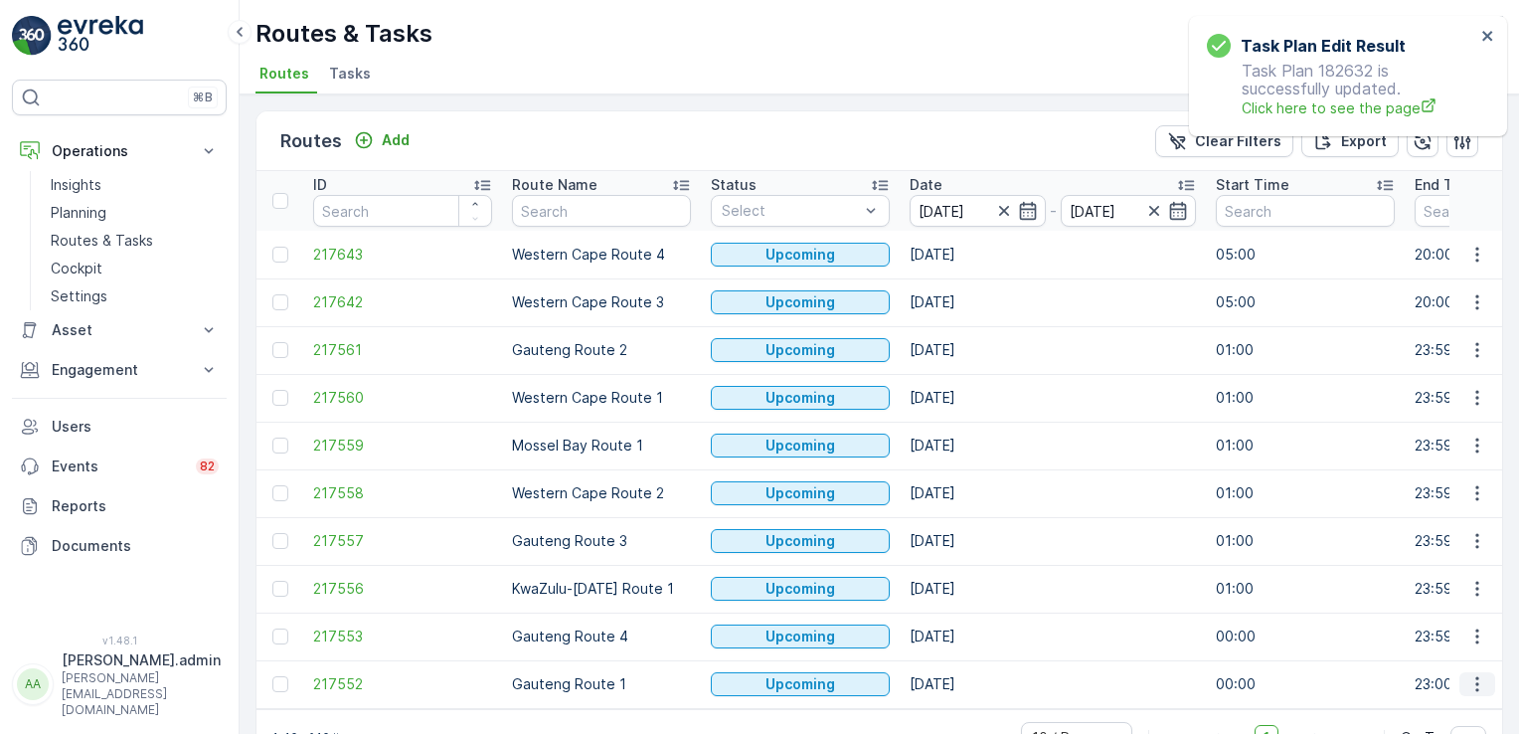
click at [1476, 682] on icon "button" at bounding box center [1478, 684] width 20 height 20
click at [1445, 538] on span "See More Details" at bounding box center [1430, 532] width 115 height 20
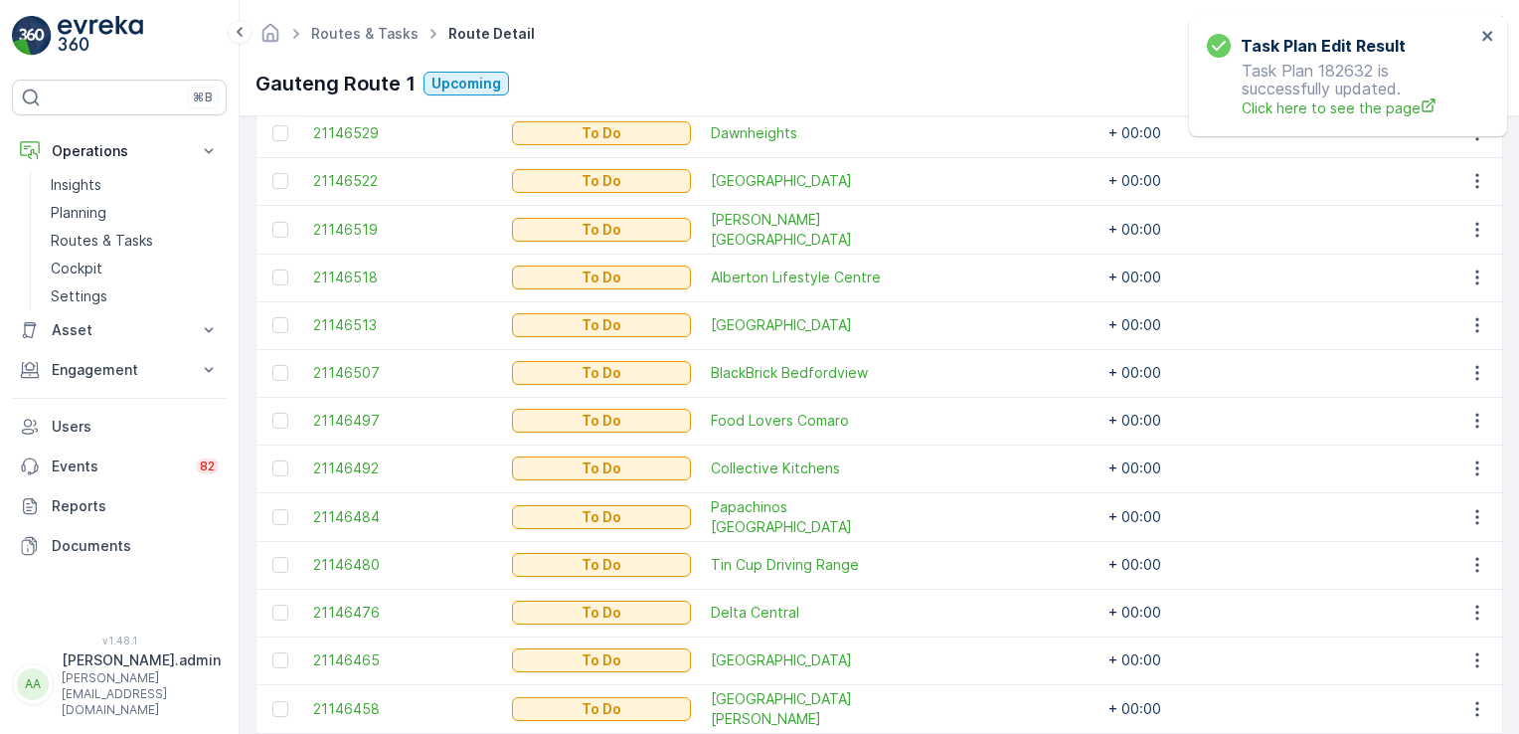
scroll to position [696, 0]
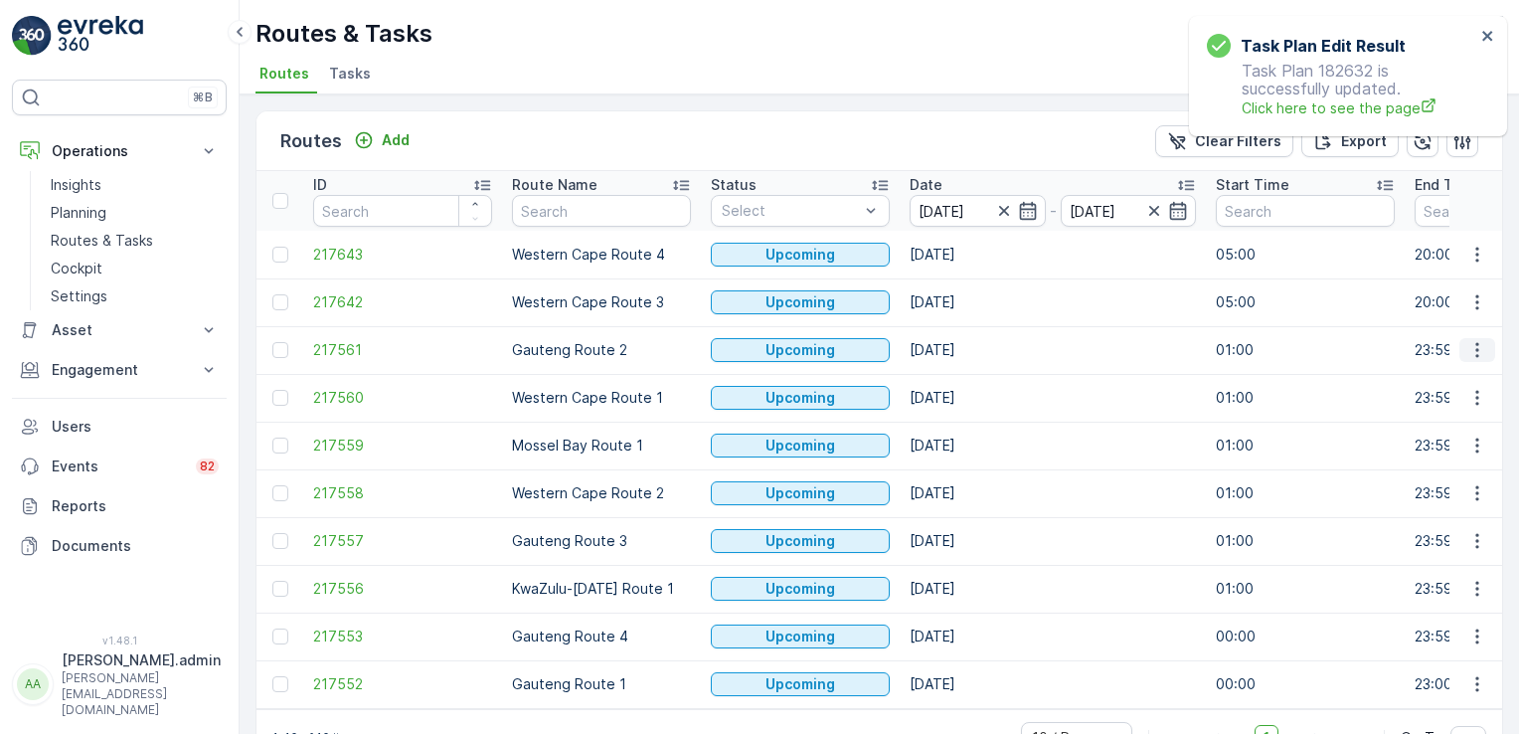
click at [1477, 344] on icon "button" at bounding box center [1478, 350] width 20 height 20
click at [1471, 377] on span "See More Details" at bounding box center [1430, 378] width 115 height 20
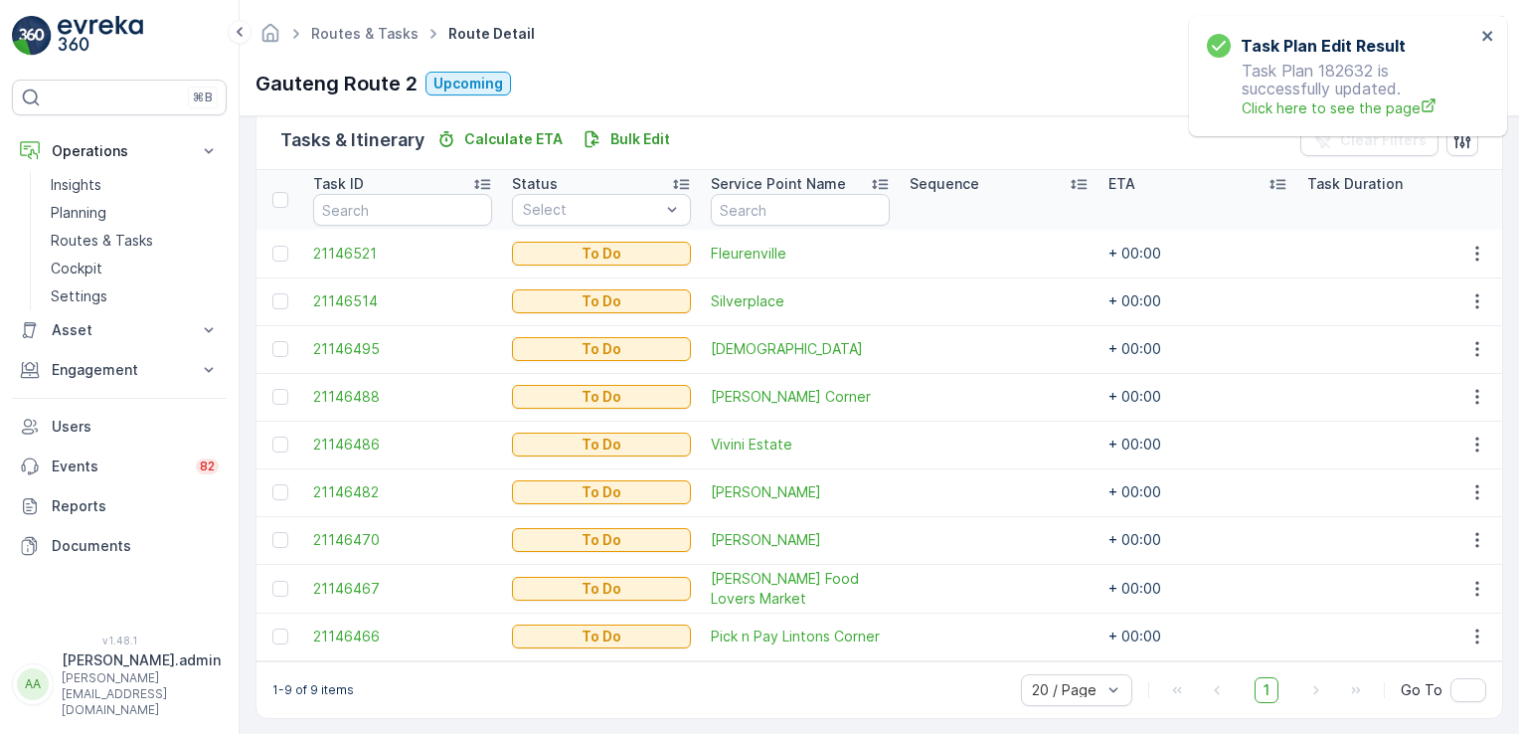
scroll to position [505, 0]
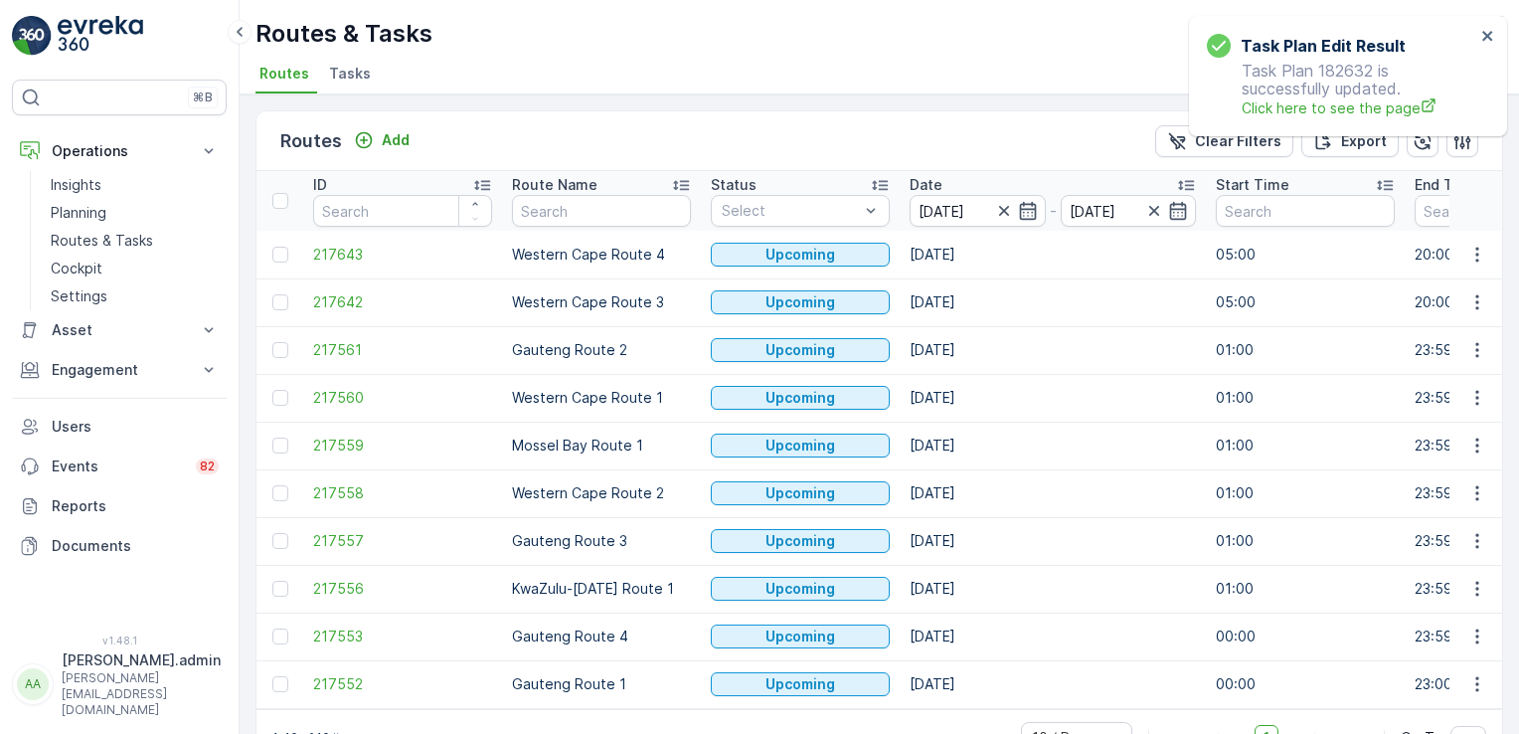
scroll to position [56, 0]
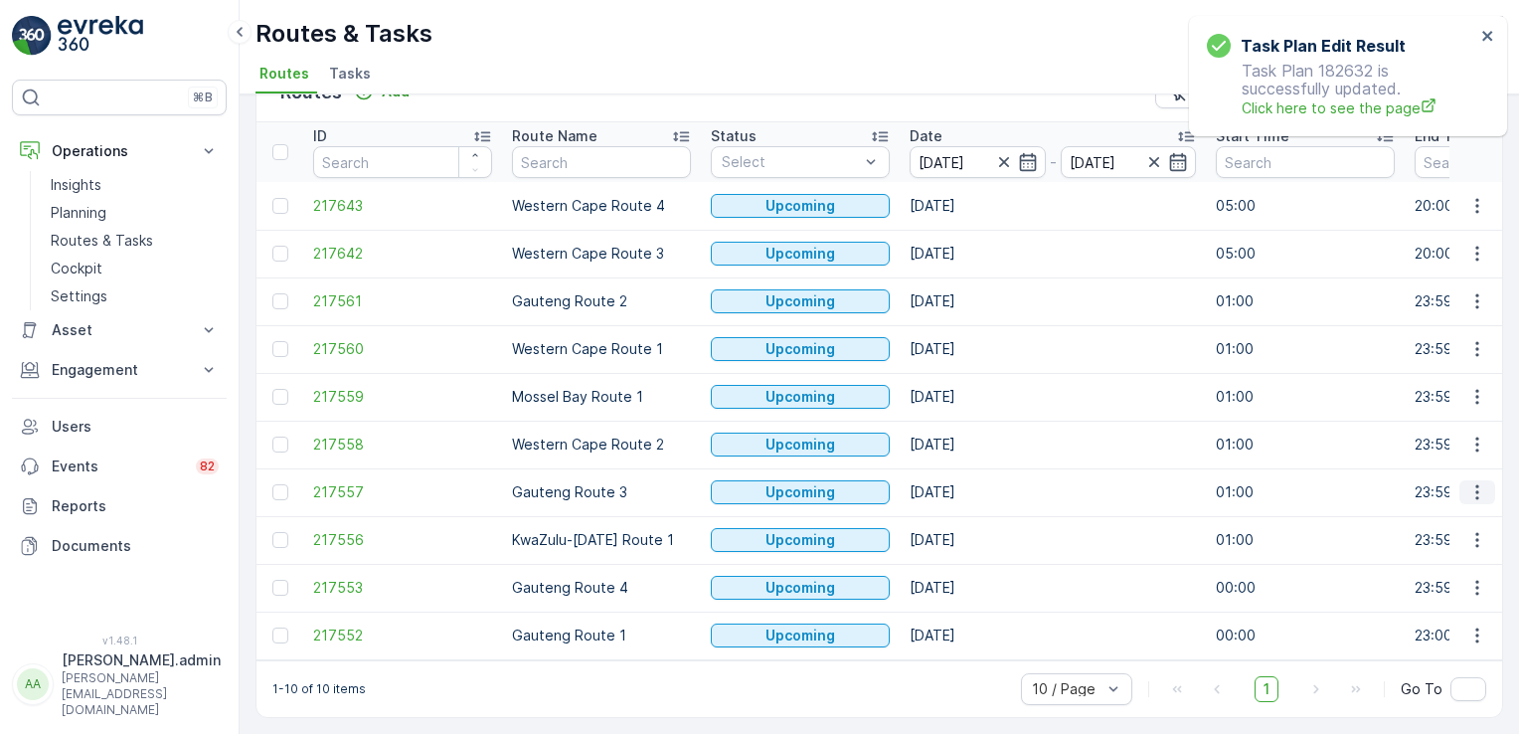
click at [1475, 485] on icon "button" at bounding box center [1478, 492] width 20 height 20
click at [1460, 507] on span "See More Details" at bounding box center [1430, 513] width 115 height 20
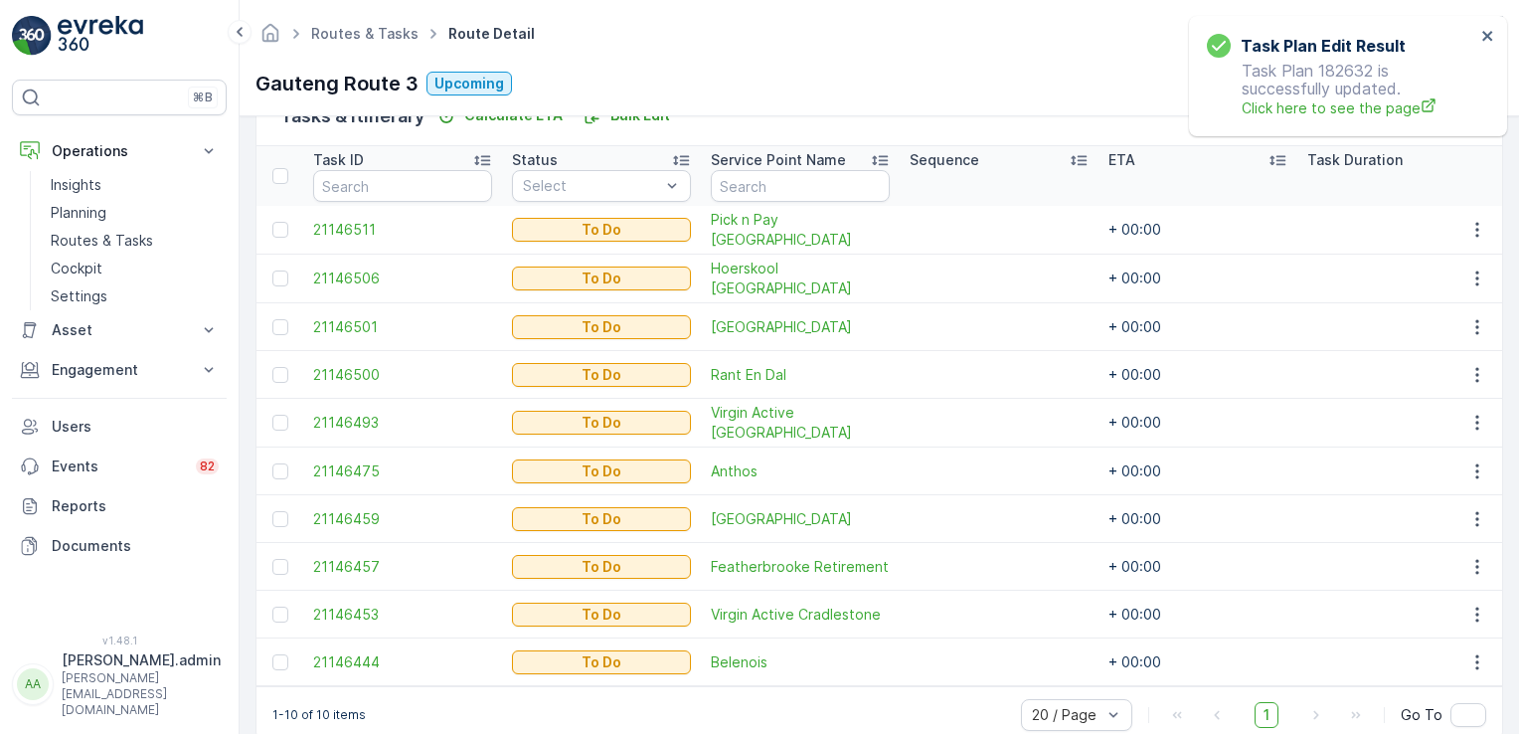
scroll to position [480, 0]
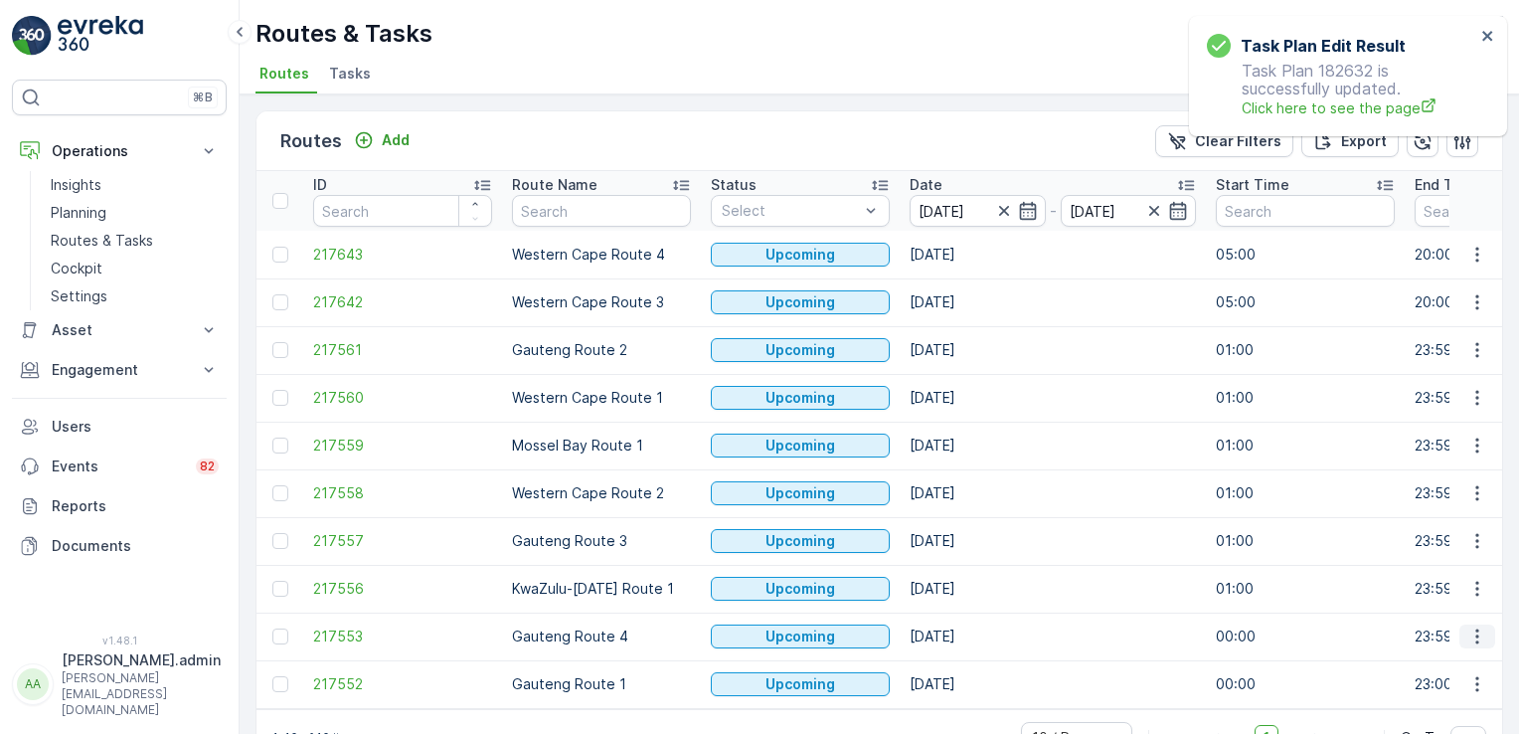
click at [1472, 636] on icon "button" at bounding box center [1478, 636] width 20 height 20
click at [1464, 484] on span "See More Details" at bounding box center [1430, 484] width 115 height 20
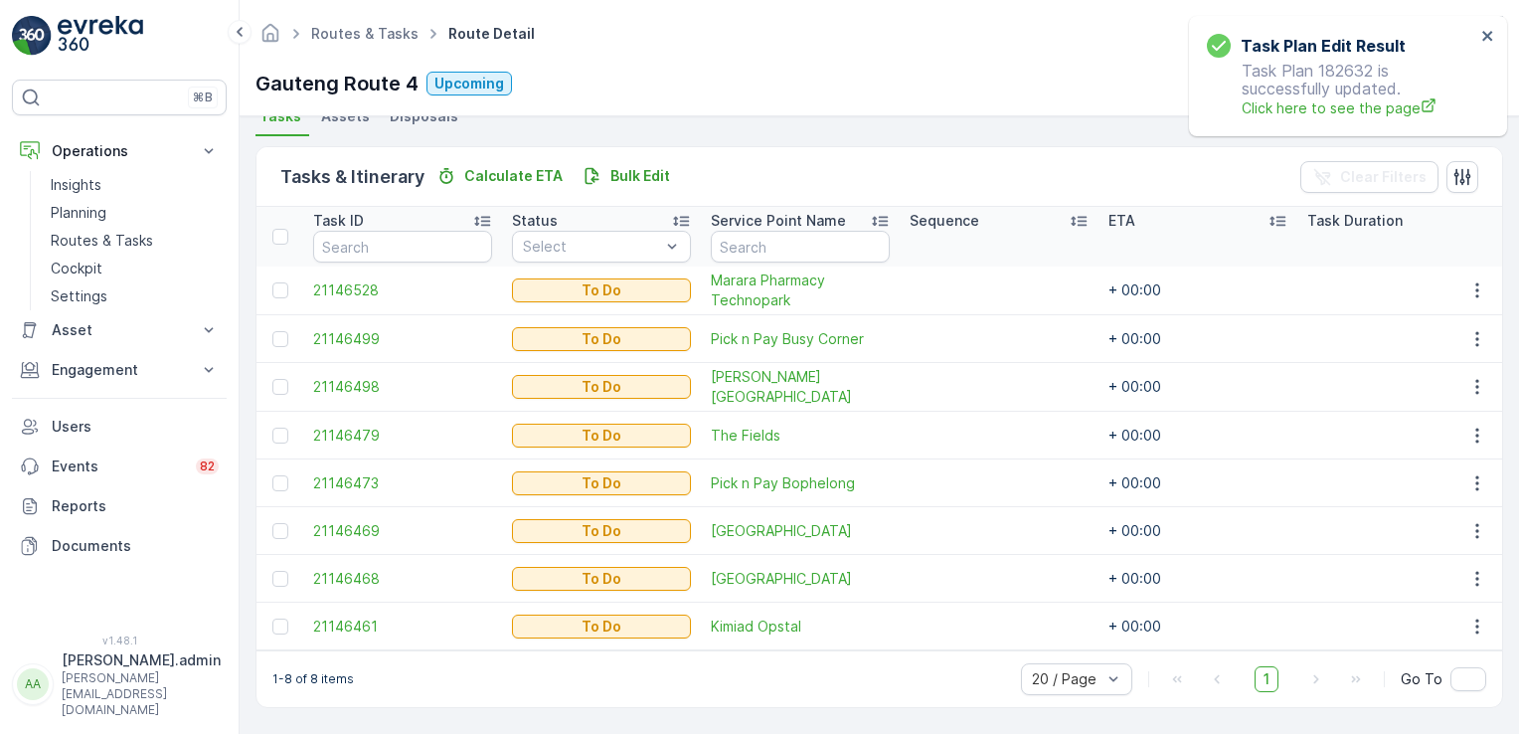
scroll to position [457, 0]
